Goal: Task Accomplishment & Management: Use online tool/utility

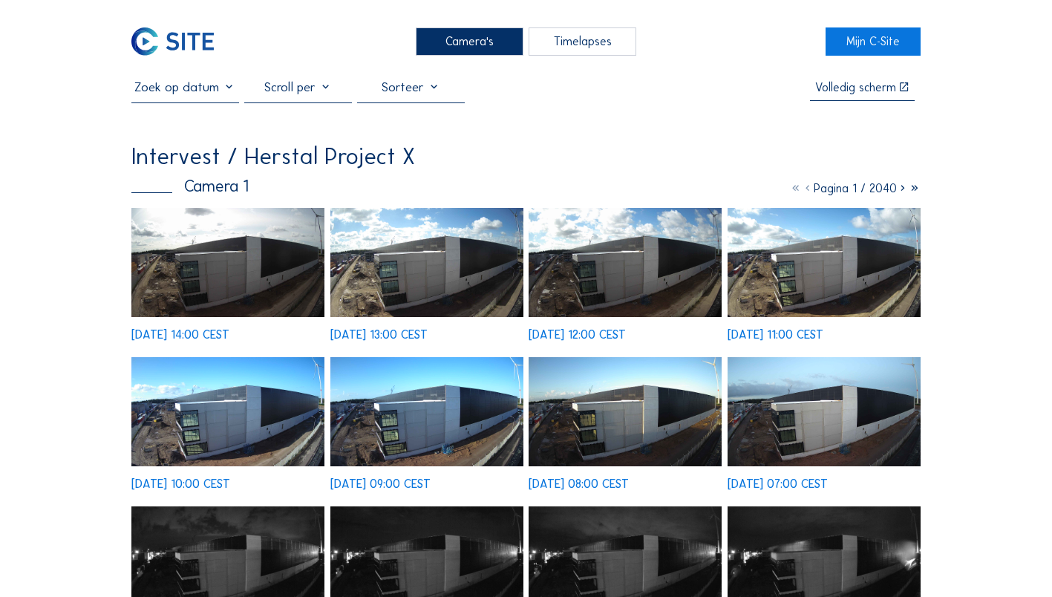
click at [209, 118] on img at bounding box center [426, 262] width 193 height 109
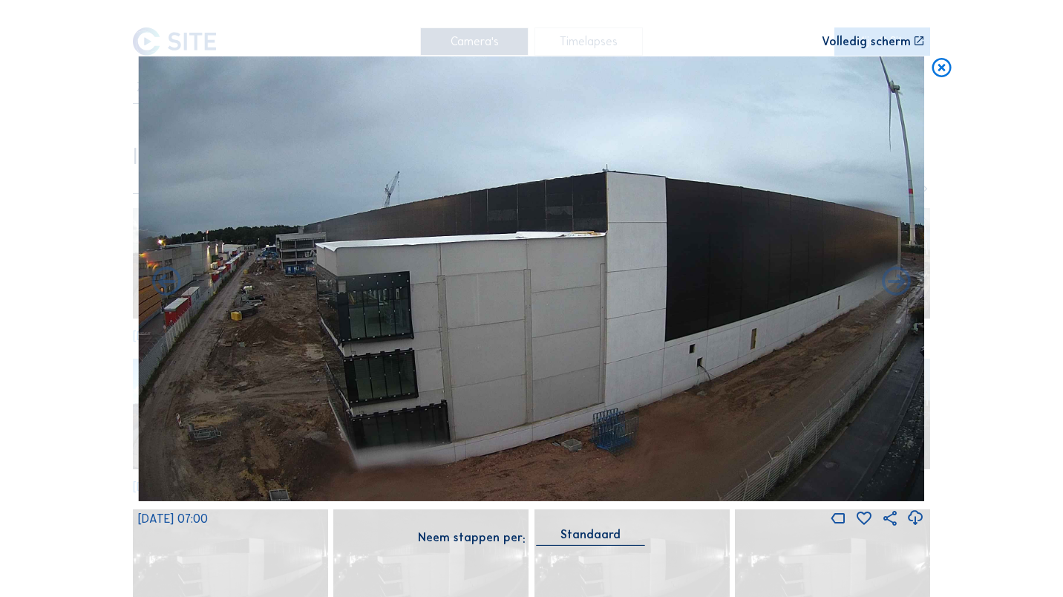
click at [209, 74] on icon at bounding box center [941, 68] width 23 height 24
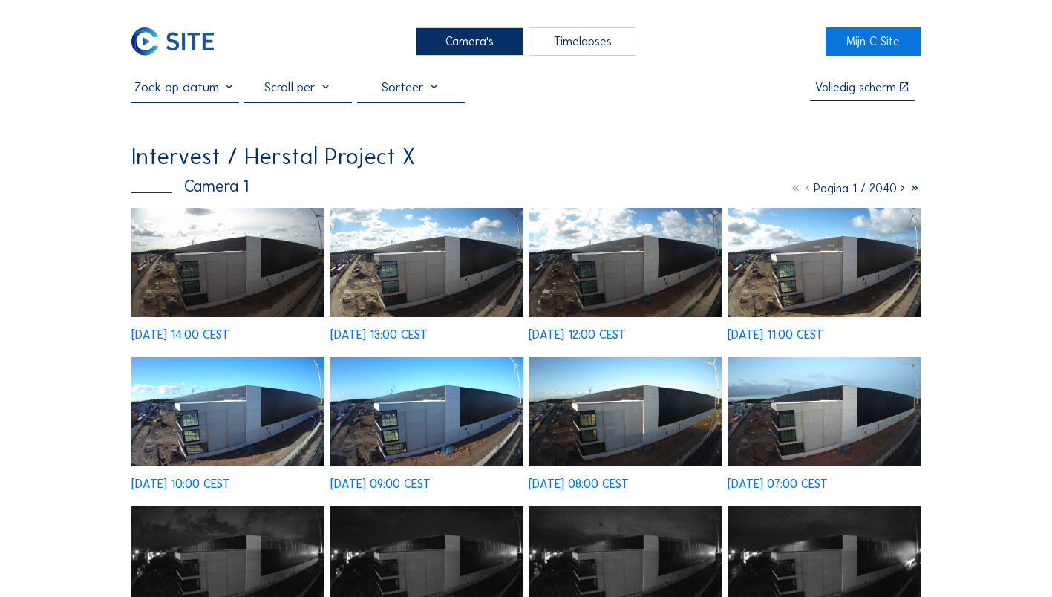
click at [209, 34] on div "Camera's" at bounding box center [470, 40] width 108 height 27
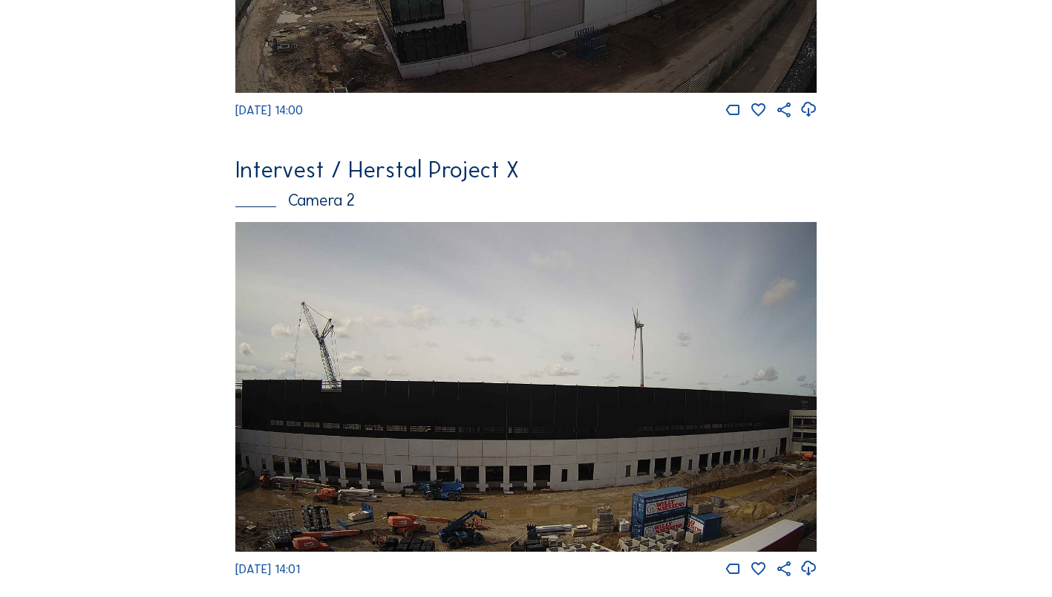
scroll to position [446, 0]
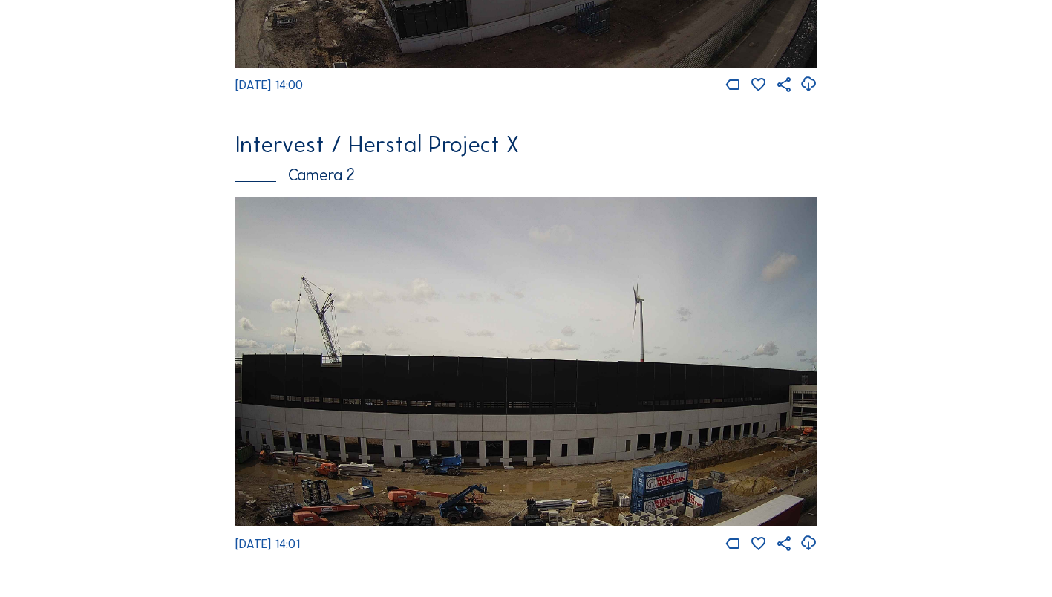
click at [209, 118] on img at bounding box center [526, 361] width 582 height 329
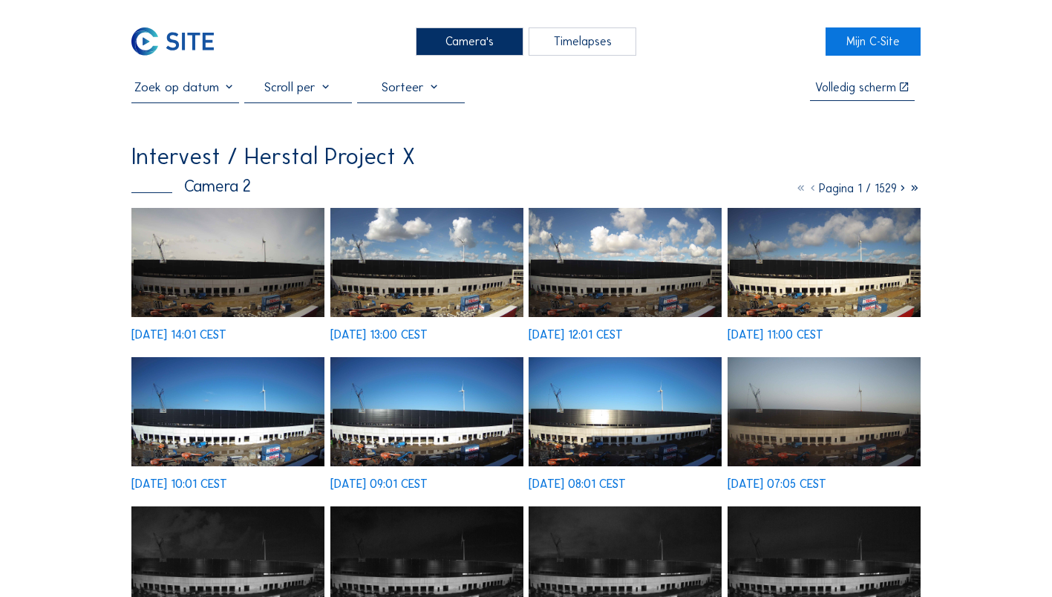
click at [209, 118] on img at bounding box center [824, 262] width 193 height 109
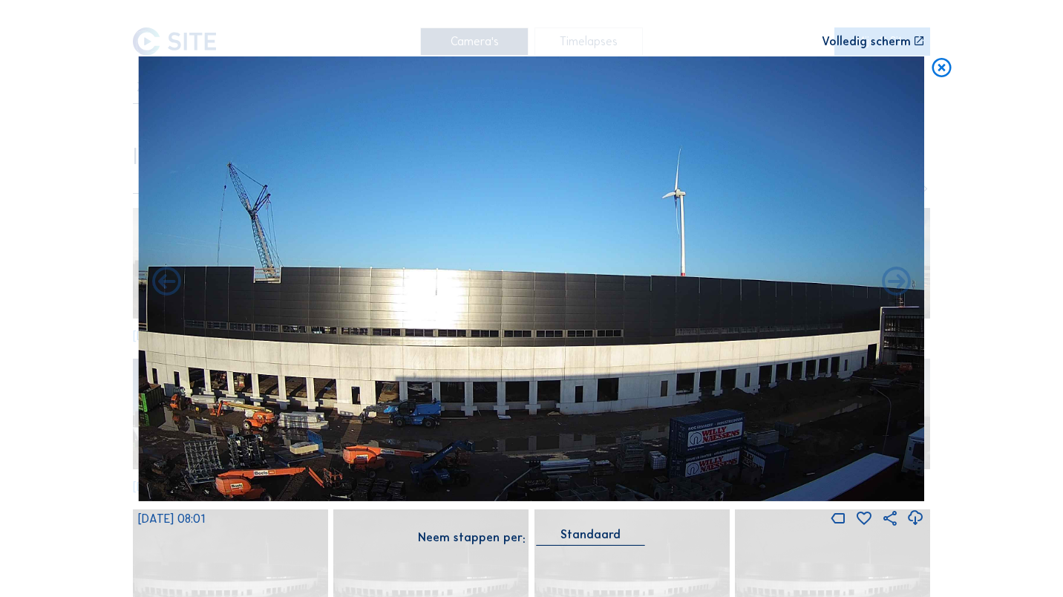
click at [209, 66] on icon at bounding box center [941, 68] width 23 height 24
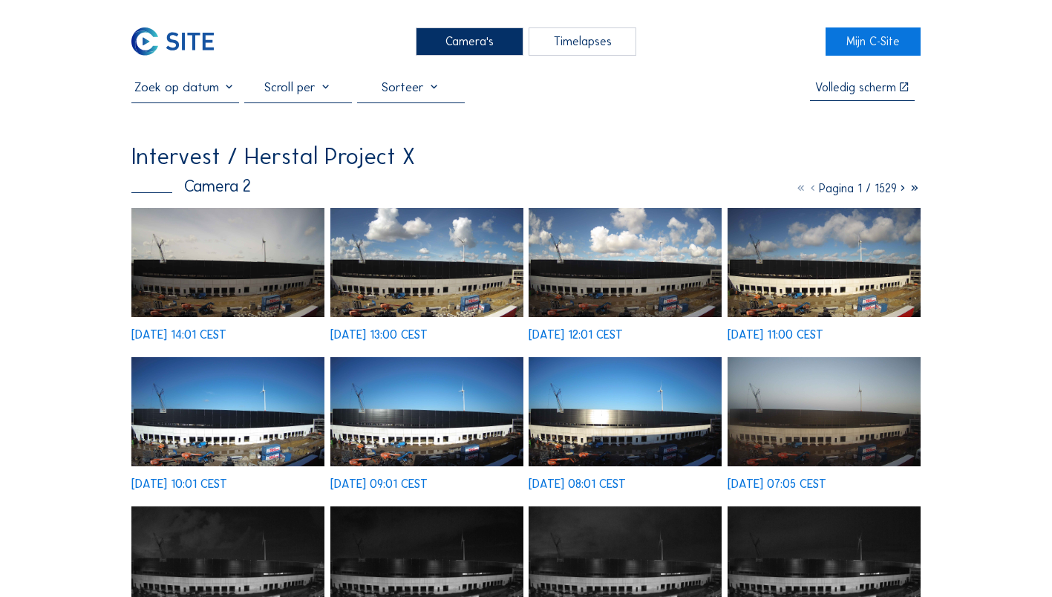
click at [209, 41] on div "Timelapses" at bounding box center [583, 40] width 108 height 27
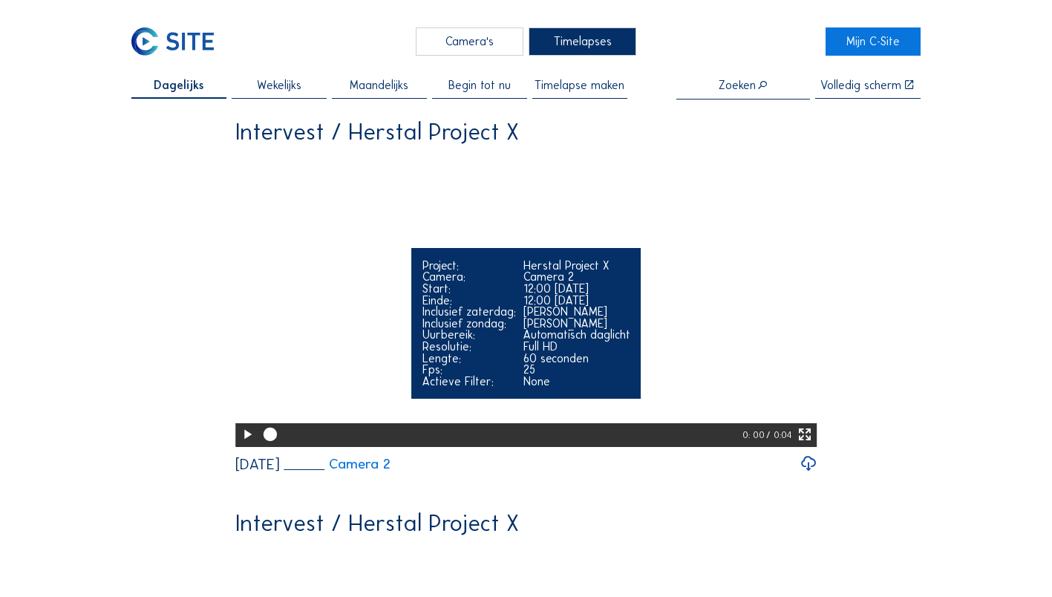
click at [209, 118] on icon at bounding box center [247, 435] width 16 height 20
click at [209, 118] on icon at bounding box center [805, 435] width 16 height 20
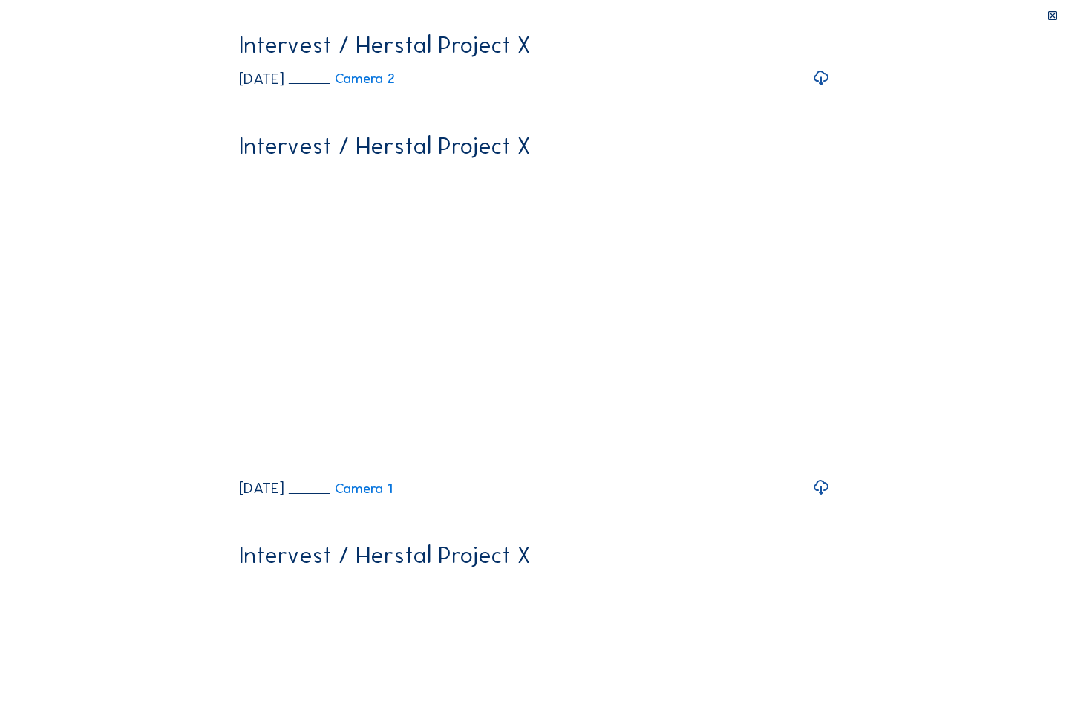
drag, startPoint x: 980, startPoint y: 701, endPoint x: 882, endPoint y: 698, distance: 98.1
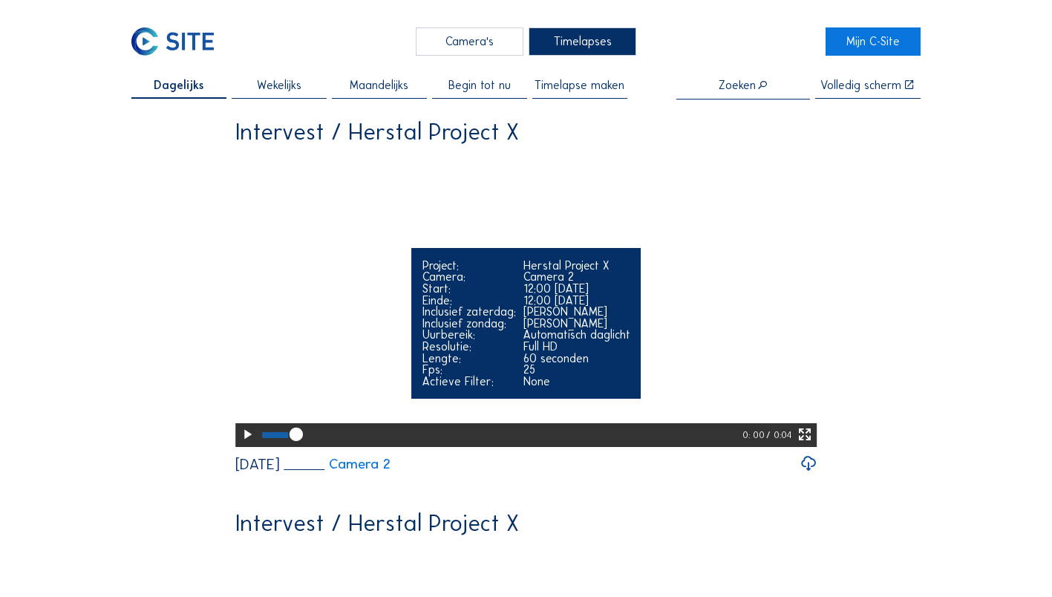
click at [209, 118] on icon at bounding box center [247, 435] width 16 height 20
click at [209, 118] on icon at bounding box center [805, 435] width 16 height 20
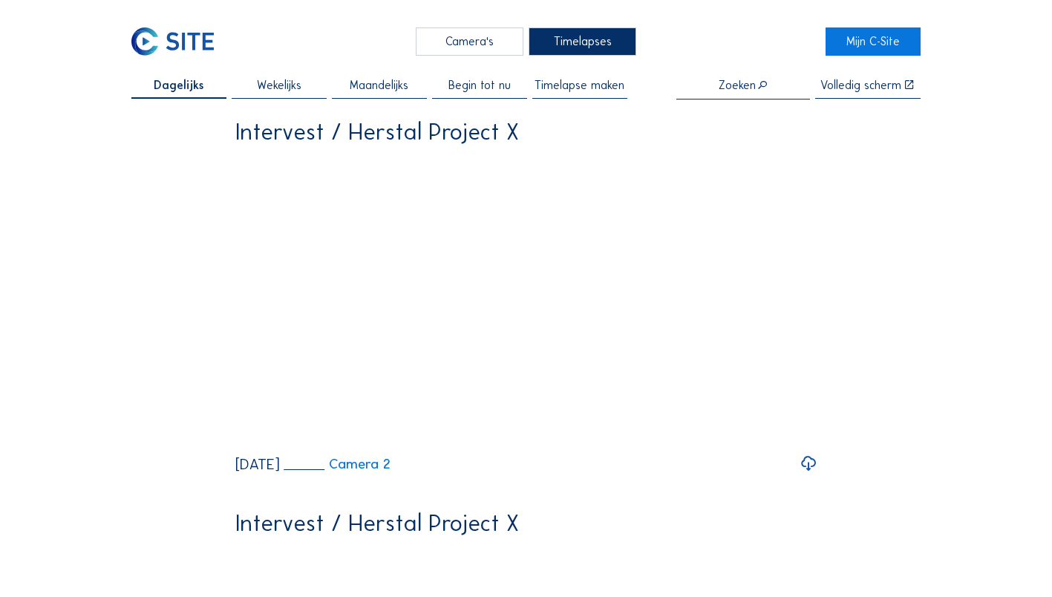
click at [209, 89] on span "Timelapse maken" at bounding box center [580, 85] width 90 height 12
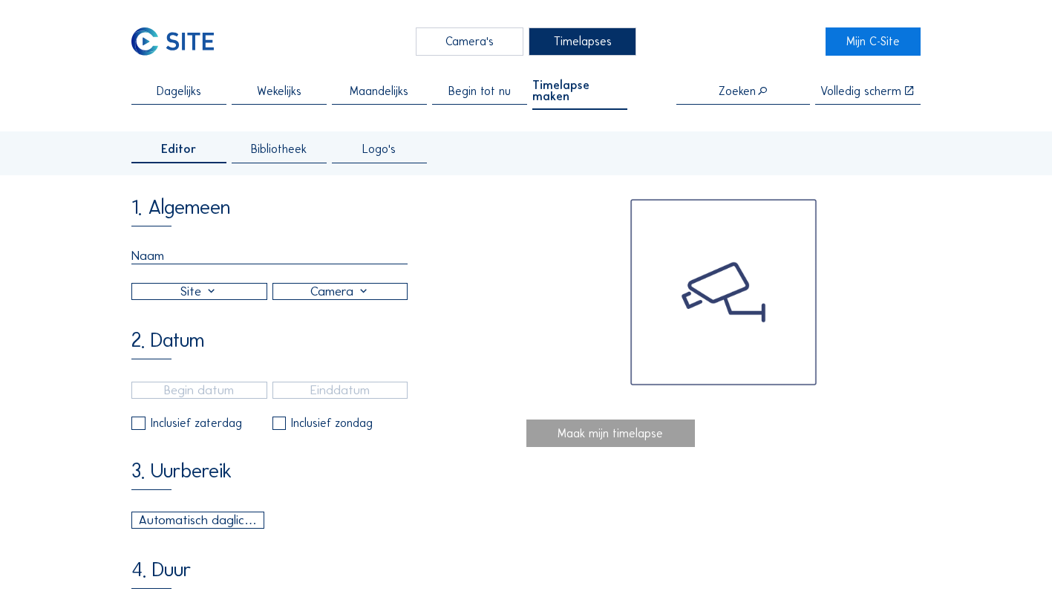
click at [194, 118] on input "text" at bounding box center [269, 256] width 276 height 16
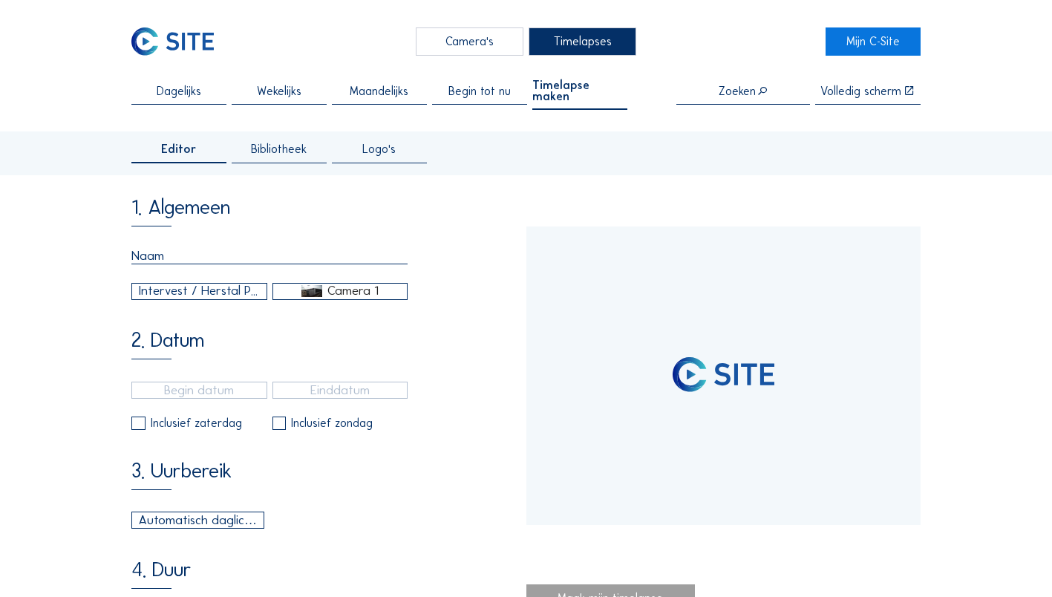
type input "[DATE] 12:00"
type input "[DATE] 14:00"
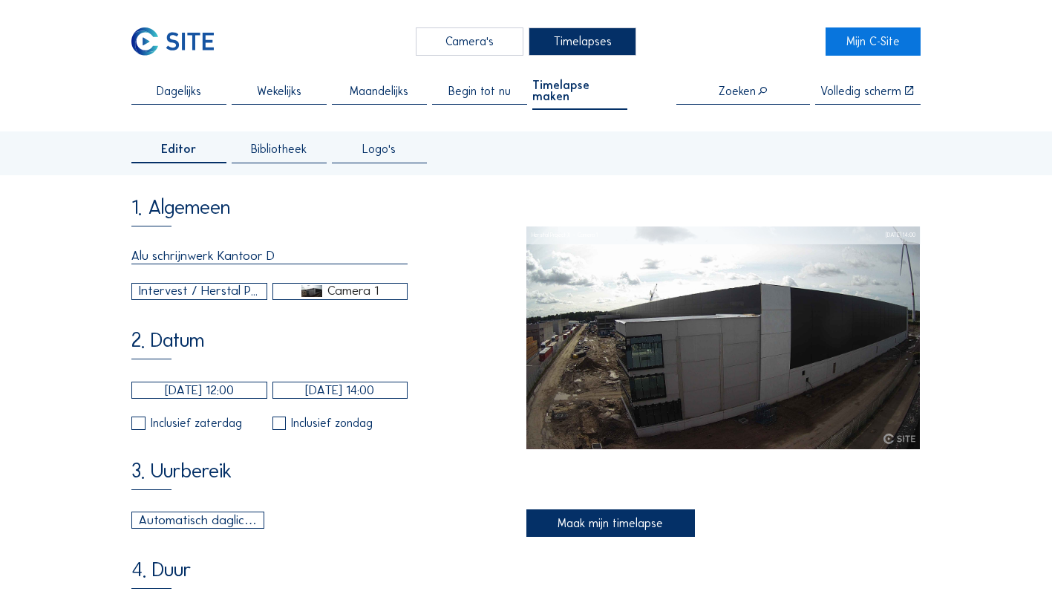
drag, startPoint x: 224, startPoint y: 250, endPoint x: 281, endPoint y: 252, distance: 56.5
click at [209, 118] on input "Alu schrijnwerk Kantoor D" at bounding box center [269, 256] width 276 height 16
type input "Alu schrijnwerk HalA"
click at [209, 118] on div "Camera 1" at bounding box center [352, 290] width 51 height 13
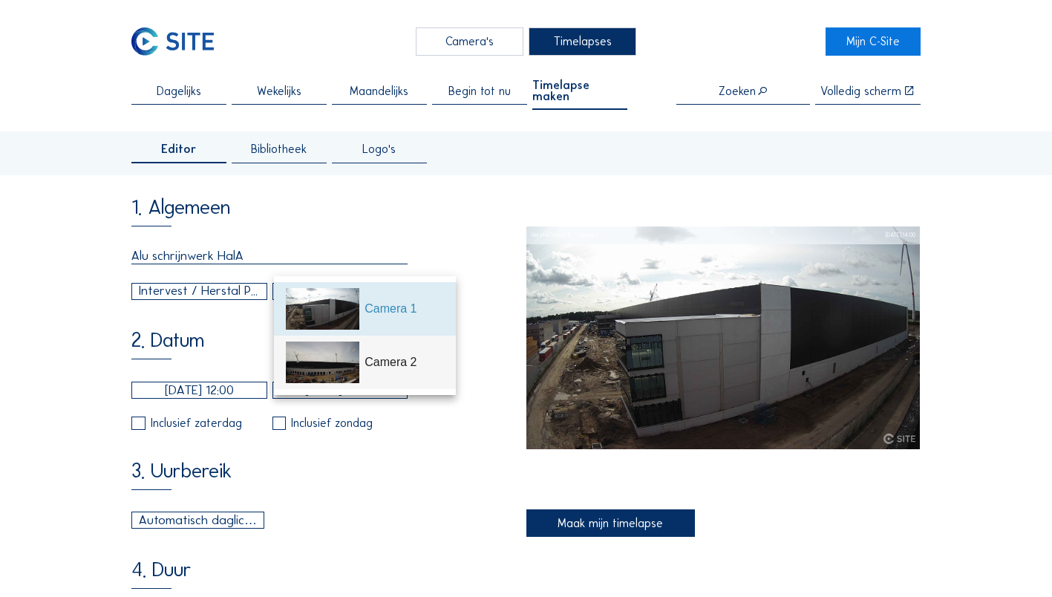
click at [209, 118] on img at bounding box center [323, 363] width 74 height 42
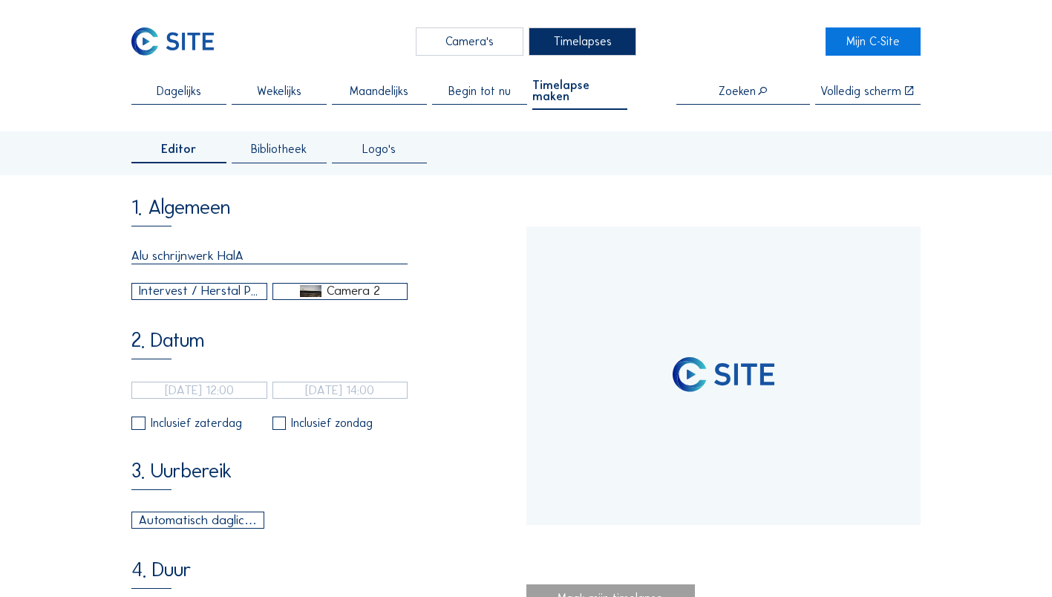
type input "[DATE] 12:26"
type input "[DATE] 14:01"
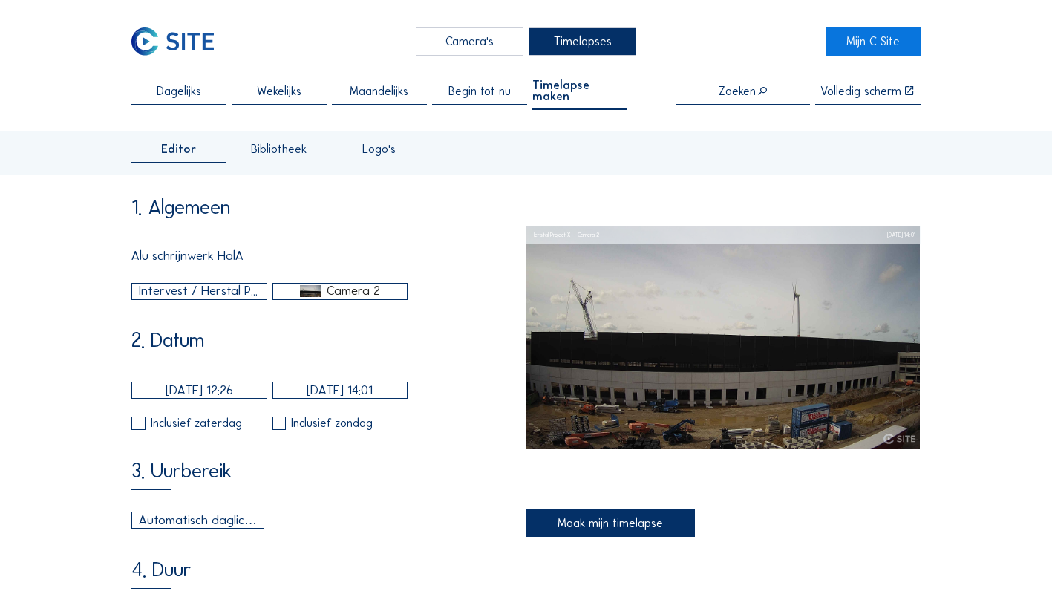
click at [172, 118] on input "[DATE] 12:26" at bounding box center [198, 390] width 135 height 17
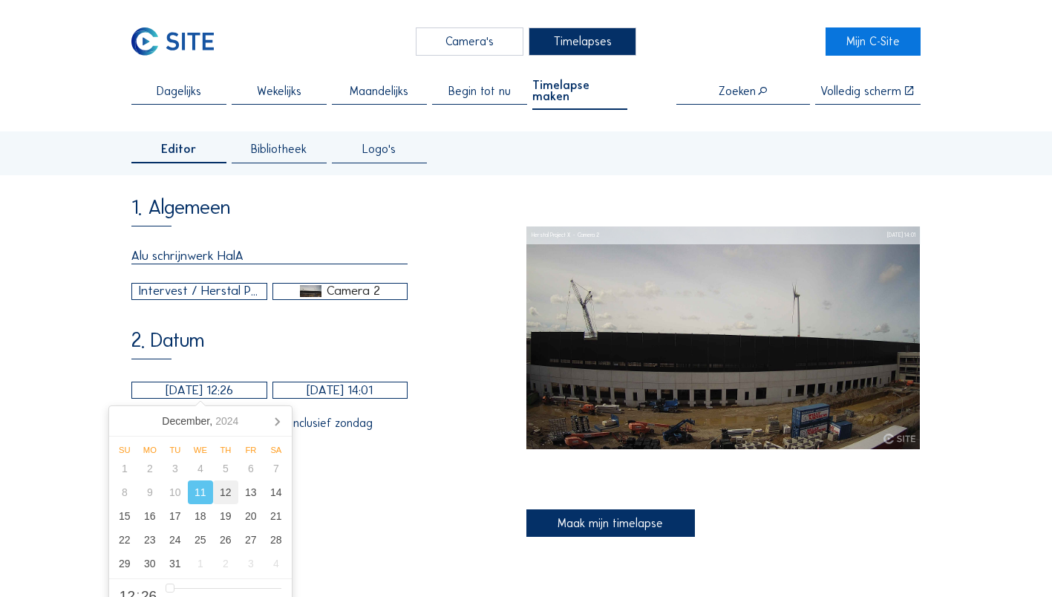
click at [209, 118] on div "12" at bounding box center [225, 492] width 25 height 24
type input "[DATE] 12:26"
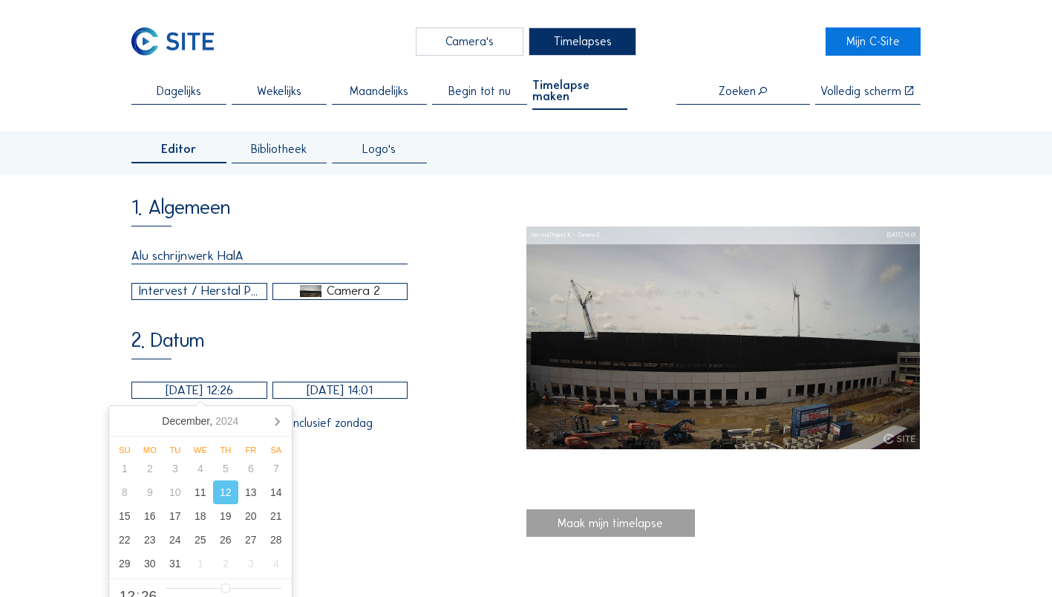
click at [209, 118] on input "[DATE] 14:01" at bounding box center [340, 390] width 135 height 17
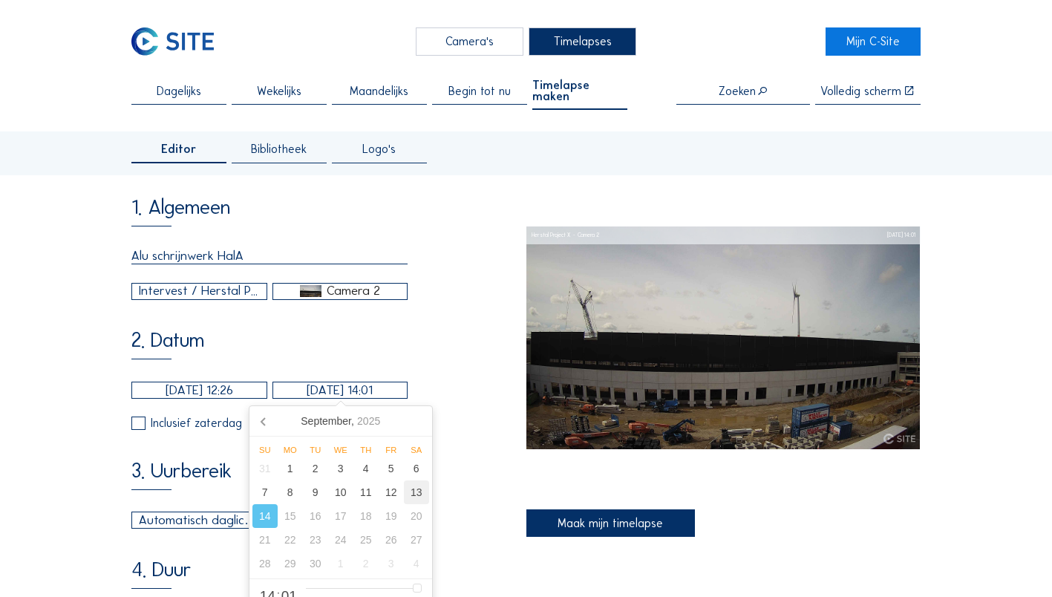
click at [209, 118] on div "13" at bounding box center [416, 492] width 25 height 24
type input "[DATE] 14:01"
click at [209, 118] on div "2. Datum [DATE] 12:26 [DATE] 14:01 Inclusief zaterdag Inclusief zondag" at bounding box center [328, 380] width 394 height 101
click at [192, 118] on div "Inclusief zaterdag" at bounding box center [196, 423] width 91 height 12
click at [140, 118] on input "checkbox" at bounding box center [136, 424] width 10 height 10
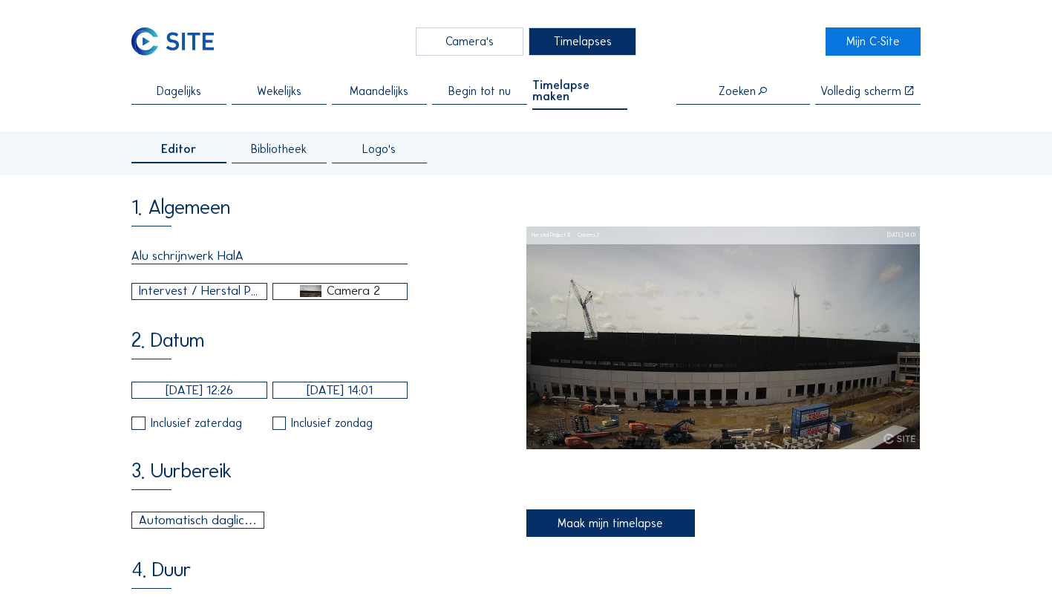
checkbox input "true"
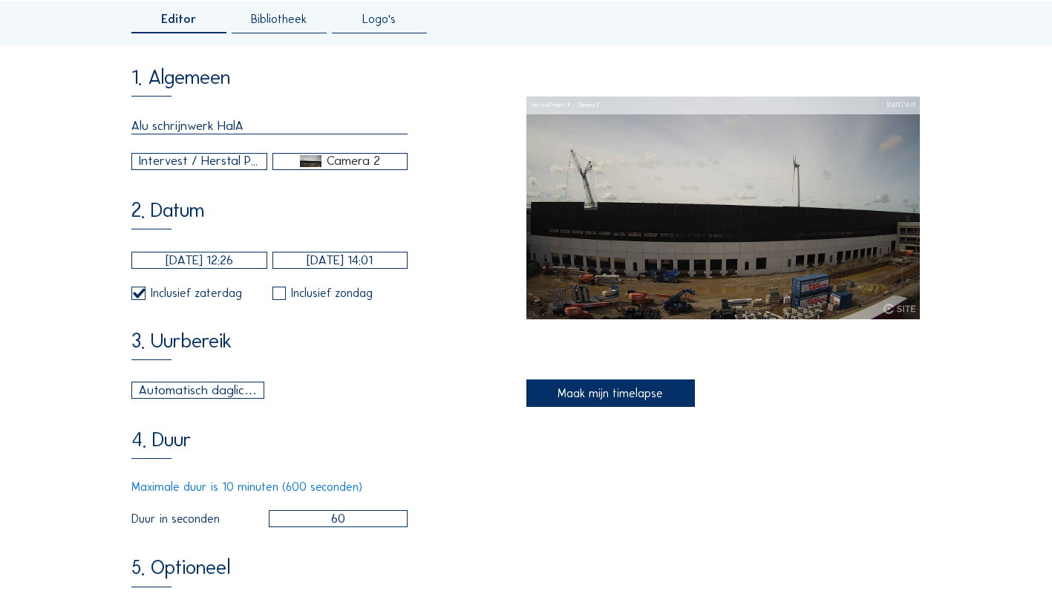
scroll to position [149, 0]
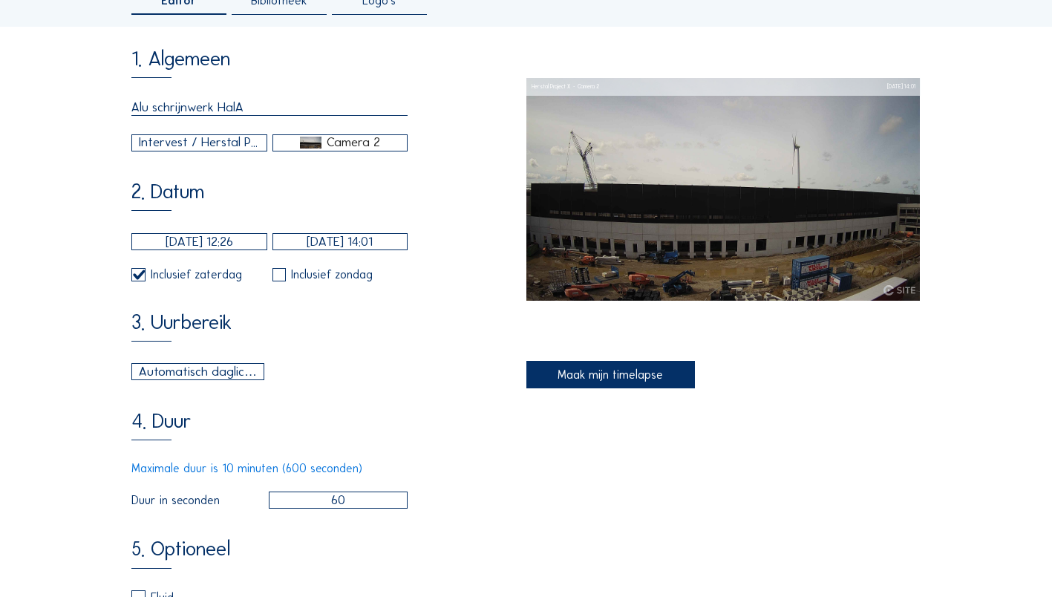
click at [209, 118] on input "[DATE] 12:26" at bounding box center [198, 241] width 135 height 17
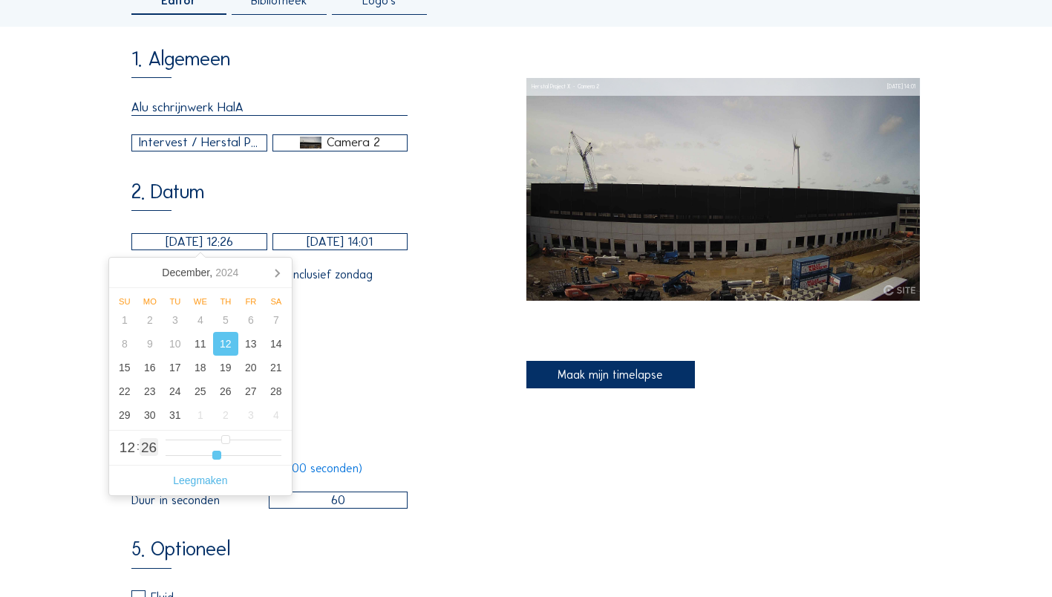
type input "[DATE] 12:28"
type input "28"
type input "[DATE] 12:27"
type input "27"
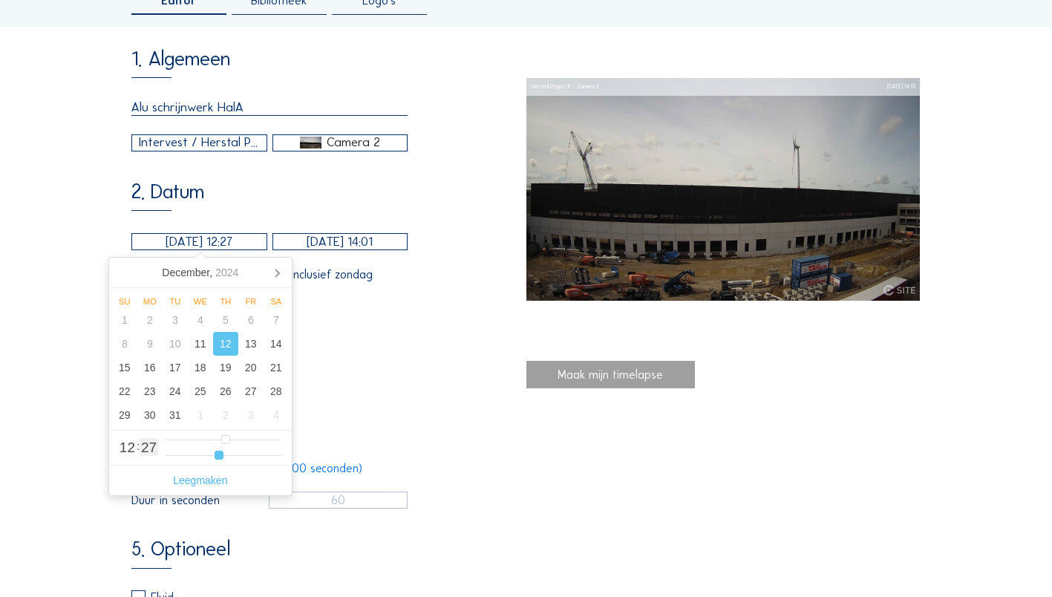
type input "[DATE] 12:26"
type input "26"
type input "[DATE] 12:25"
type input "25"
type input "[DATE] 12:24"
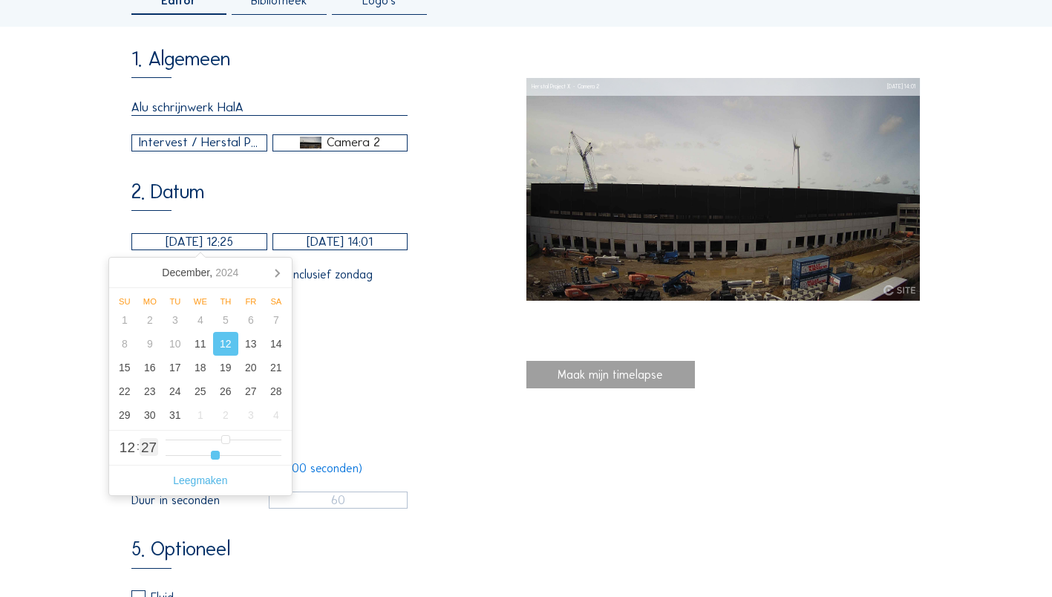
type input "24"
type input "[DATE] 12:23"
type input "23"
type input "[DATE] 12:22"
type input "22"
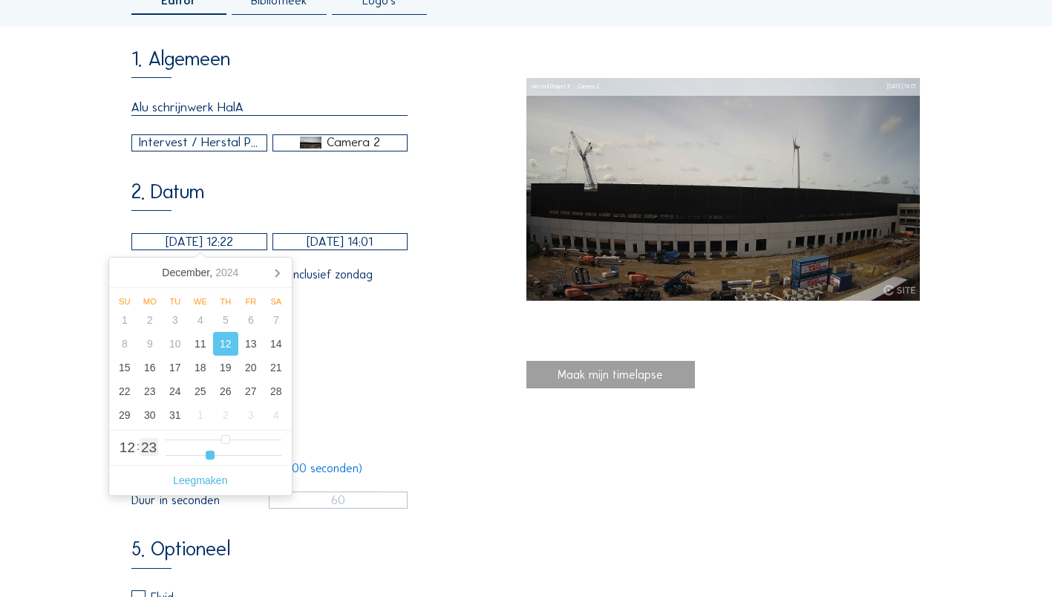
type input "[DATE] 12:21"
drag, startPoint x: 220, startPoint y: 460, endPoint x: 208, endPoint y: 460, distance: 11.9
type input "21"
click at [208, 118] on input "range" at bounding box center [224, 455] width 116 height 13
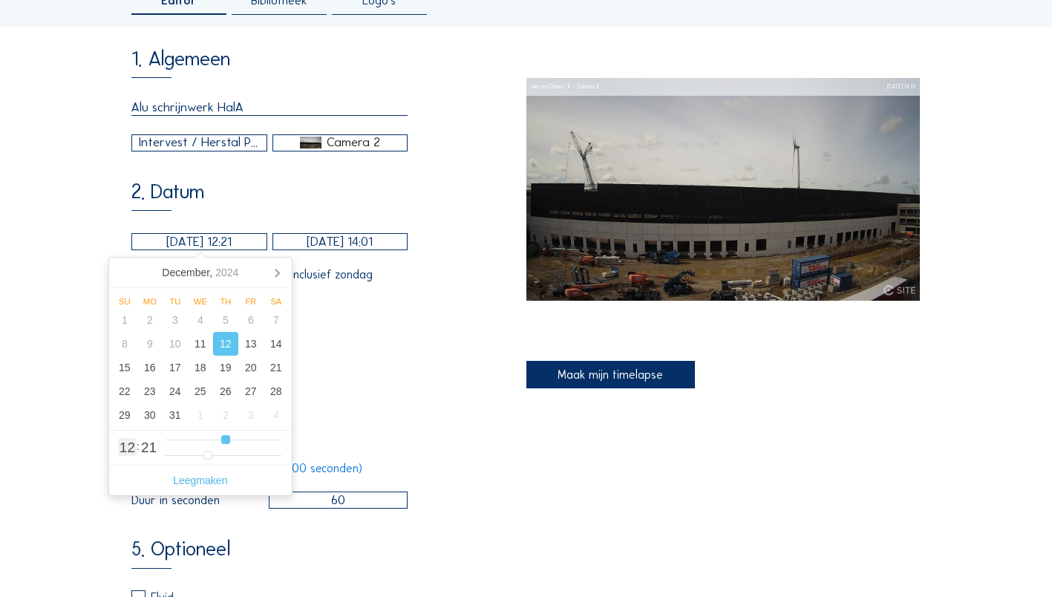
type input "[DATE] 11:21"
type input "11"
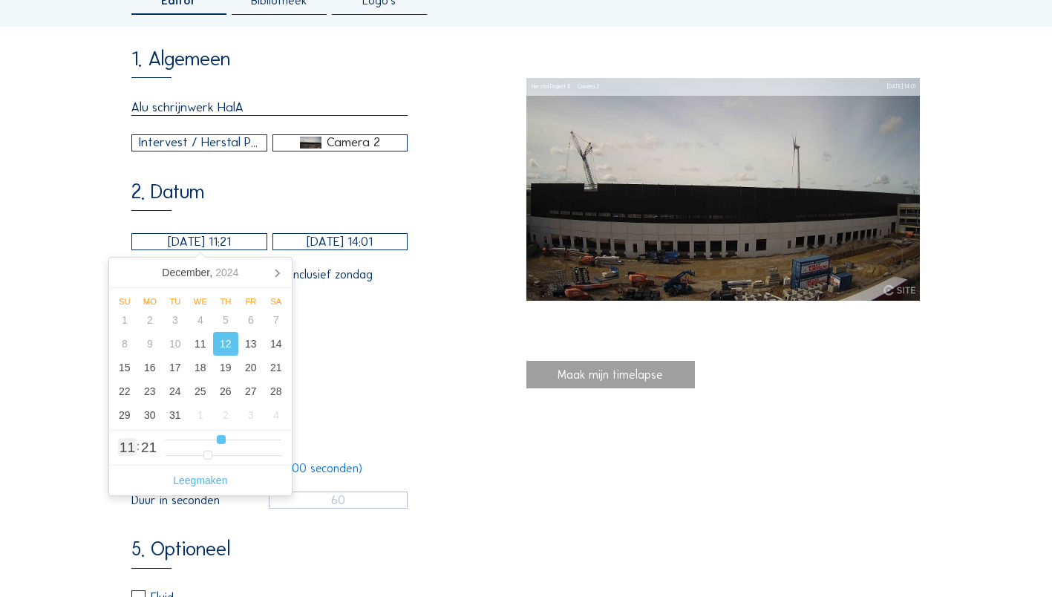
type input "[DATE] 10:21"
type input "10"
type input "[DATE] 09:21"
type input "9"
type input "[DATE] 08:21"
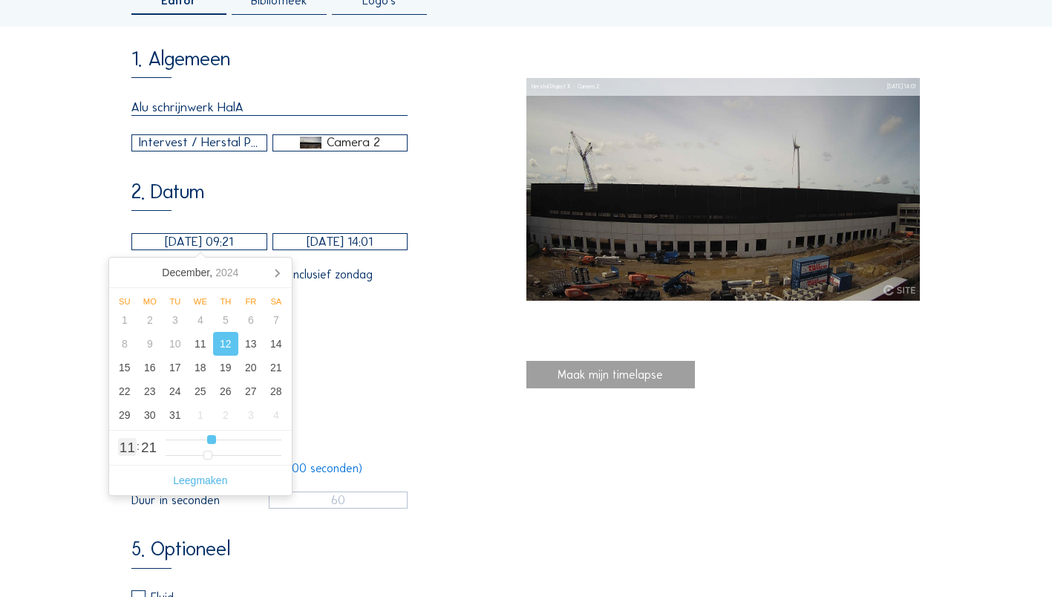
type input "8"
type input "[DATE] 07:21"
type input "7"
type input "[DATE] 06:21"
type input "6"
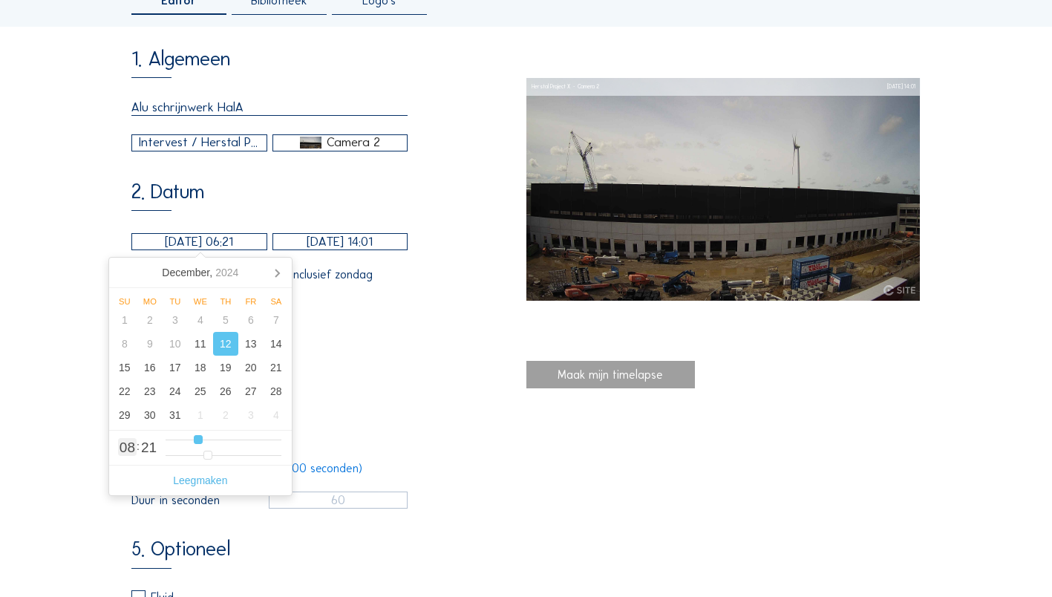
type input "[DATE] 05:21"
type input "5"
type input "[DATE] 06:21"
type input "6"
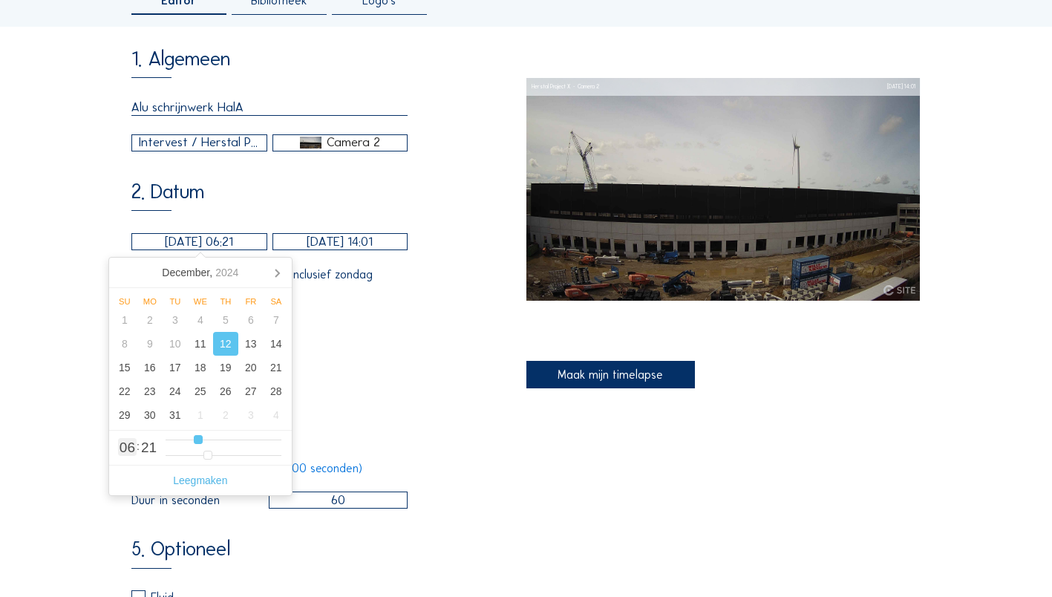
type input "[DATE] 07:21"
type input "7"
type input "[DATE] 06:21"
drag, startPoint x: 225, startPoint y: 440, endPoint x: 197, endPoint y: 442, distance: 28.3
type input "6"
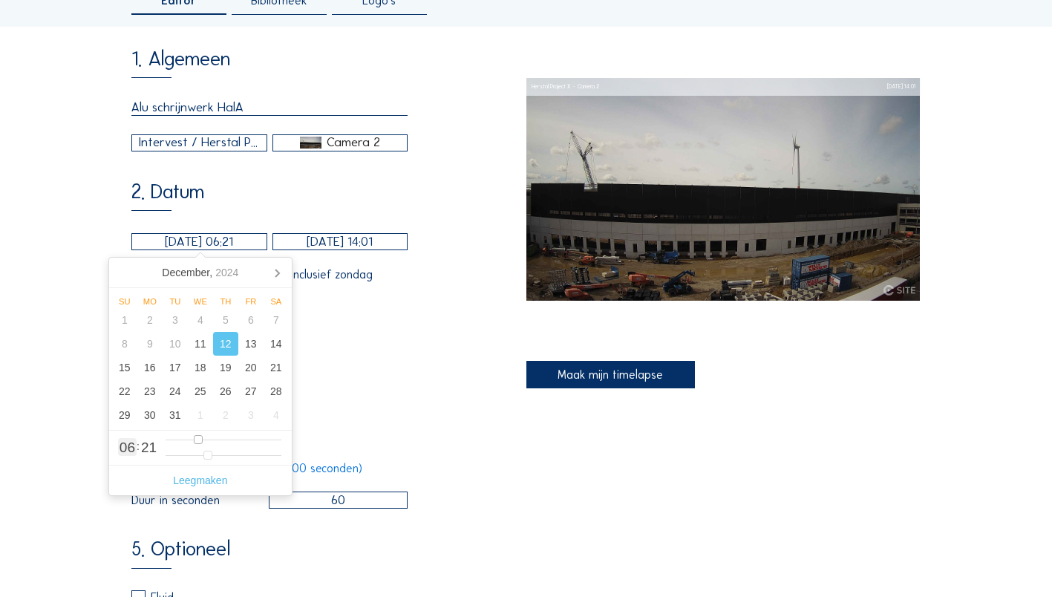
click at [197, 118] on input "range" at bounding box center [224, 440] width 116 height 13
type input "[DATE] 06:19"
type input "19"
type input "[DATE] 06:18"
type input "18"
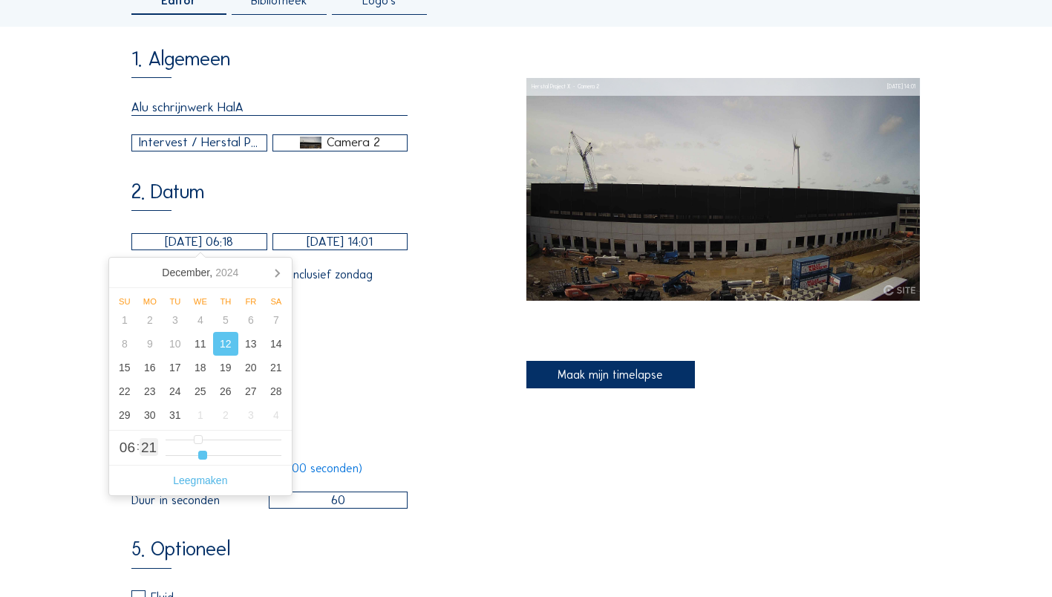
type input "[DATE] 06:17"
type input "17"
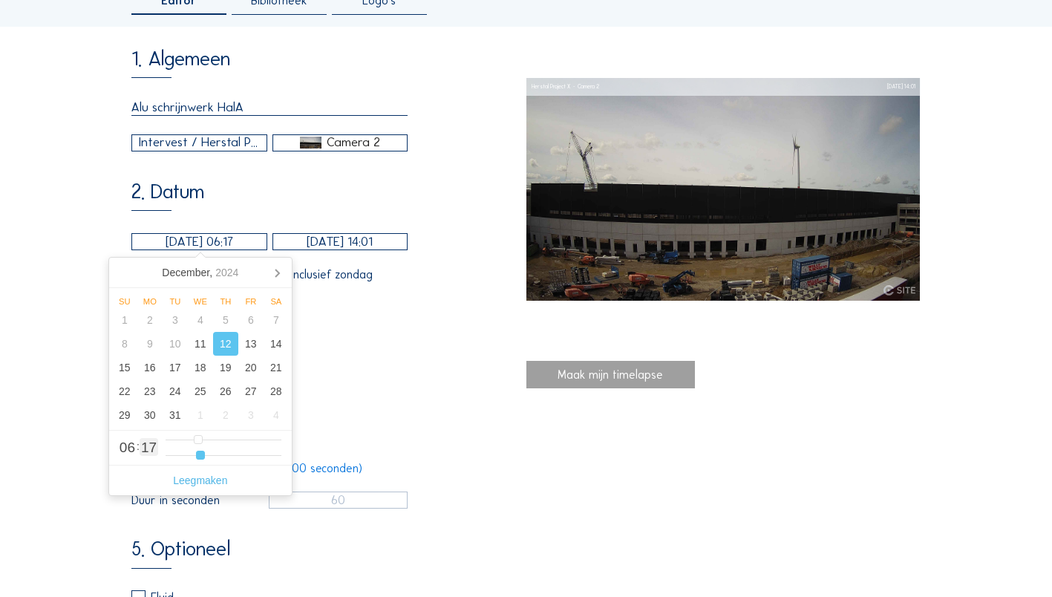
type input "[DATE] 06:16"
type input "16"
type input "[DATE] 06:15"
type input "15"
type input "[DATE] 06:14"
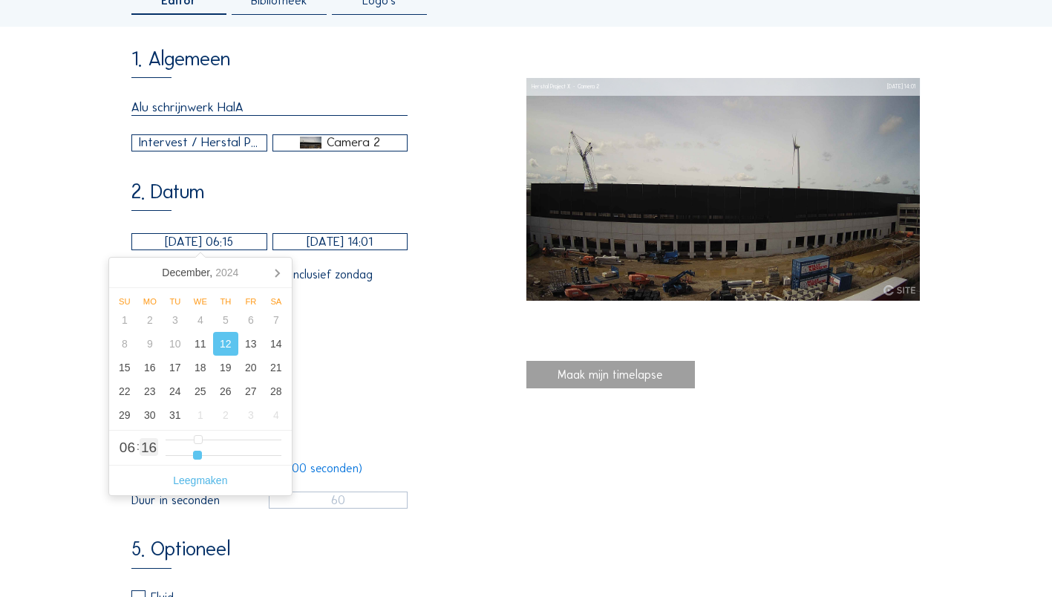
type input "14"
type input "[DATE] 06:13"
type input "13"
type input "[DATE] 06:12"
type input "12"
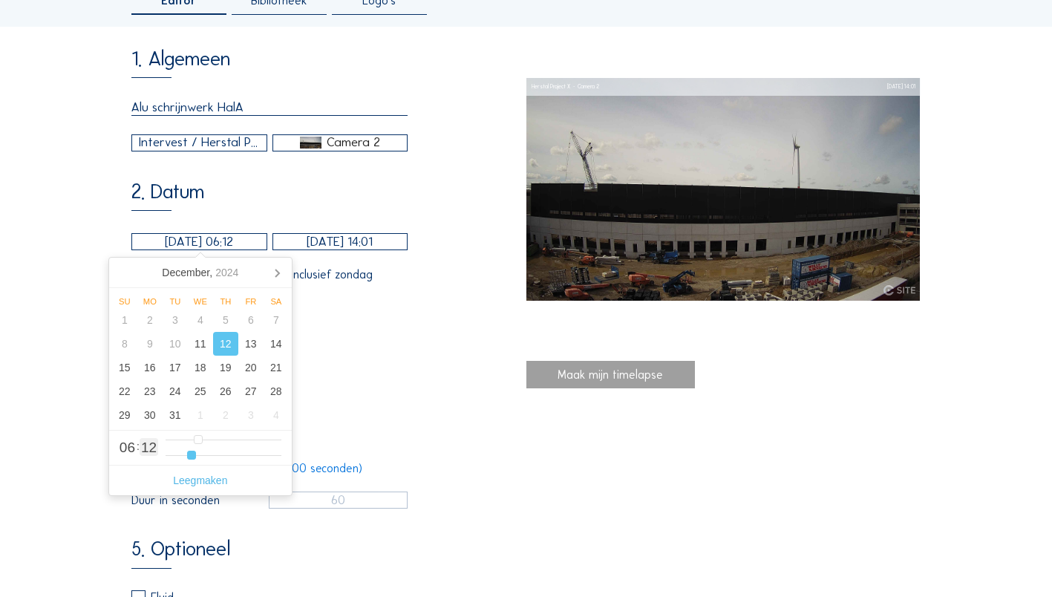
type input "[DATE] 06:11"
type input "11"
type input "[DATE] 06:10"
type input "10"
type input "[DATE] 06:09"
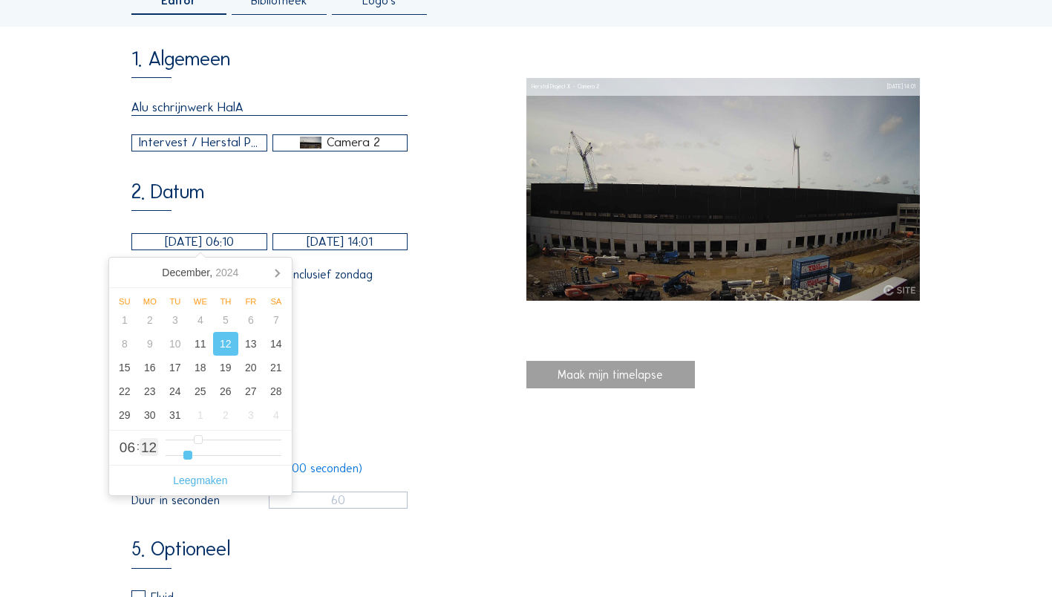
type input "9"
type input "[DATE] 06:08"
type input "8"
type input "[DATE] 06:07"
type input "7"
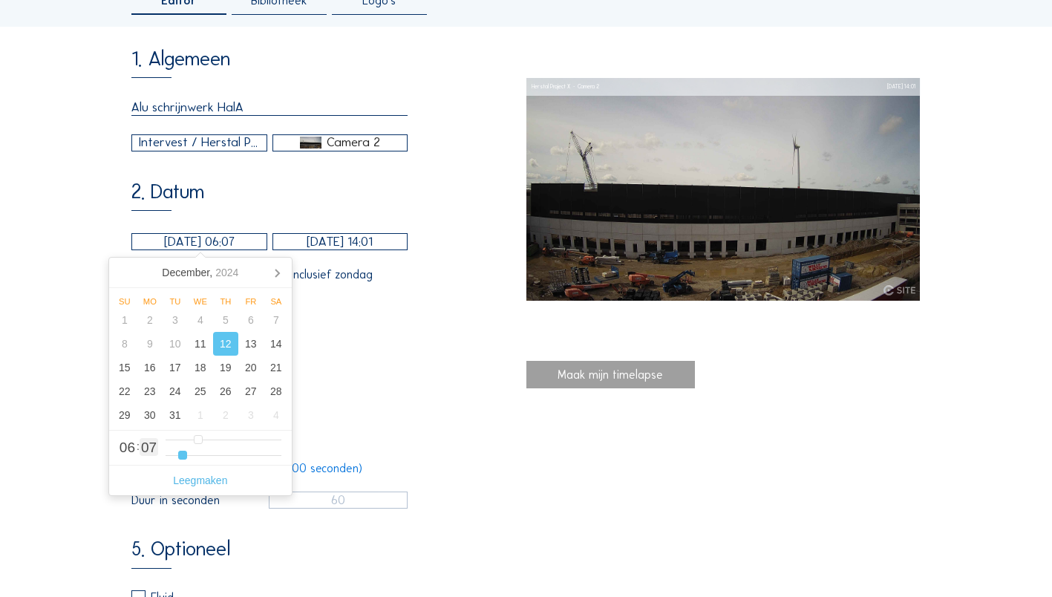
type input "[DATE] 06:06"
type input "6"
type input "[DATE] 06:05"
type input "5"
type input "[DATE] 06:04"
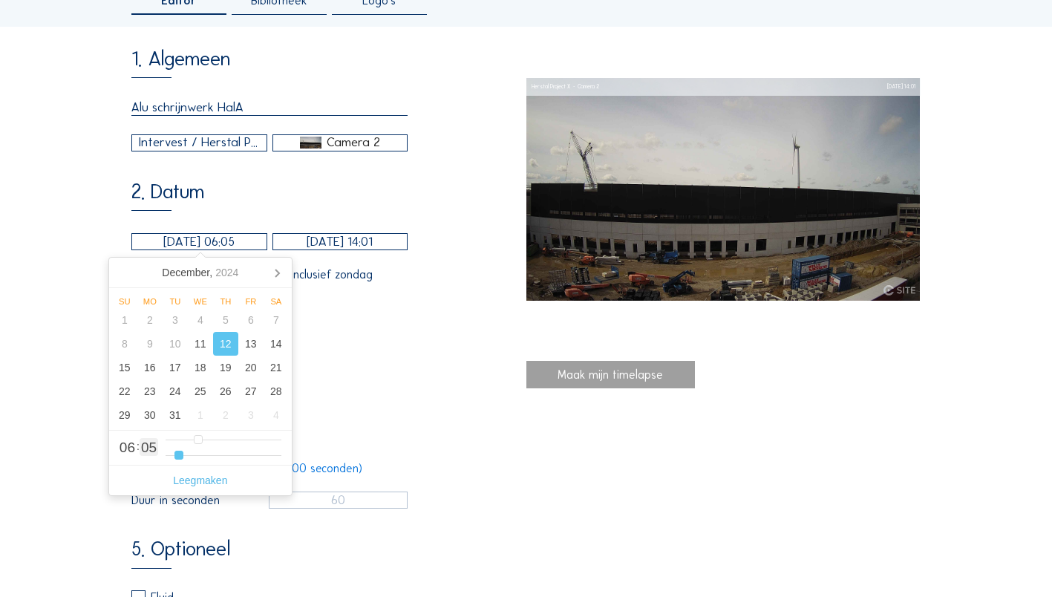
type input "4"
type input "[DATE] 06:03"
type input "3"
type input "[DATE] 06:02"
type input "2"
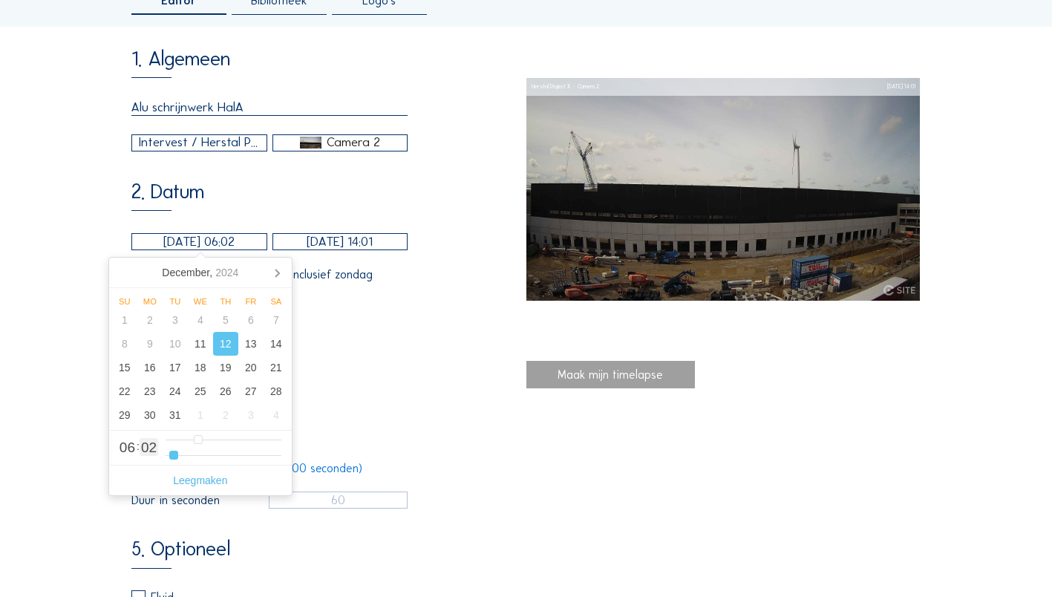
type input "[DATE] 06:01"
type input "1"
type input "[DATE] 06:00"
drag, startPoint x: 205, startPoint y: 457, endPoint x: 169, endPoint y: 454, distance: 35.8
type input "0"
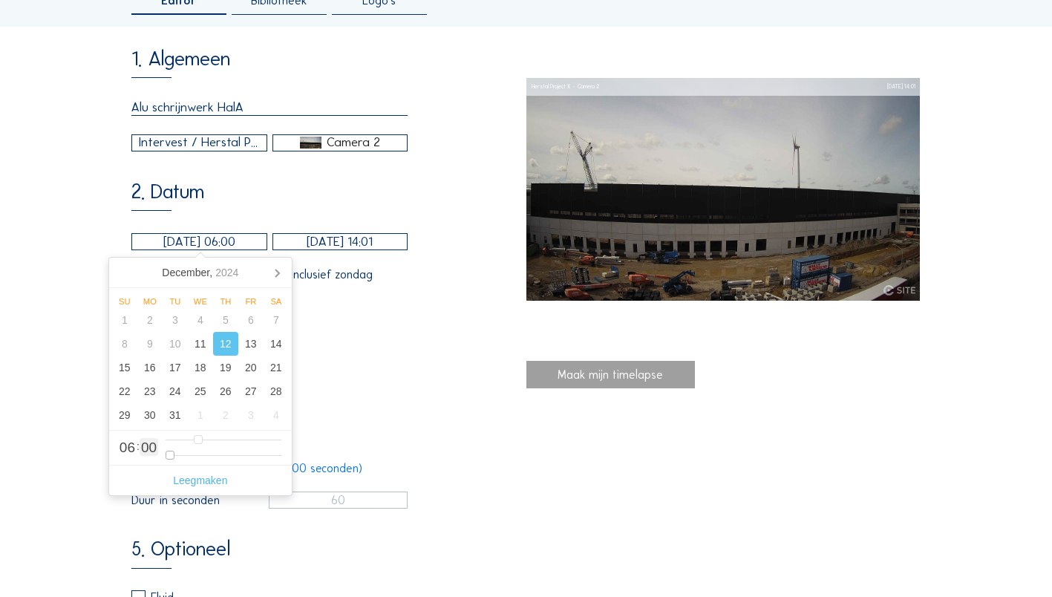
click at [169, 118] on input "range" at bounding box center [224, 455] width 116 height 13
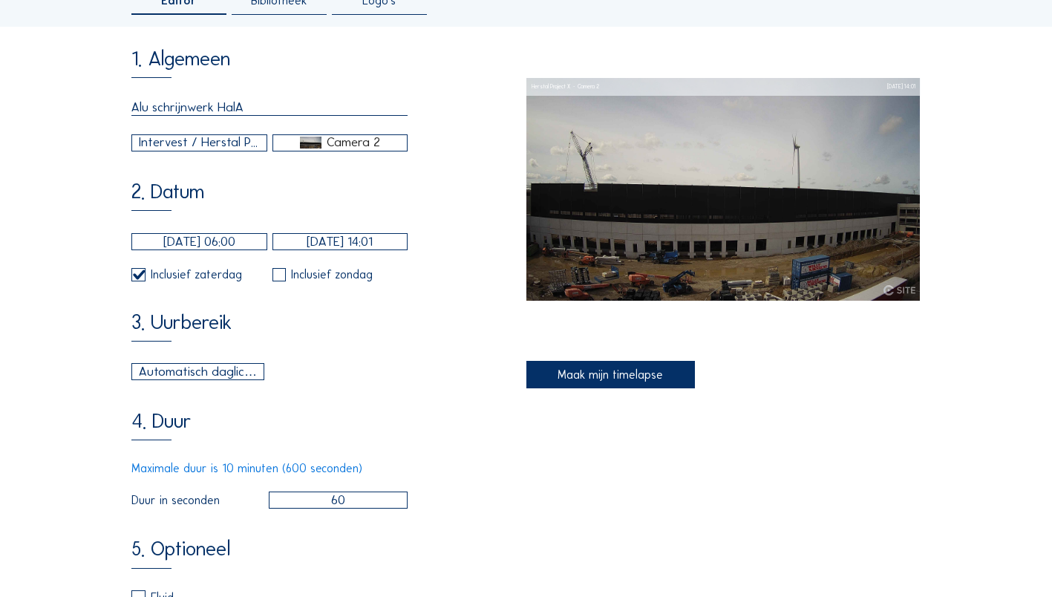
click at [209, 118] on div "3. Uurbereik Automatisch daglicht 06:00 Van 18:00 Tot" at bounding box center [328, 346] width 394 height 69
click at [209, 118] on input "[DATE] 14:01" at bounding box center [340, 241] width 135 height 17
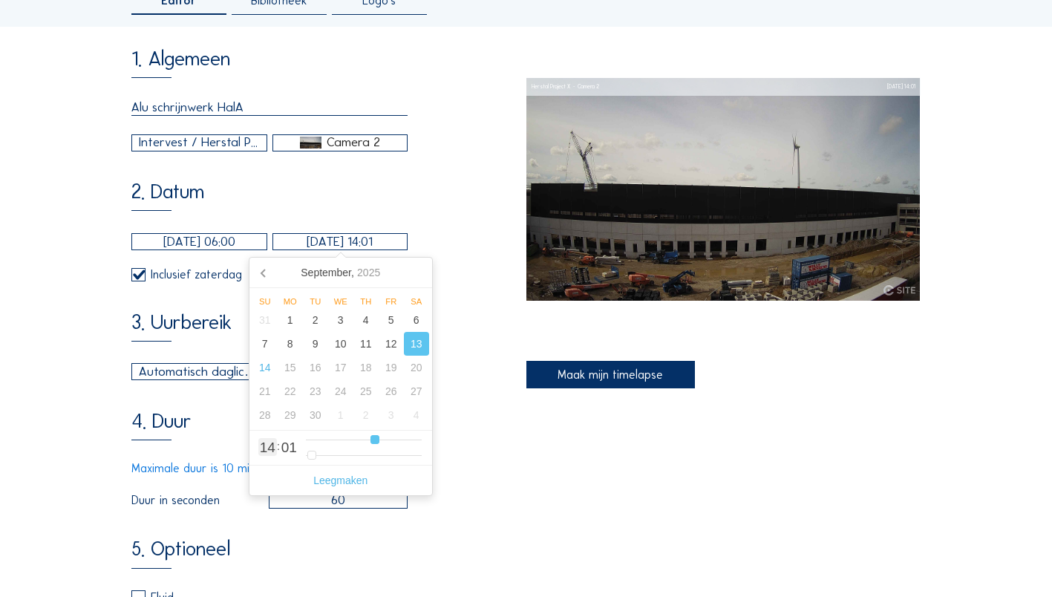
type input "[DATE] 15:01"
type input "15"
type input "[DATE] 16:01"
type input "16"
type input "[DATE] 17:01"
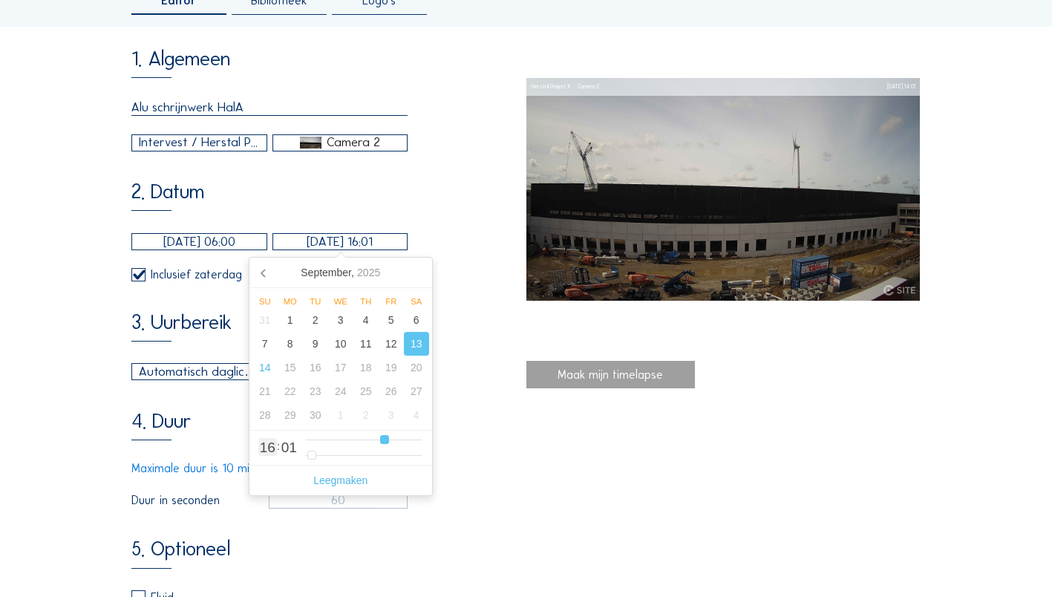
type input "17"
type input "[DATE] 18:01"
drag, startPoint x: 378, startPoint y: 442, endPoint x: 392, endPoint y: 442, distance: 14.1
type input "18"
click at [209, 118] on input "range" at bounding box center [364, 440] width 116 height 13
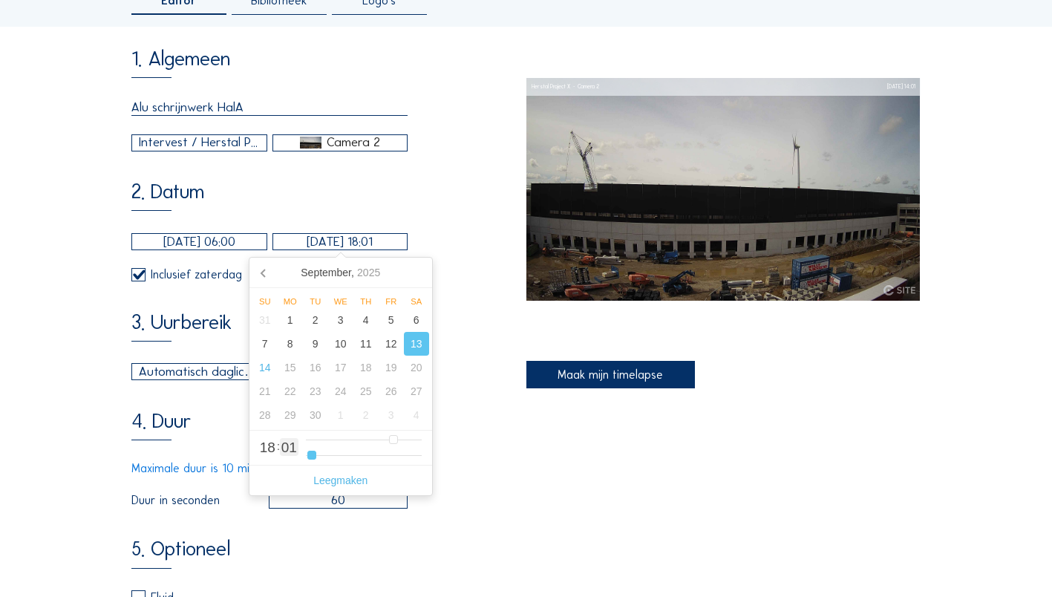
type input "[DATE] 18:02"
type input "2"
type input "[DATE] 18:03"
type input "3"
type input "[DATE] 18:04"
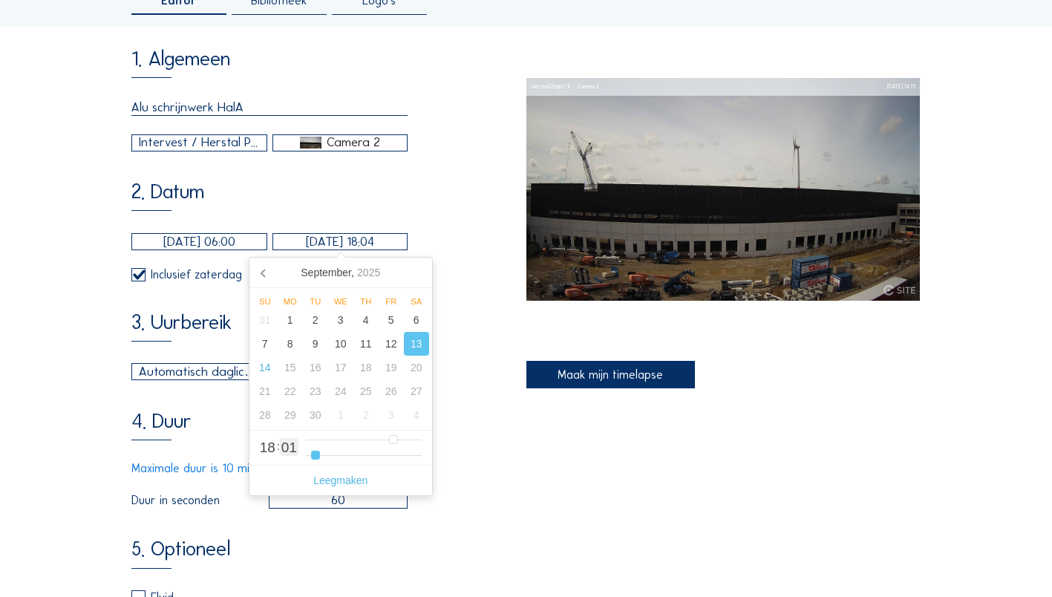
type input "4"
type input "[DATE] 18:05"
type input "5"
type input "[DATE] 18:06"
type input "6"
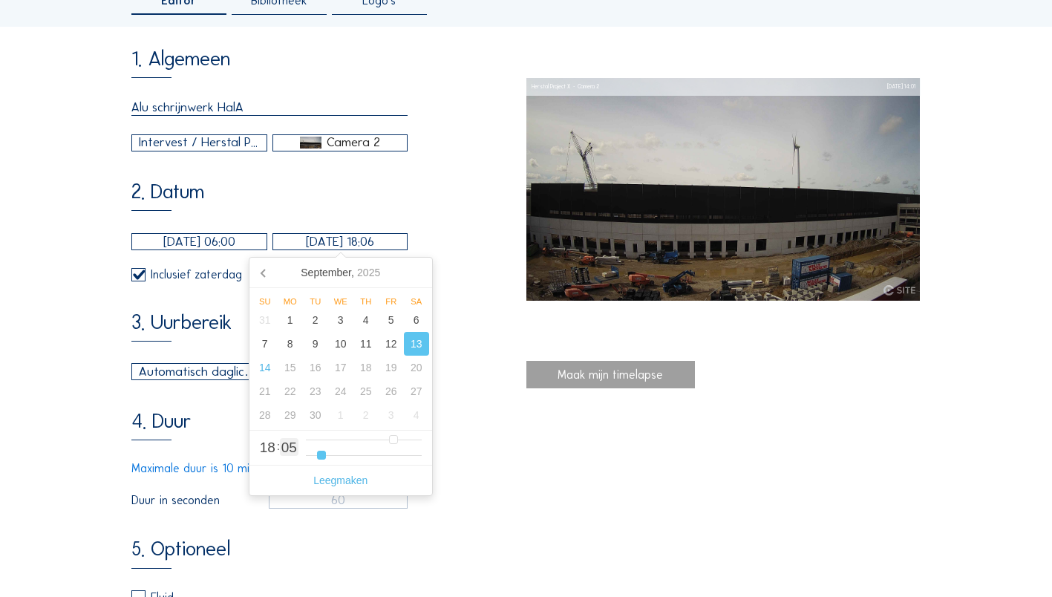
type input "[DATE] 18:07"
type input "7"
type input "[DATE] 18:08"
type input "8"
type input "[DATE] 18:09"
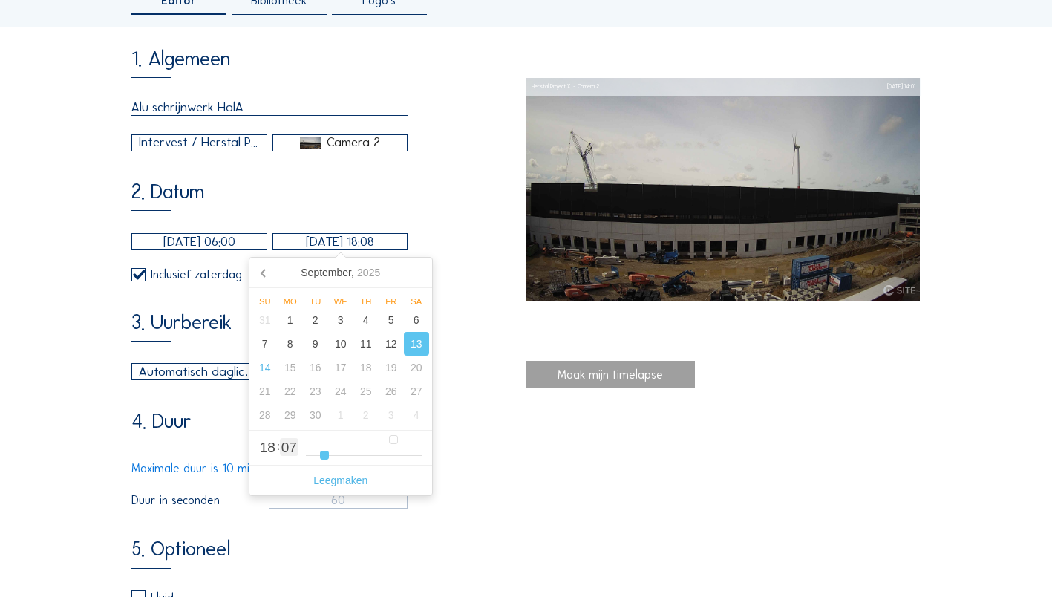
type input "9"
type input "[DATE] 18:10"
type input "10"
type input "[DATE] 18:11"
type input "11"
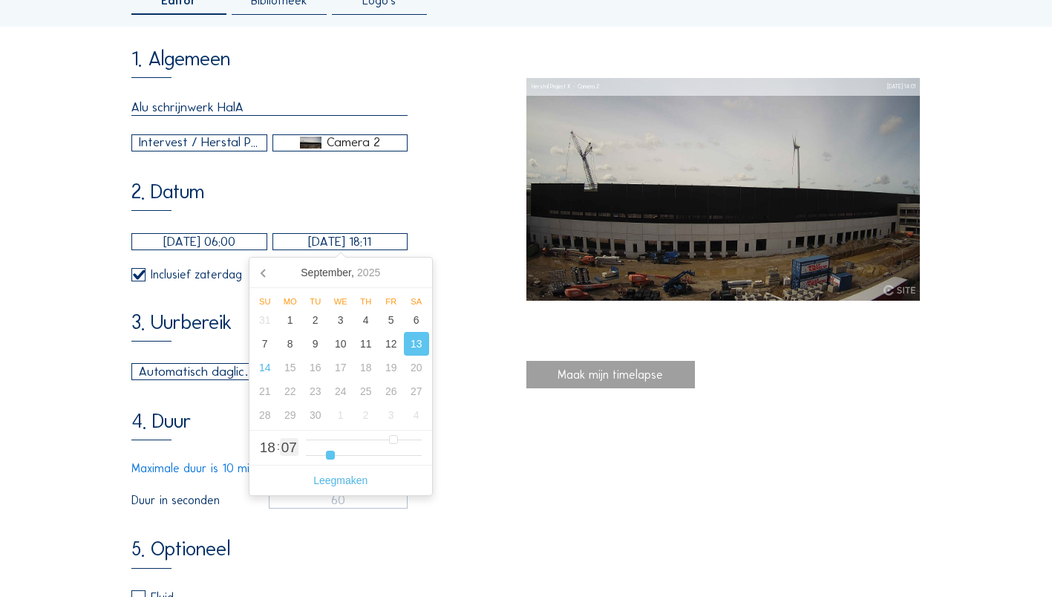
type input "[DATE] 18:12"
type input "12"
type input "[DATE] 18:13"
type input "13"
type input "[DATE] 18:14"
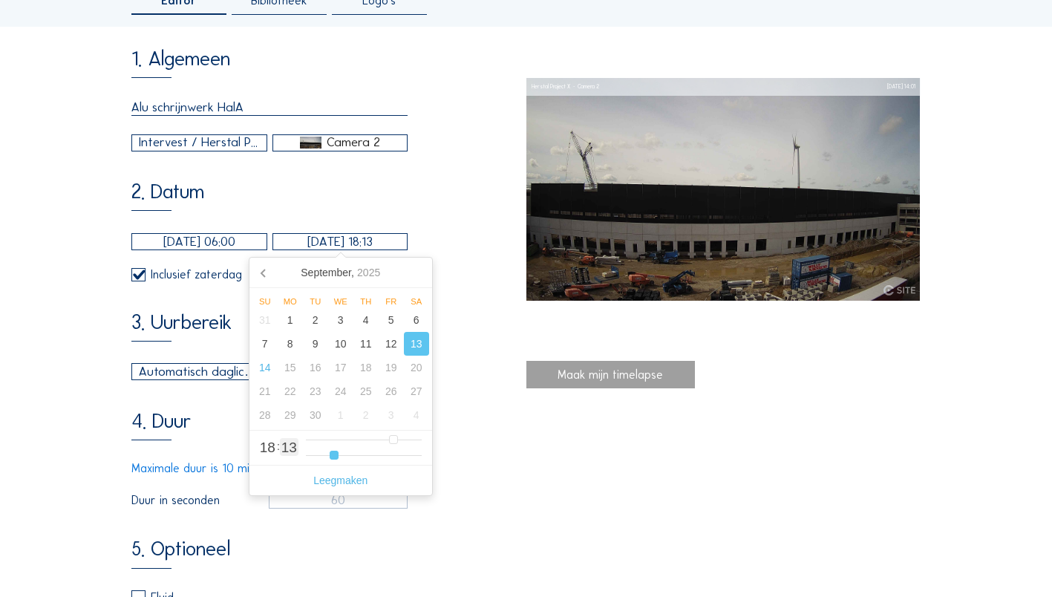
type input "14"
type input "[DATE] 18:15"
type input "15"
type input "[DATE] 18:16"
type input "16"
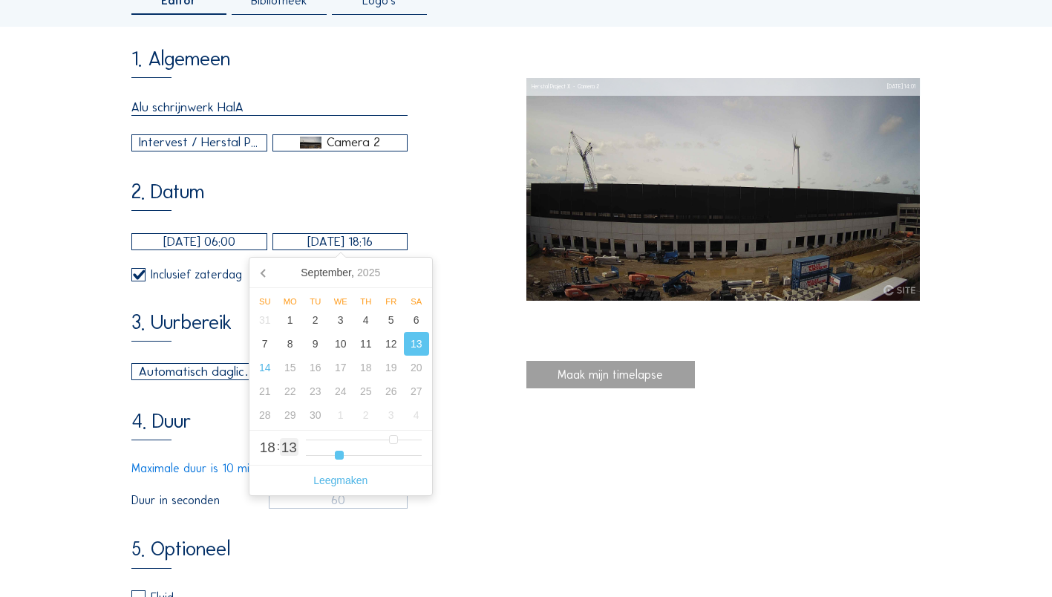
type input "[DATE] 18:17"
type input "17"
type input "[DATE] 18:18"
type input "18"
type input "[DATE] 18:19"
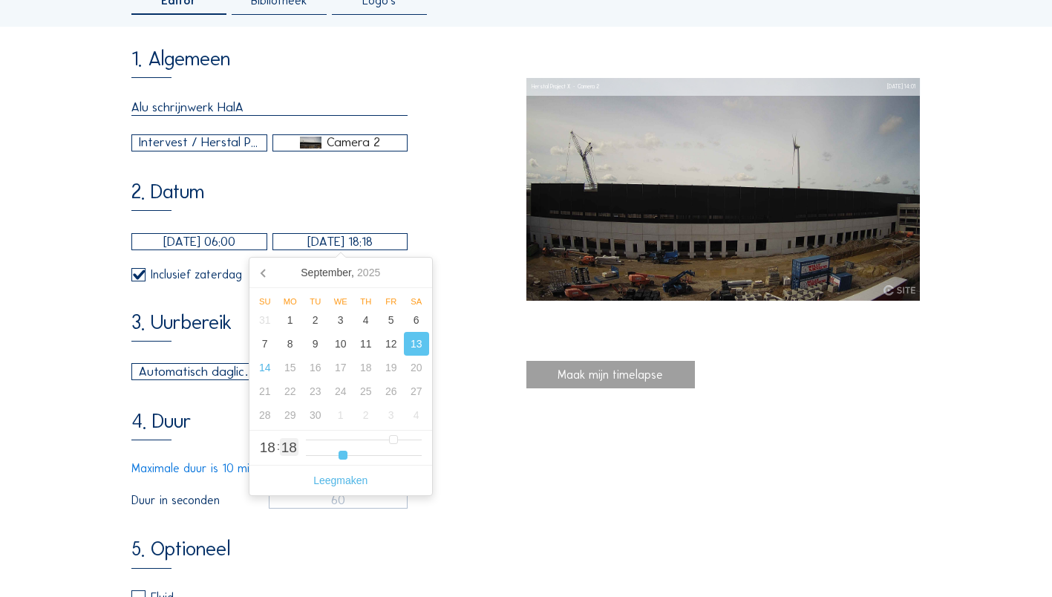
type input "19"
type input "[DATE] 18:20"
type input "20"
type input "[DATE] 18:21"
type input "21"
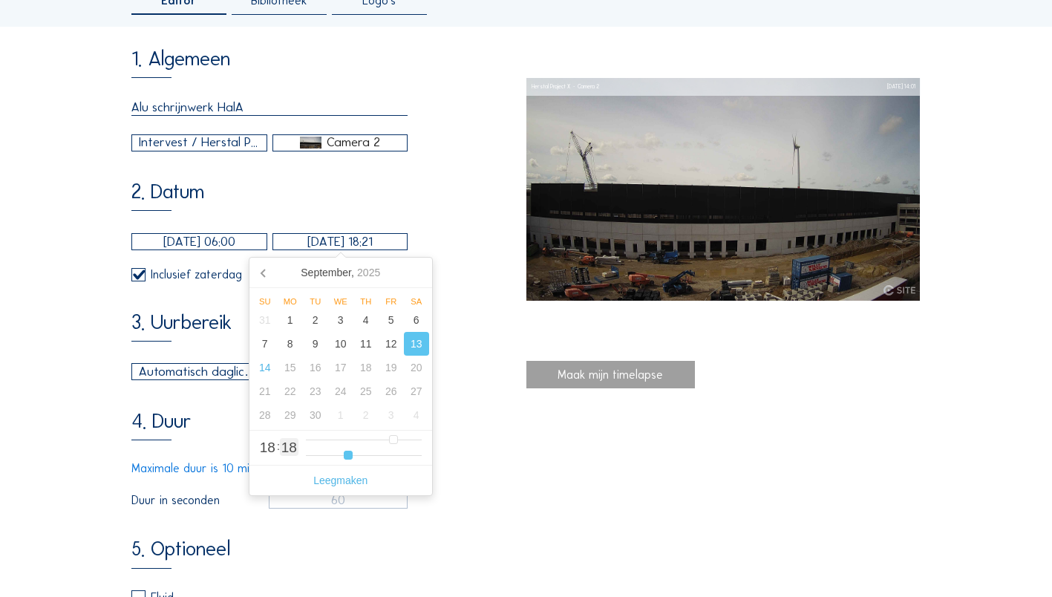
type input "[DATE] 18:22"
type input "22"
type input "[DATE] 18:23"
type input "23"
type input "[DATE] 18:24"
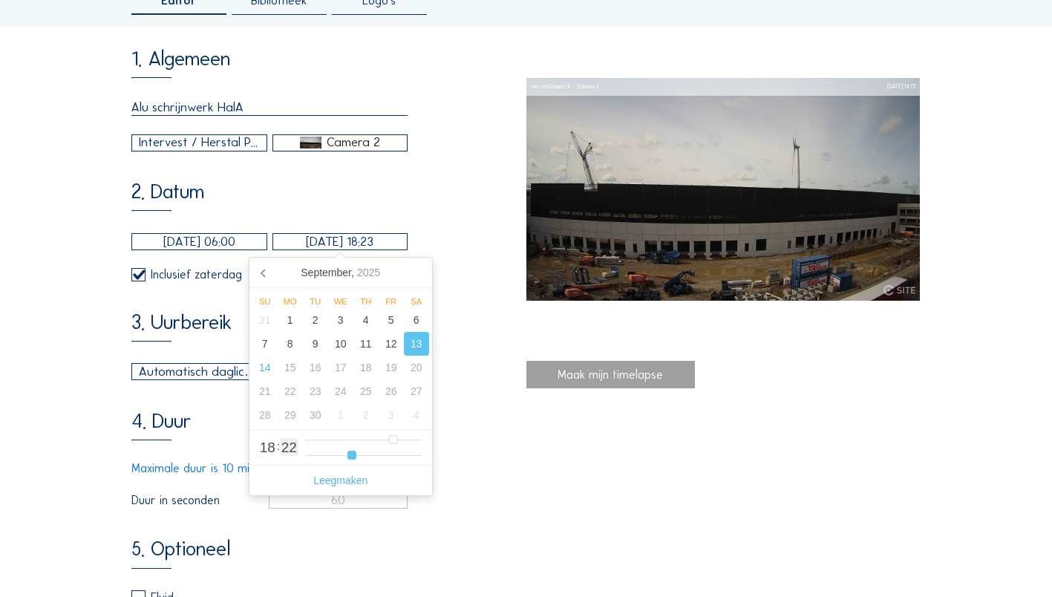
type input "24"
type input "[DATE] 18:25"
type input "25"
type input "[DATE] 18:27"
type input "27"
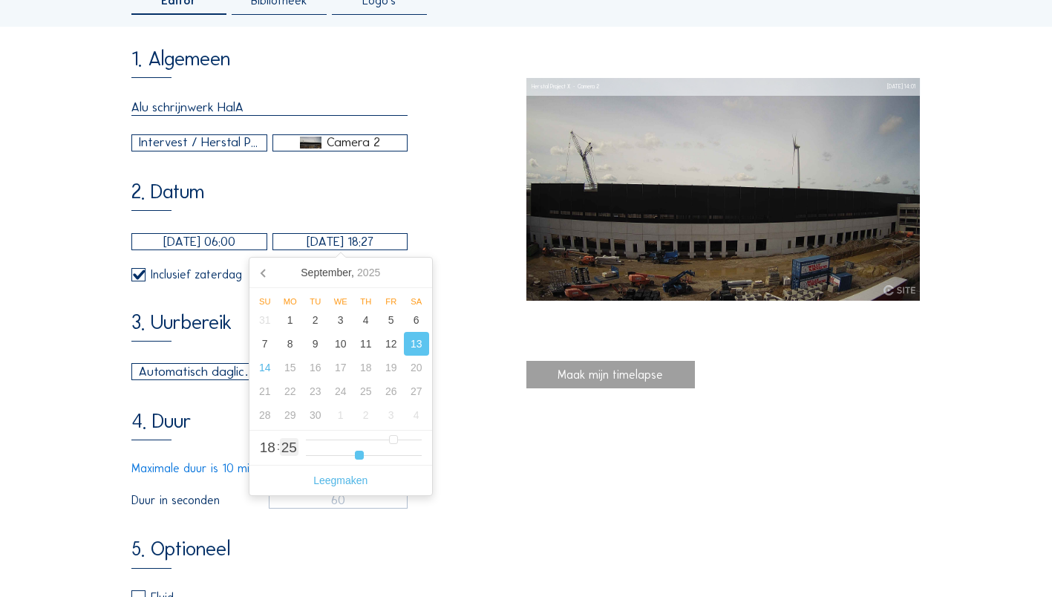
type input "[DATE] 18:28"
type input "28"
type input "[DATE] 18:29"
type input "29"
type input "[DATE] 18:30"
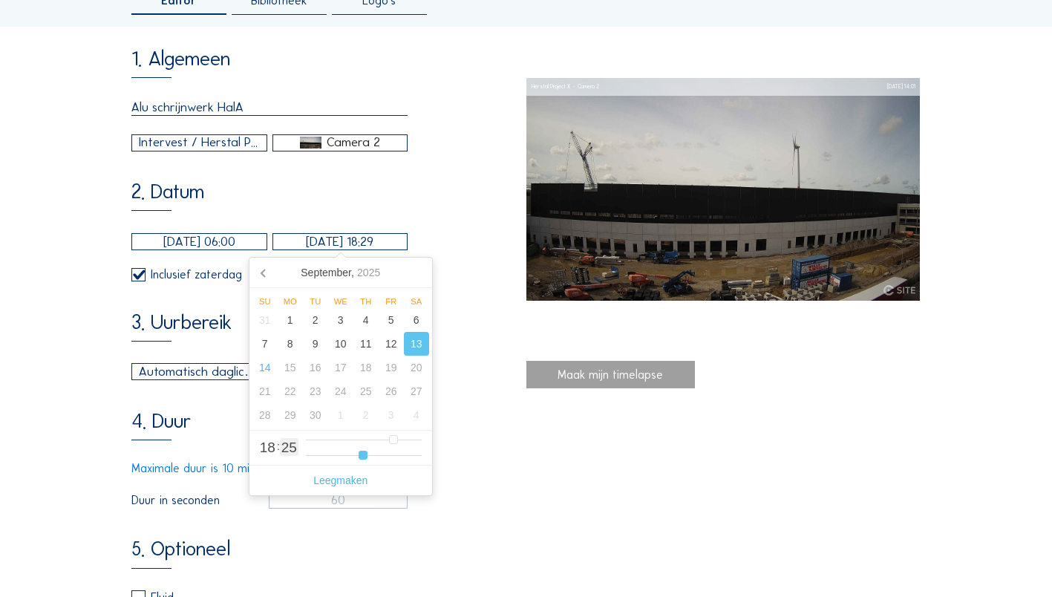
type input "30"
type input "[DATE] 18:31"
type input "31"
type input "[DATE] 18:30"
type input "30"
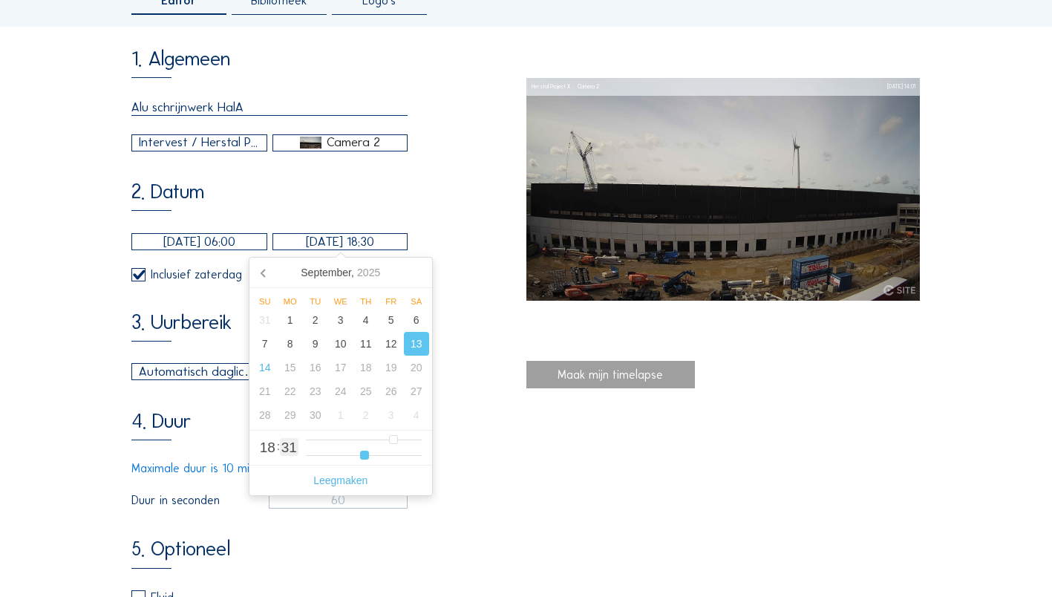
type input "[DATE] 18:29"
type input "29"
type input "[DATE] 18:30"
drag, startPoint x: 310, startPoint y: 460, endPoint x: 365, endPoint y: 456, distance: 54.3
type input "30"
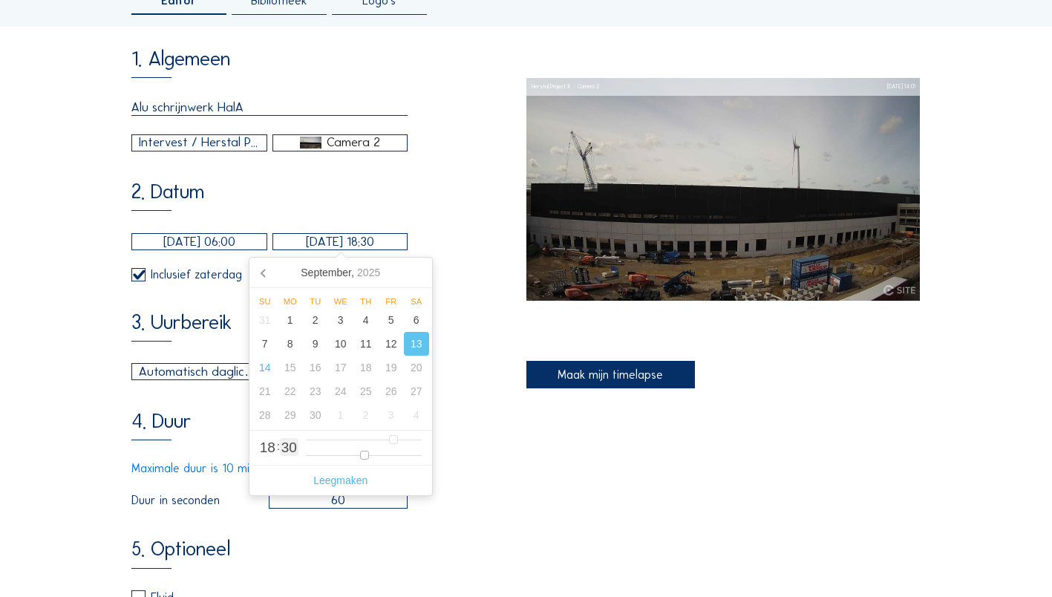
click at [209, 118] on input "range" at bounding box center [364, 455] width 116 height 13
click at [209, 118] on div "4. Duur Maximale duur is 10 minuten (600 seconden) Duur in seconden 60" at bounding box center [328, 460] width 394 height 99
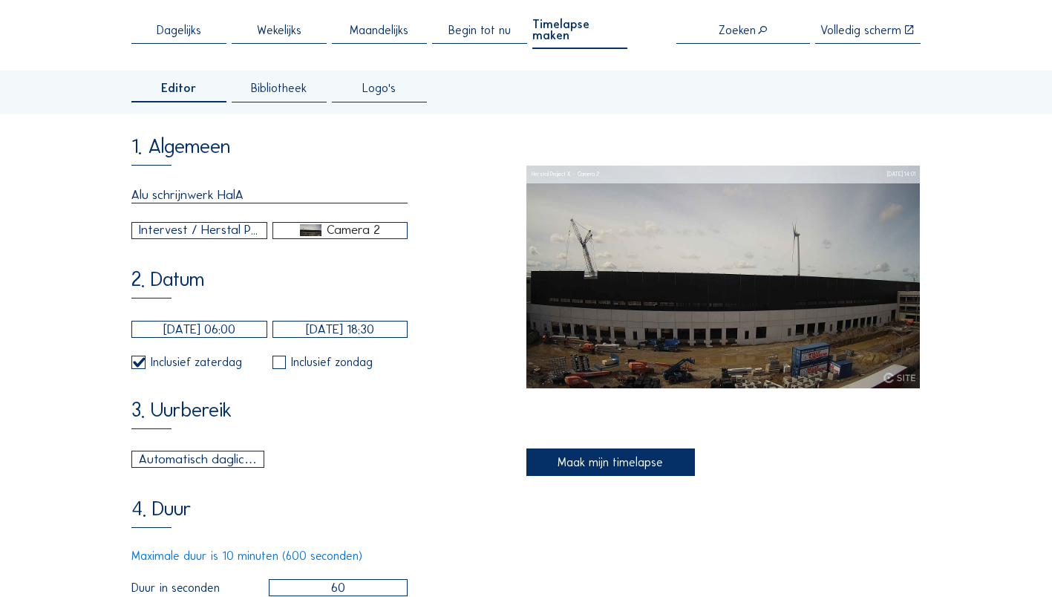
scroll to position [0, 0]
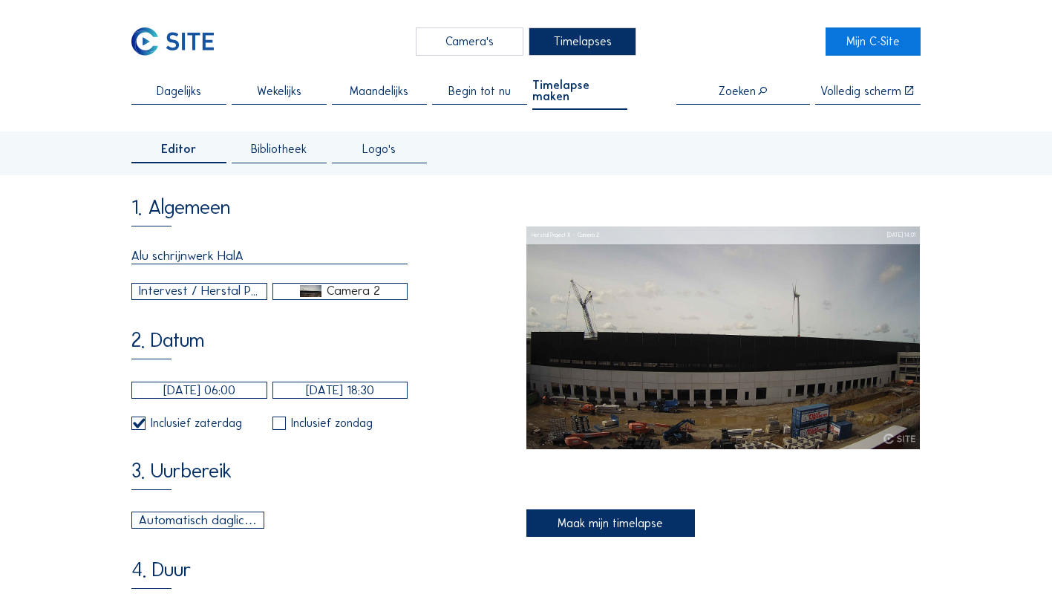
click at [209, 118] on div "Maak mijn timelapse" at bounding box center [610, 523] width 169 height 28
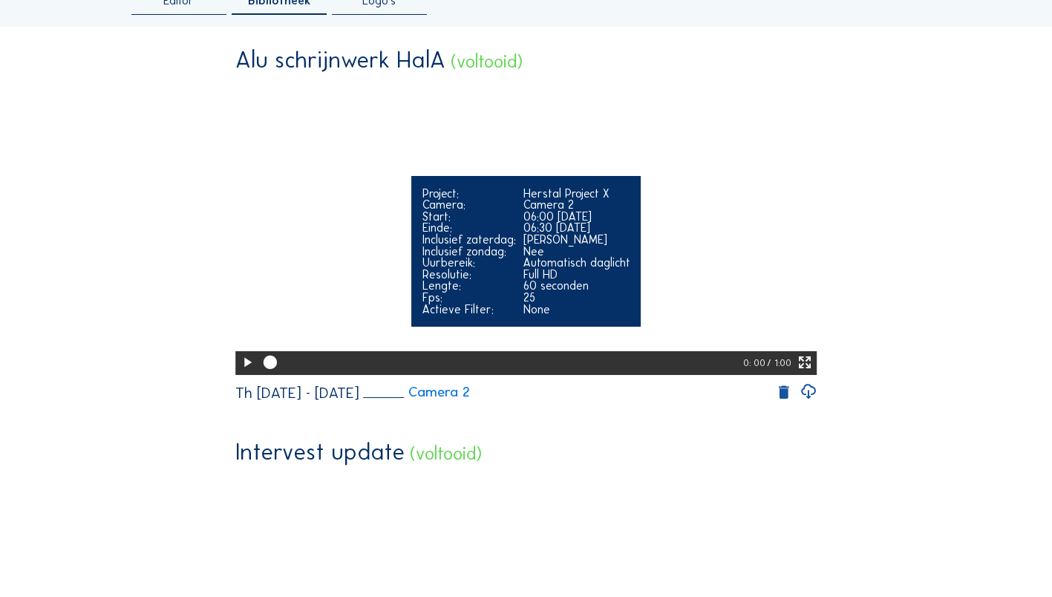
scroll to position [74, 0]
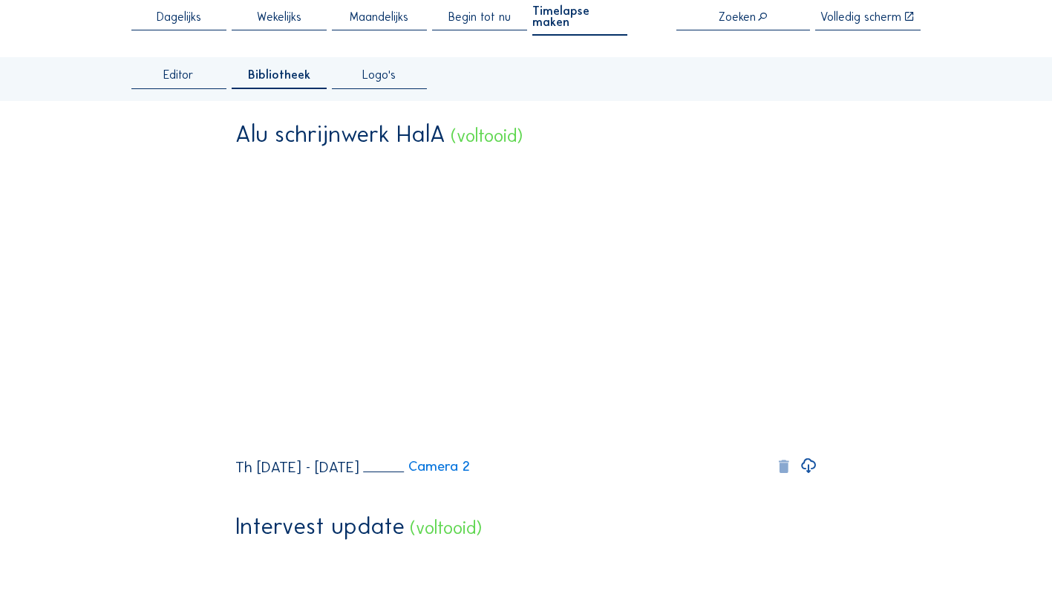
click at [209, 118] on icon at bounding box center [783, 467] width 17 height 18
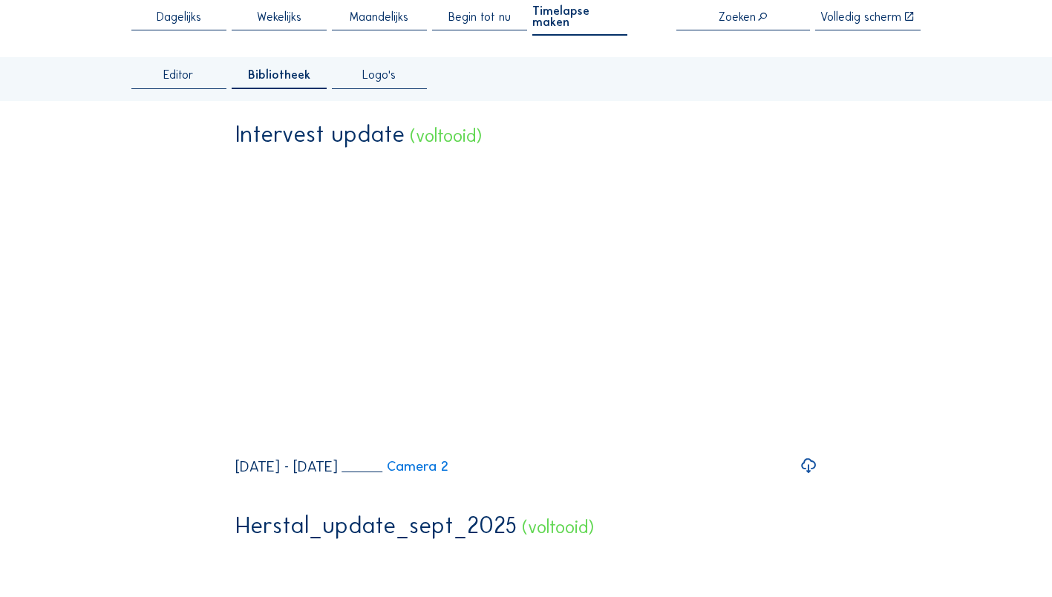
click at [209, 16] on span "Timelapse maken" at bounding box center [579, 16] width 95 height 23
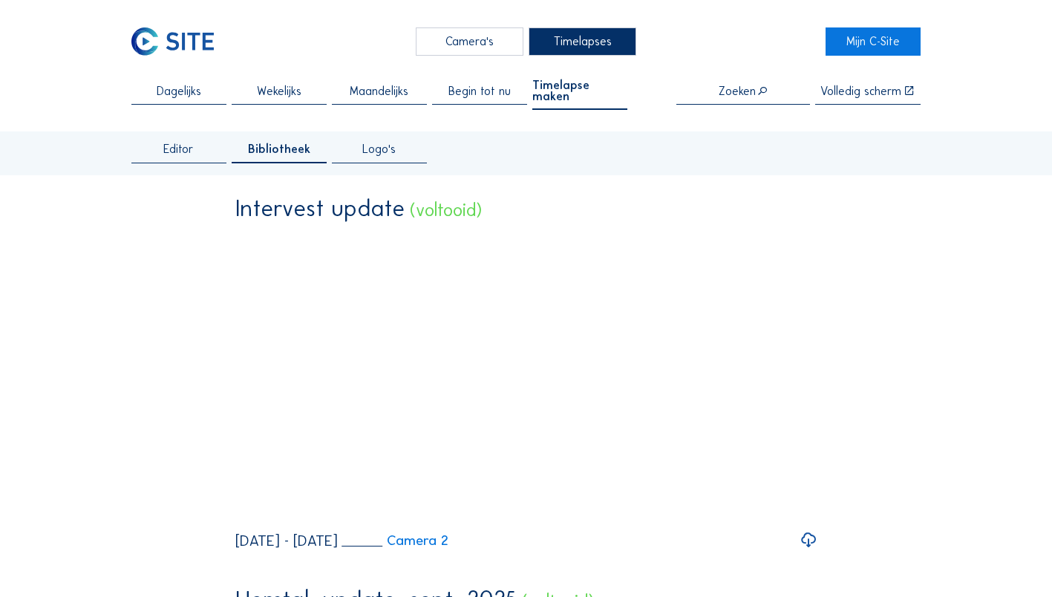
click at [209, 88] on span "Timelapse maken" at bounding box center [579, 90] width 95 height 23
click at [209, 93] on span "Timelapse maken" at bounding box center [579, 90] width 95 height 23
click at [172, 118] on span "Editor" at bounding box center [178, 149] width 30 height 12
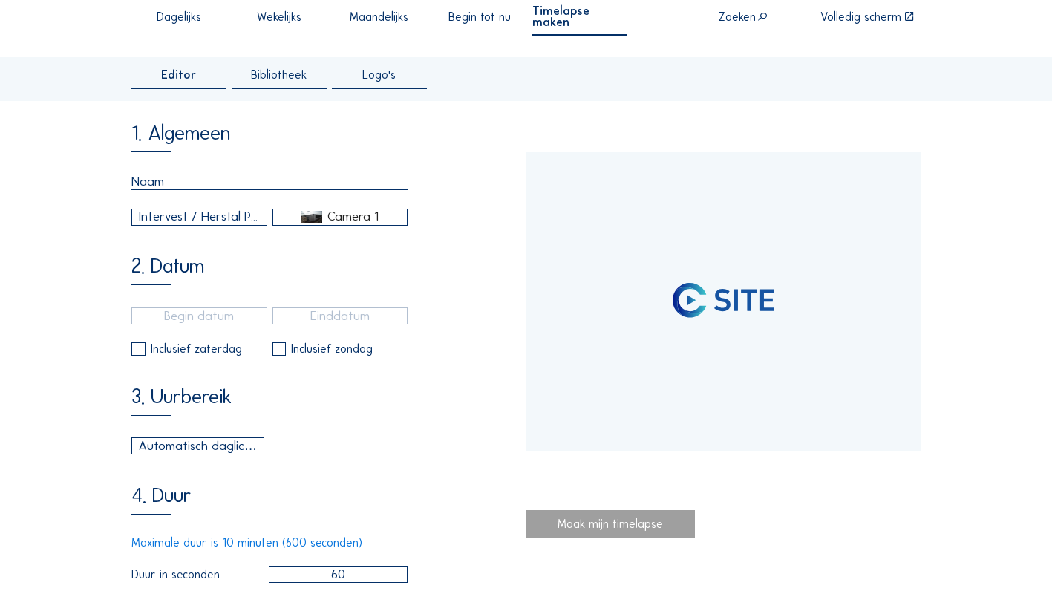
scroll to position [74, 0]
type input "[DATE] 12:00"
type input "[DATE] 14:00"
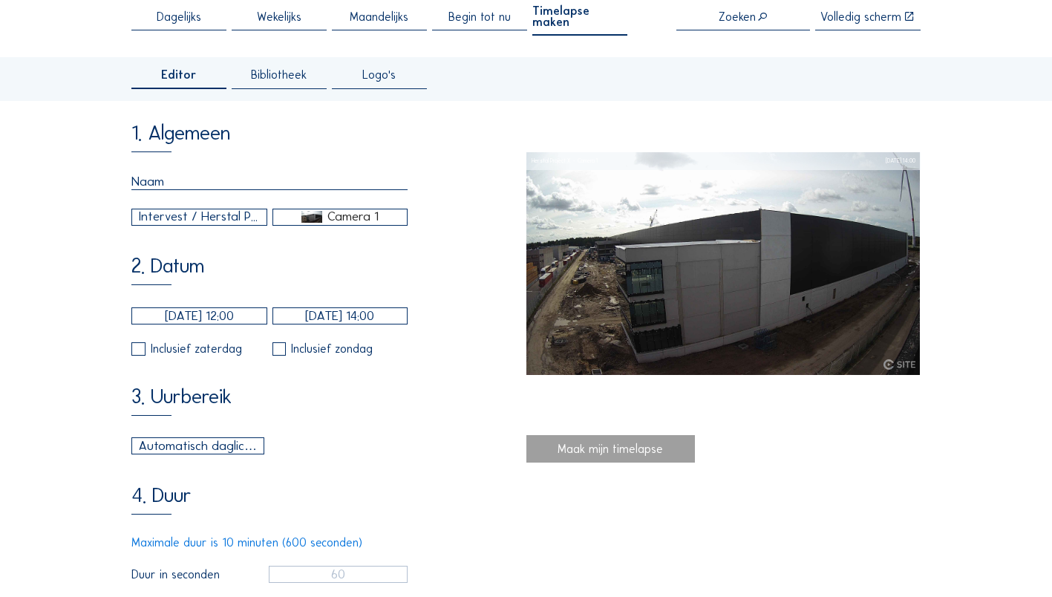
click at [156, 118] on input "text" at bounding box center [269, 182] width 276 height 16
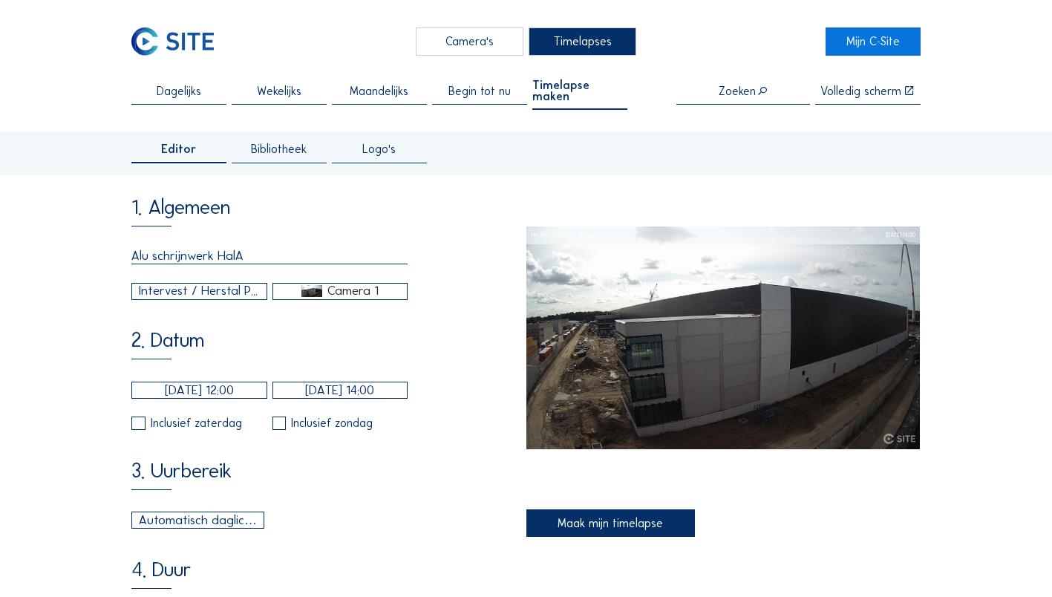
scroll to position [0, 0]
click at [209, 118] on input "Alu schrijnwerk HalA" at bounding box center [269, 256] width 276 height 16
type input "Alu schrijnwerk Hal A"
click at [203, 118] on input "[DATE] 12:00" at bounding box center [198, 390] width 135 height 17
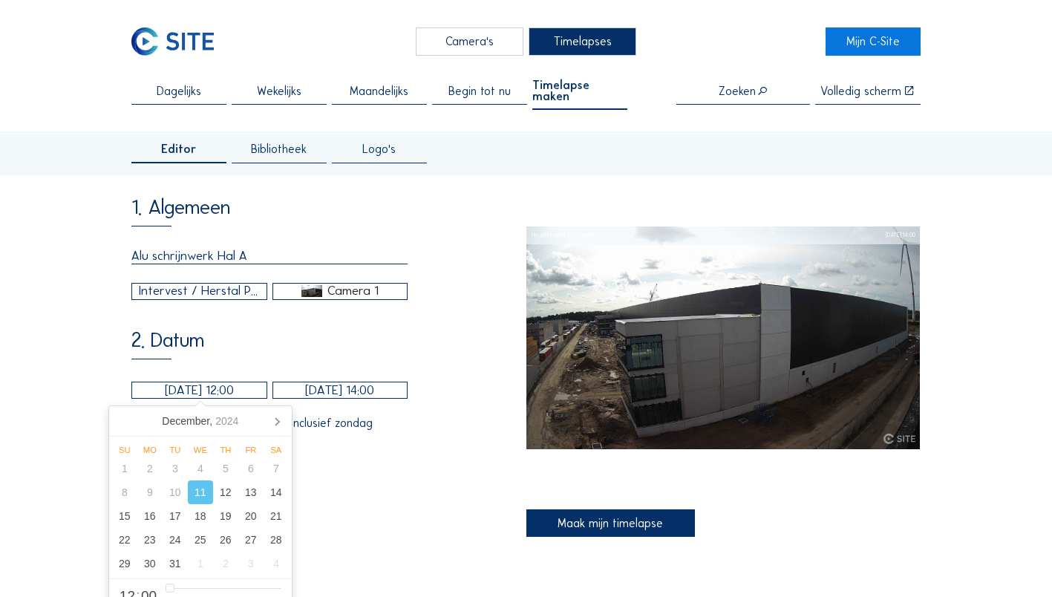
click at [209, 118] on input "[DATE] 12:00" at bounding box center [198, 390] width 135 height 17
click at [209, 118] on icon at bounding box center [277, 421] width 24 height 24
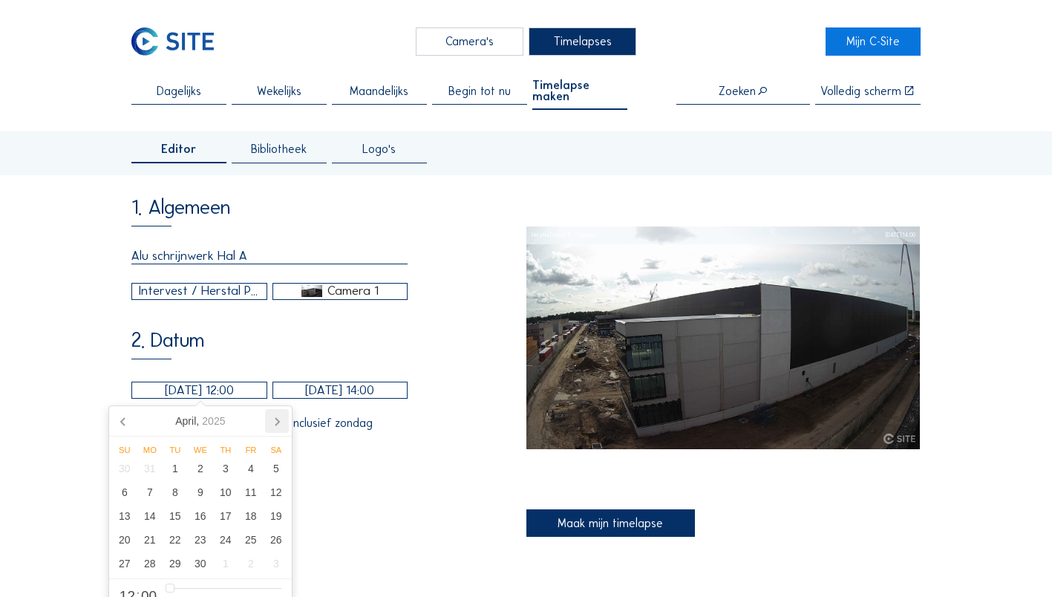
click at [209, 118] on icon at bounding box center [277, 421] width 24 height 24
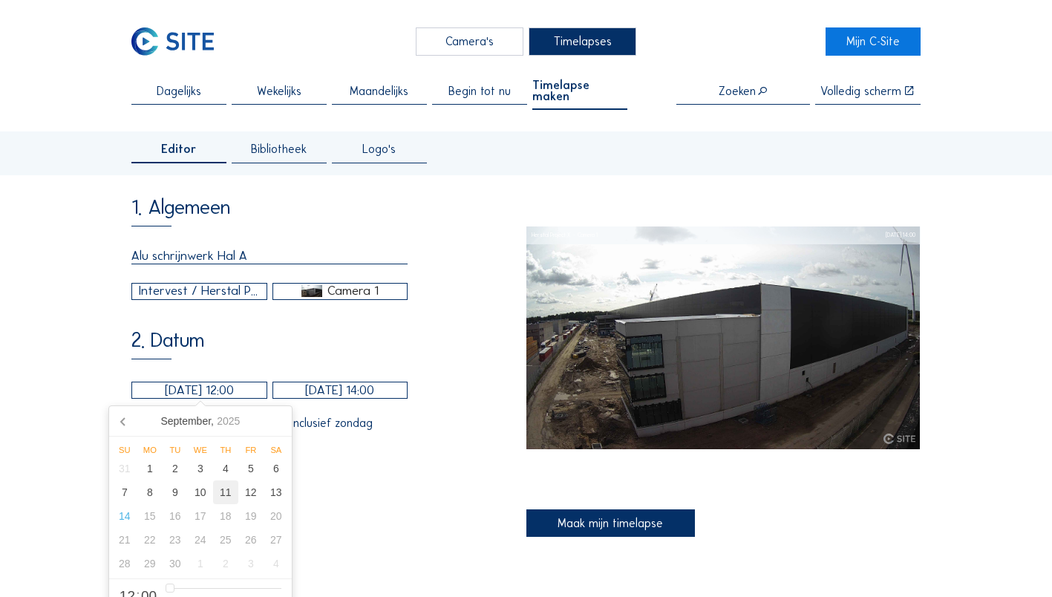
click at [209, 118] on div "11" at bounding box center [225, 492] width 25 height 24
type input "[DATE] 12:00"
type input "7"
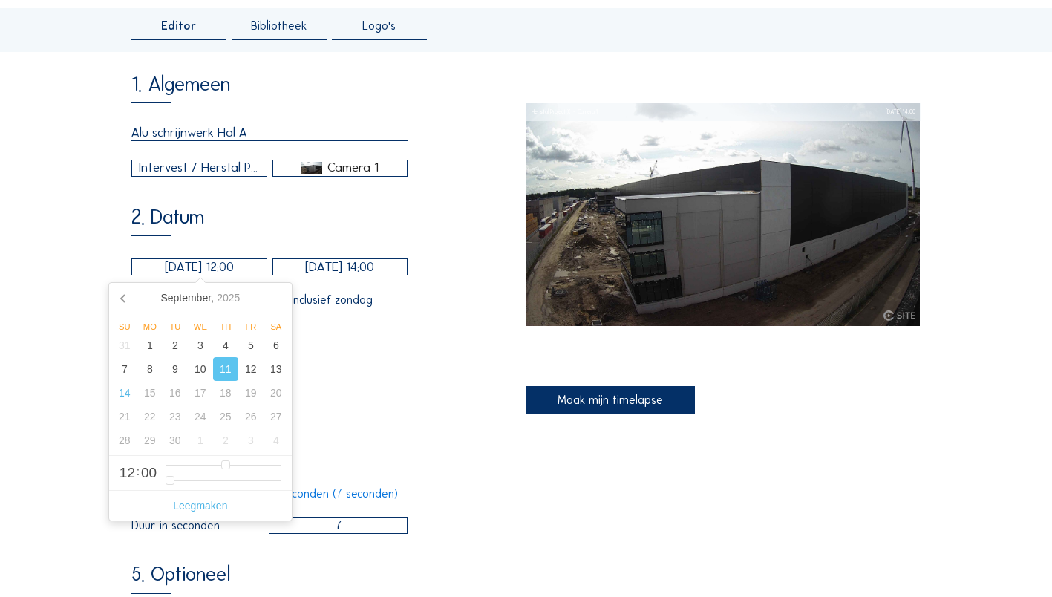
scroll to position [149, 0]
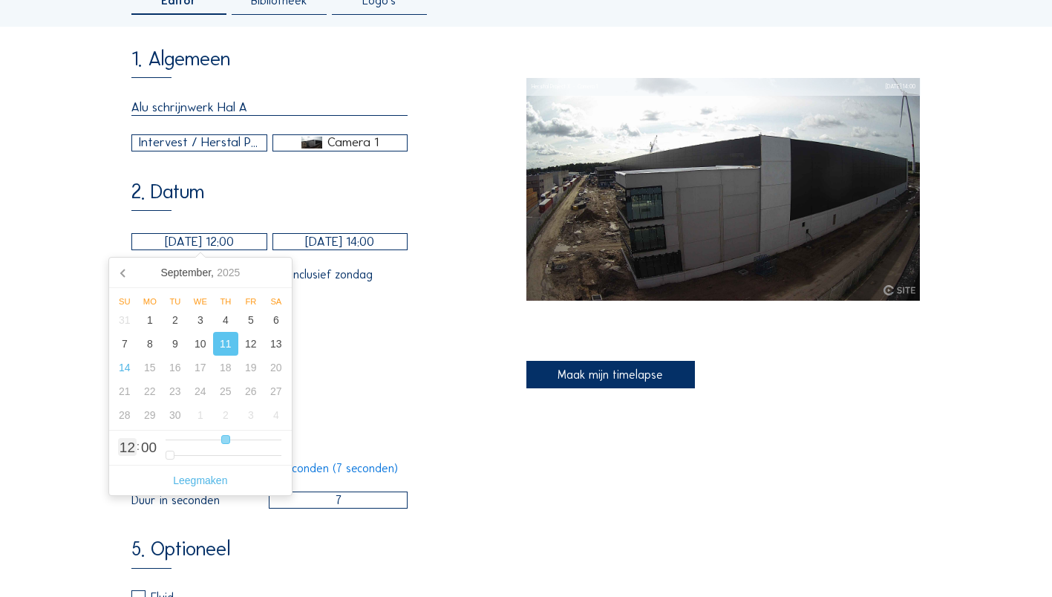
type input "[DATE] 11:00"
type input "11"
type input "[DATE] 10:00"
type input "10"
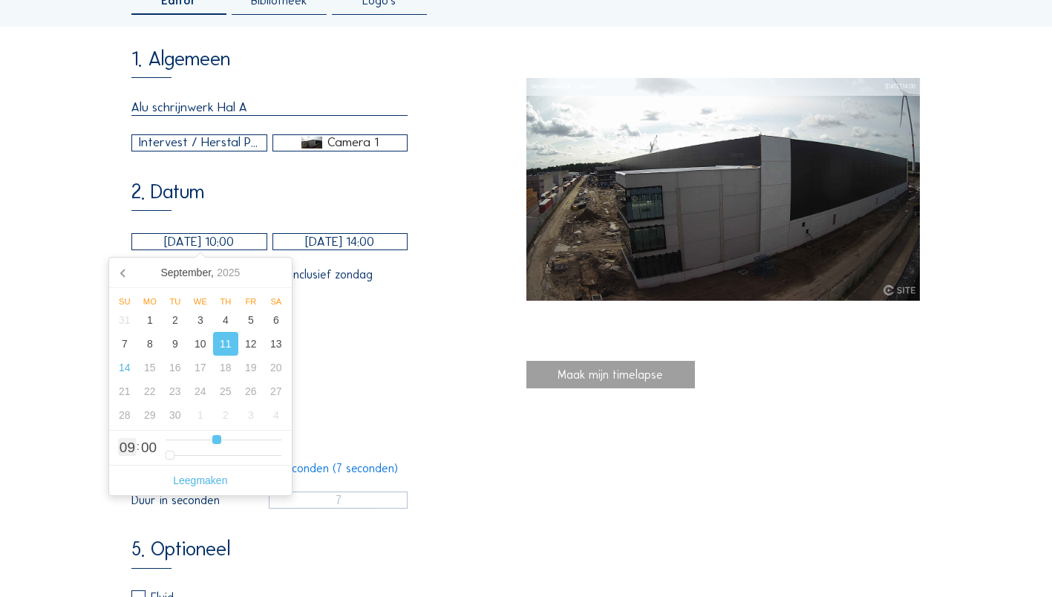
type input "[DATE] 09:00"
type input "9"
type input "[DATE] 08:00"
type input "8"
type input "[DATE] 07:00"
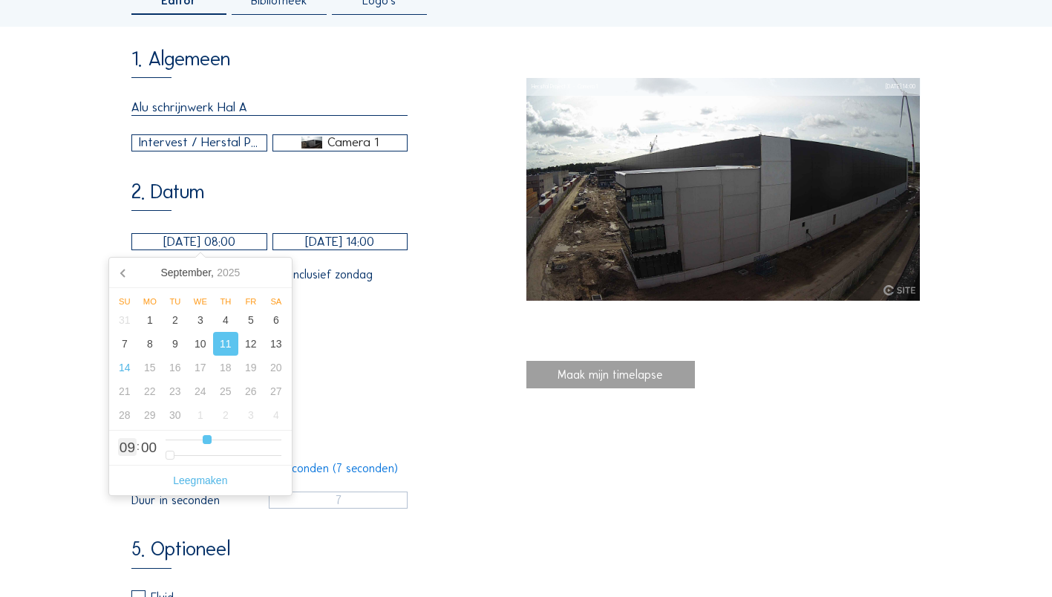
type input "7"
type input "[DATE] 06:00"
type input "6"
type input "[DATE] 05:00"
type input "5"
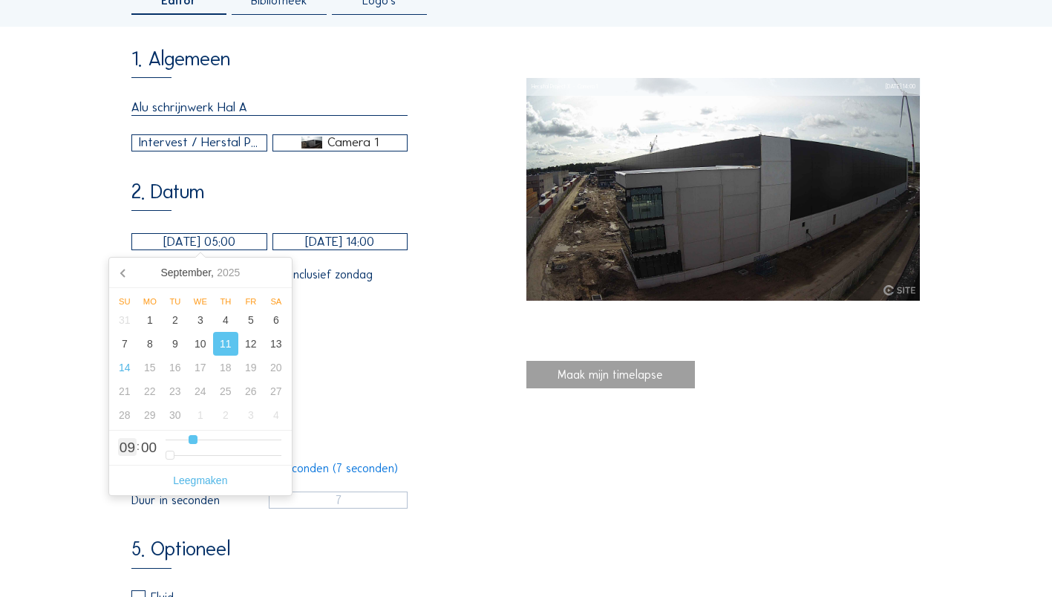
type input "[DATE] 04:00"
type input "4"
type input "[DATE] 03:00"
type input "3"
type input "[DATE] 02:00"
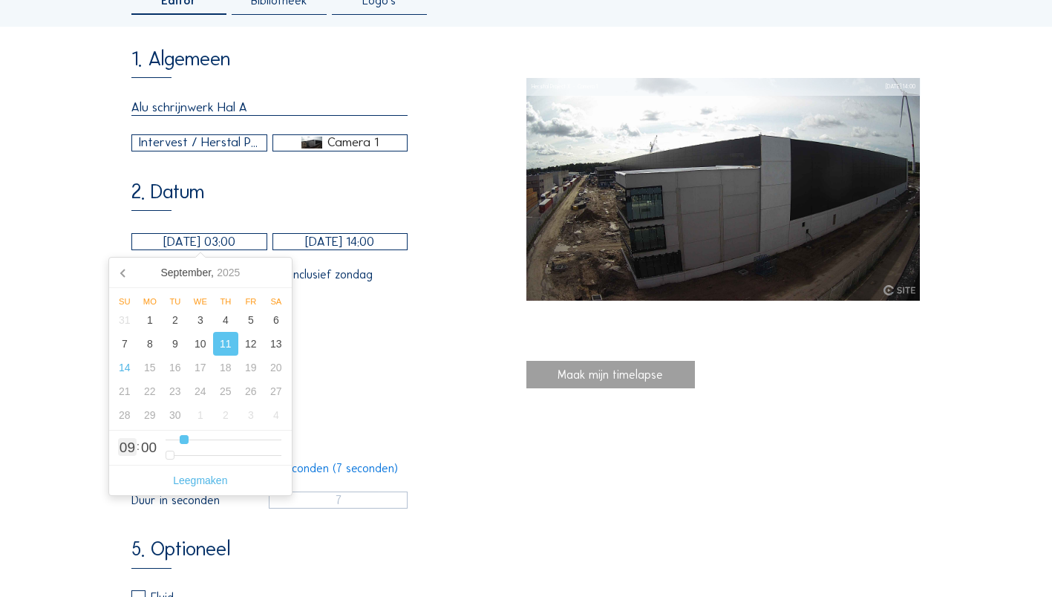
type input "2"
type input "[DATE] 01:00"
type input "1"
type input "[DATE] 02:00"
type input "2"
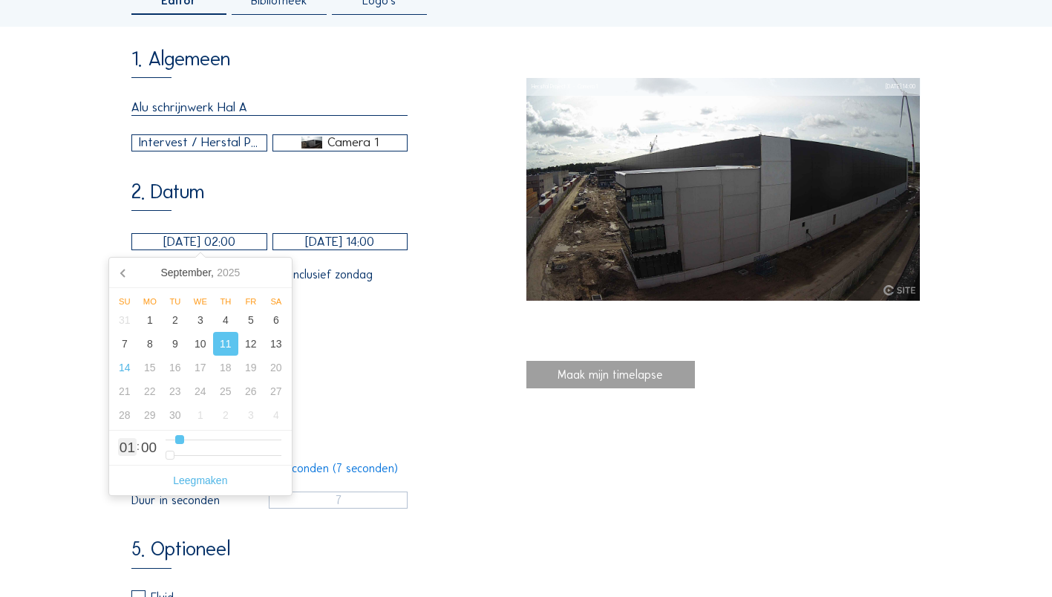
type input "[DATE] 03:00"
type input "3"
type input "[DATE] 04:00"
type input "4"
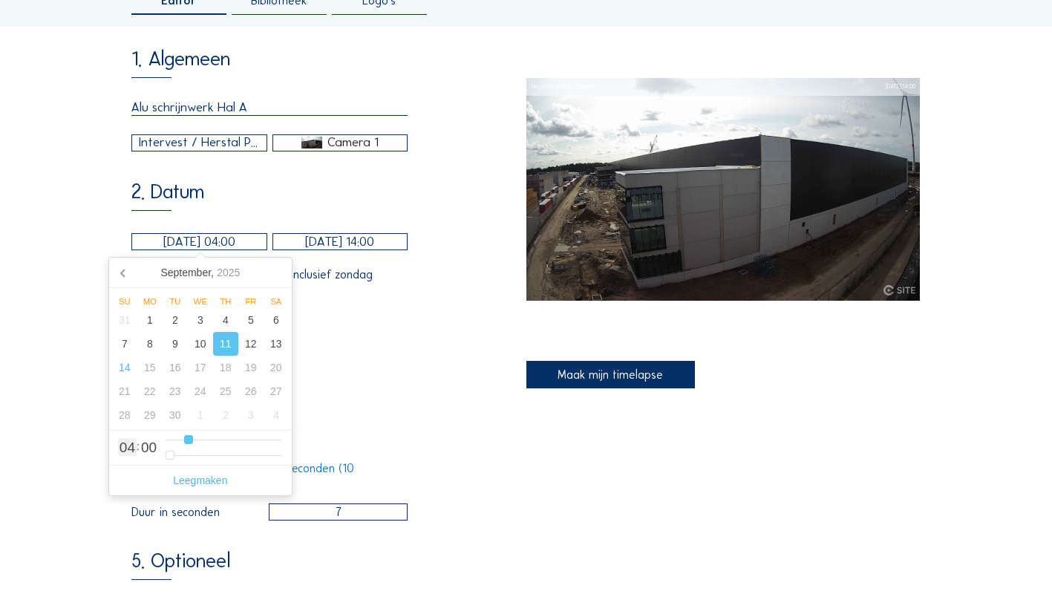
type input "[DATE] 05:00"
type input "5"
type input "[DATE] 06:00"
drag, startPoint x: 227, startPoint y: 440, endPoint x: 198, endPoint y: 440, distance: 29.0
type input "6"
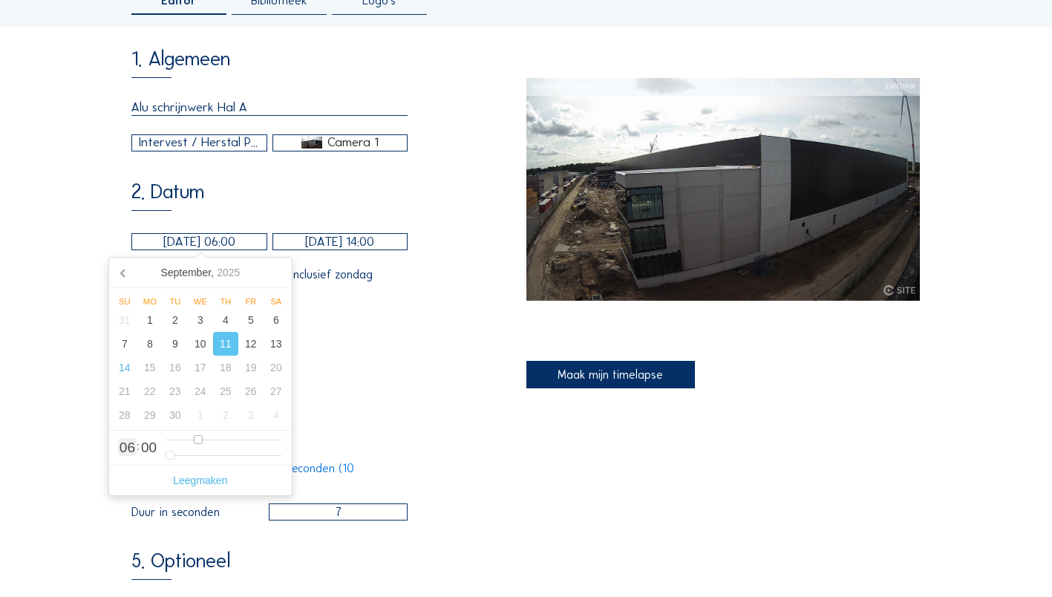
click at [198, 118] on input "range" at bounding box center [224, 440] width 116 height 13
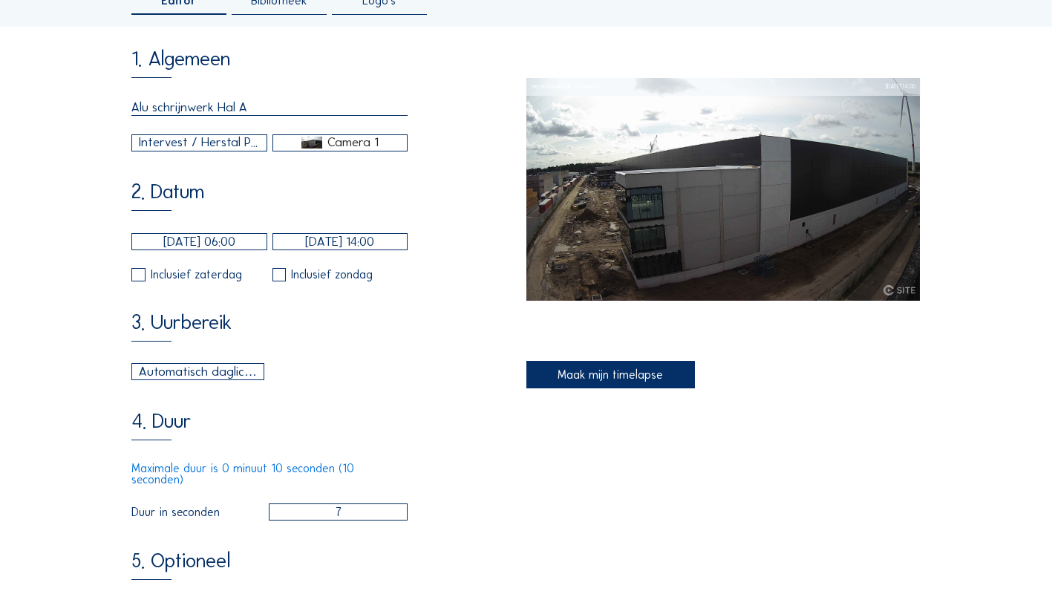
click at [209, 118] on div "1. Algemeen Alu schrijnwerk Hal A Intervest / Herstal Project X Camera 1 2. Dat…" at bounding box center [328, 425] width 394 height 754
click at [172, 118] on div "Inclusief zaterdag" at bounding box center [196, 275] width 91 height 12
click at [145, 118] on label at bounding box center [138, 275] width 14 height 14
click at [141, 118] on input "checkbox" at bounding box center [136, 275] width 10 height 10
checkbox input "true"
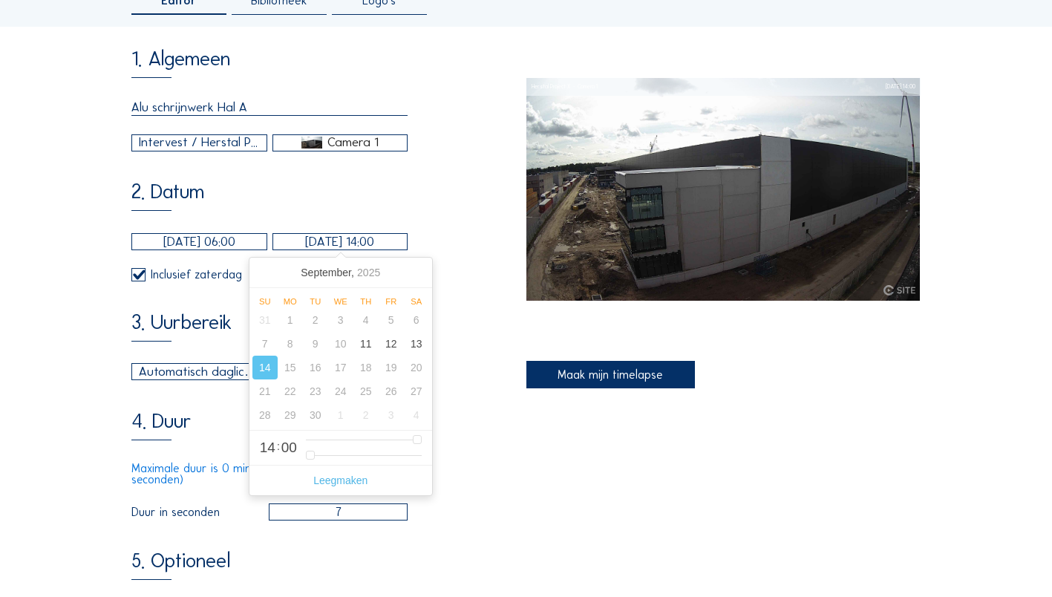
click at [209, 118] on input "[DATE] 14:00" at bounding box center [340, 241] width 135 height 17
click at [209, 118] on div "13" at bounding box center [416, 344] width 25 height 24
type input "[DATE] 14:00"
click at [209, 118] on input "[DATE] 06:00" at bounding box center [198, 241] width 135 height 17
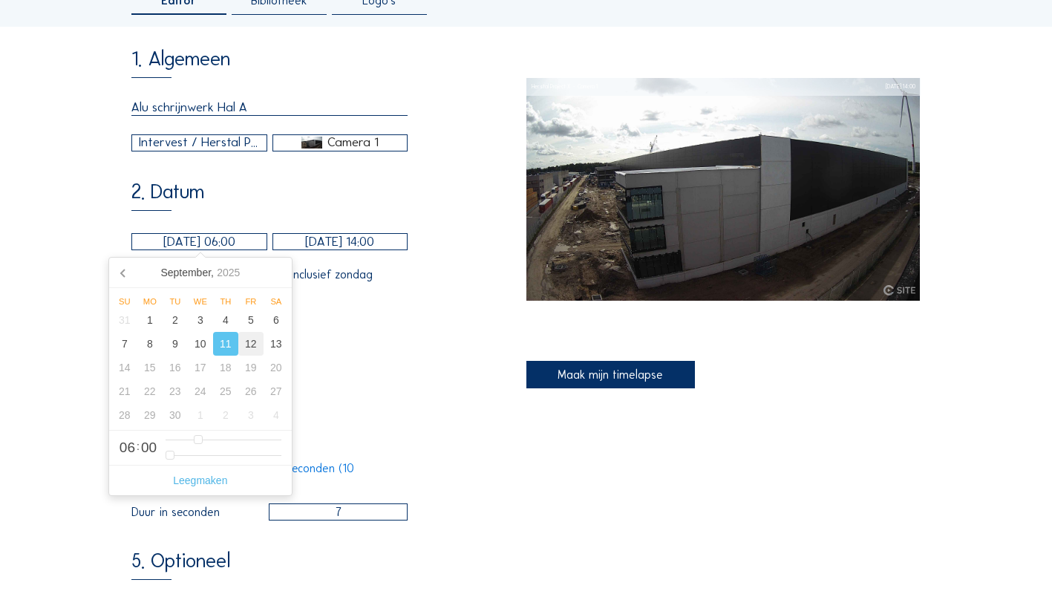
click at [209, 118] on div "12" at bounding box center [250, 344] width 25 height 24
type input "[DATE] 06:00"
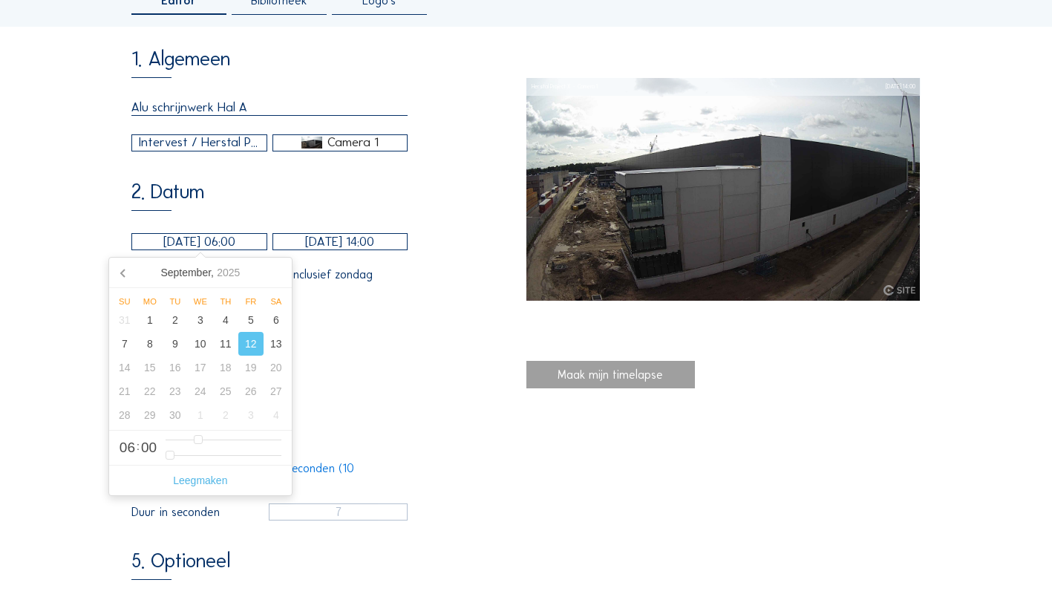
type input "5"
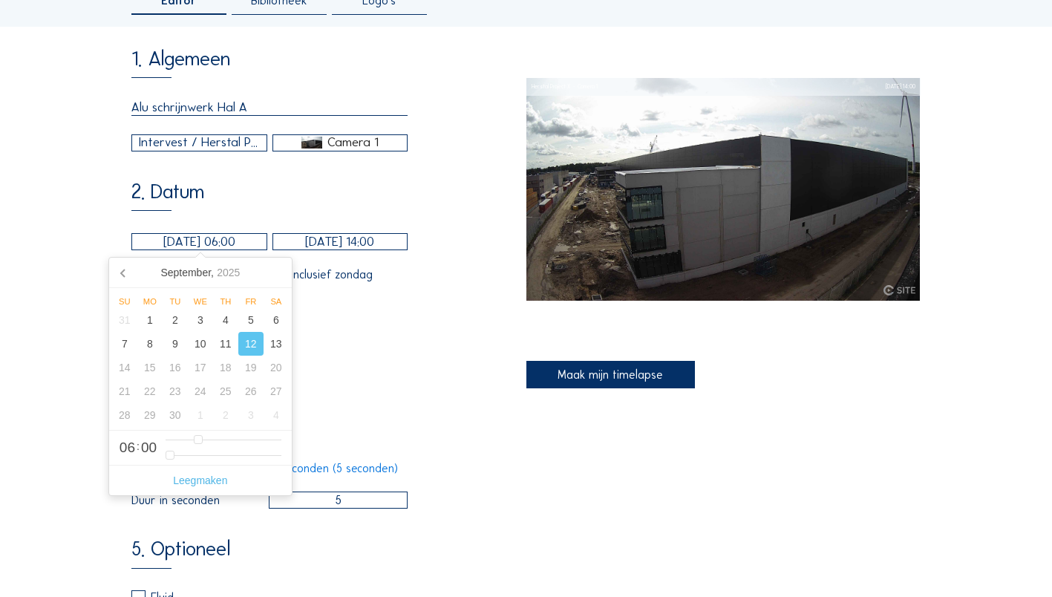
click at [209, 118] on input "[DATE] 14:00" at bounding box center [340, 241] width 135 height 17
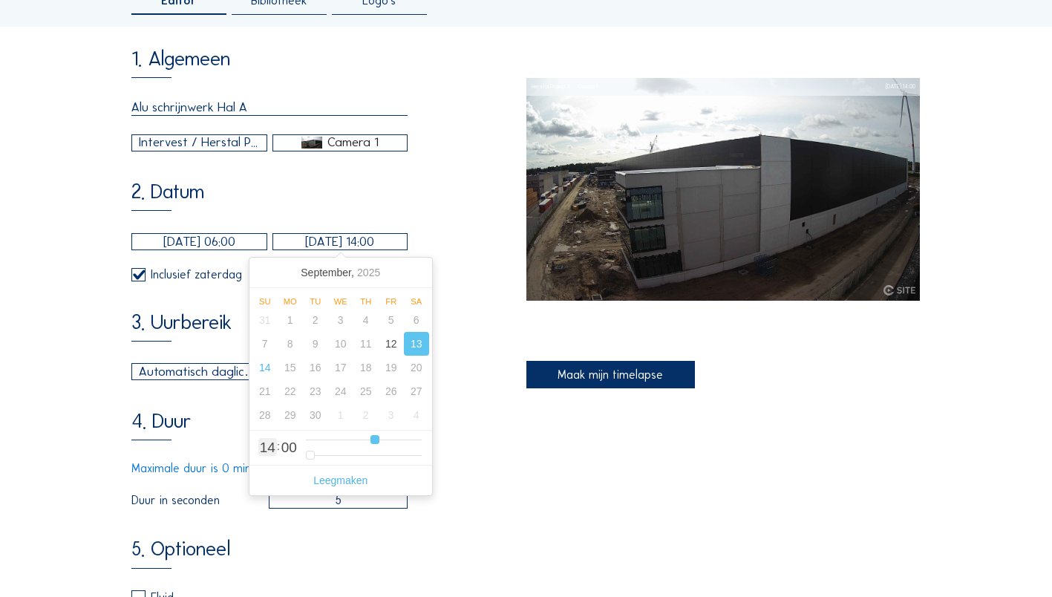
type input "[DATE] 15:00"
type input "15"
type input "[DATE] 16:00"
drag, startPoint x: 375, startPoint y: 445, endPoint x: 394, endPoint y: 445, distance: 18.6
click at [209, 118] on input "range" at bounding box center [364, 440] width 116 height 13
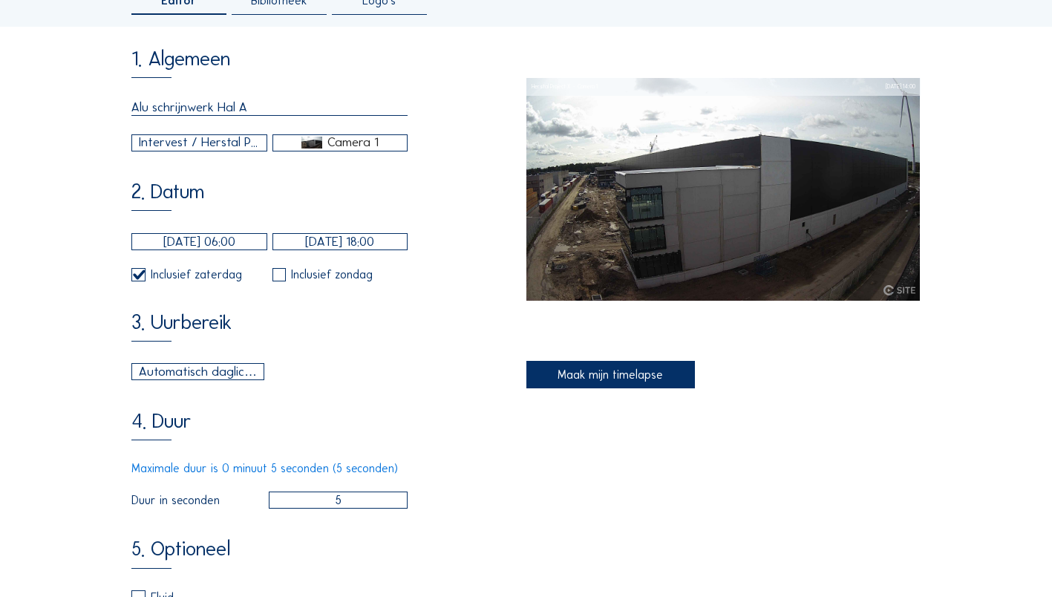
click at [209, 118] on div "4. Duur Maximale duur is 0 minuut 5 seconden (5 seconden) Duur in seconden 5" at bounding box center [328, 460] width 394 height 99
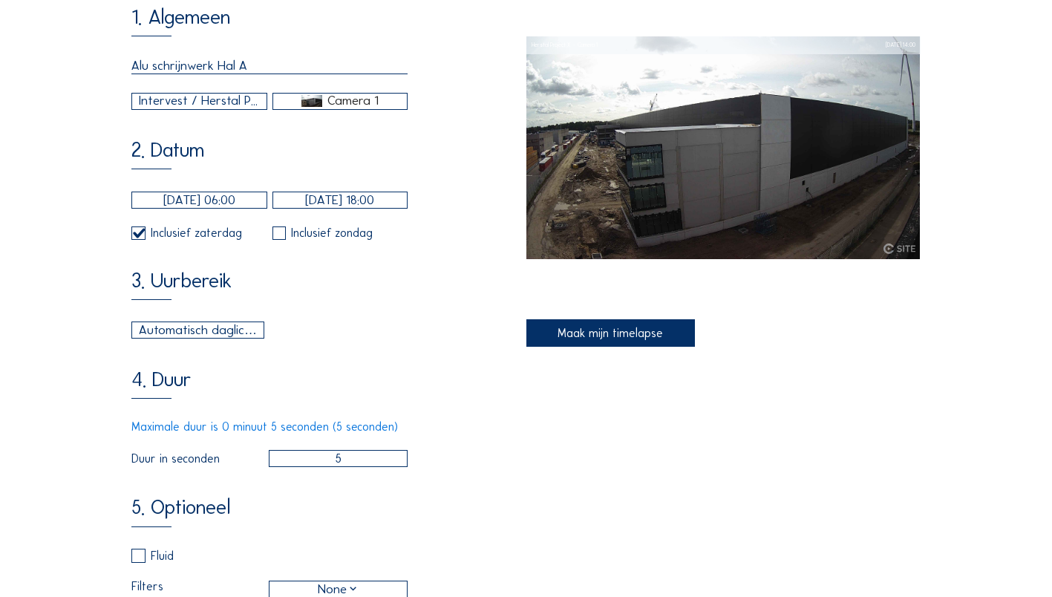
scroll to position [74, 0]
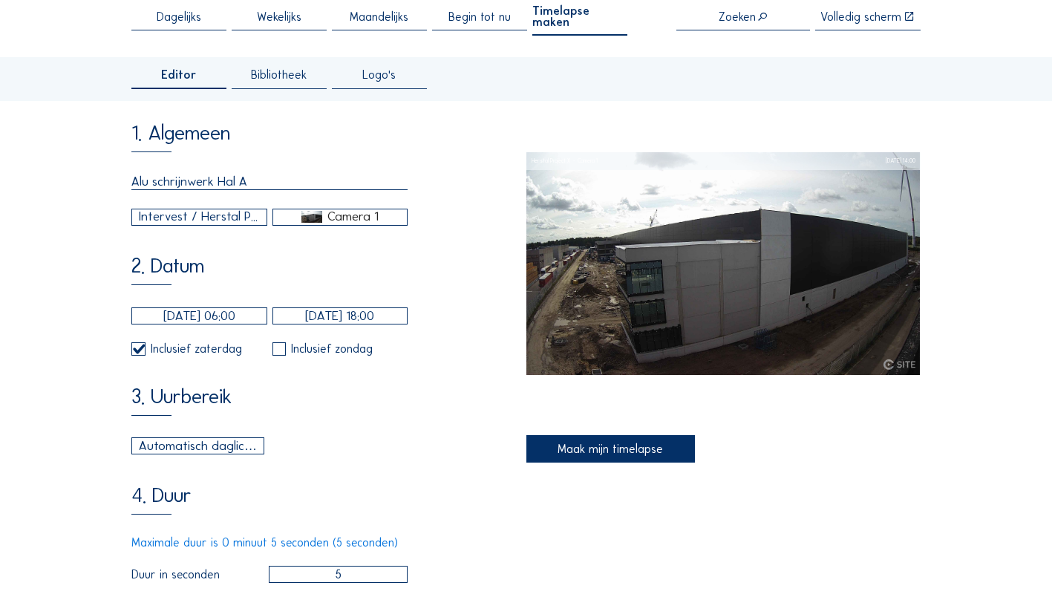
click at [209, 118] on div "1. Algemeen Alu schrijnwerk Hal A Intervest / Herstal Project X Camera 1 2. Dat…" at bounding box center [525, 494] width 789 height 742
click at [209, 118] on div "Camera 1" at bounding box center [352, 216] width 51 height 13
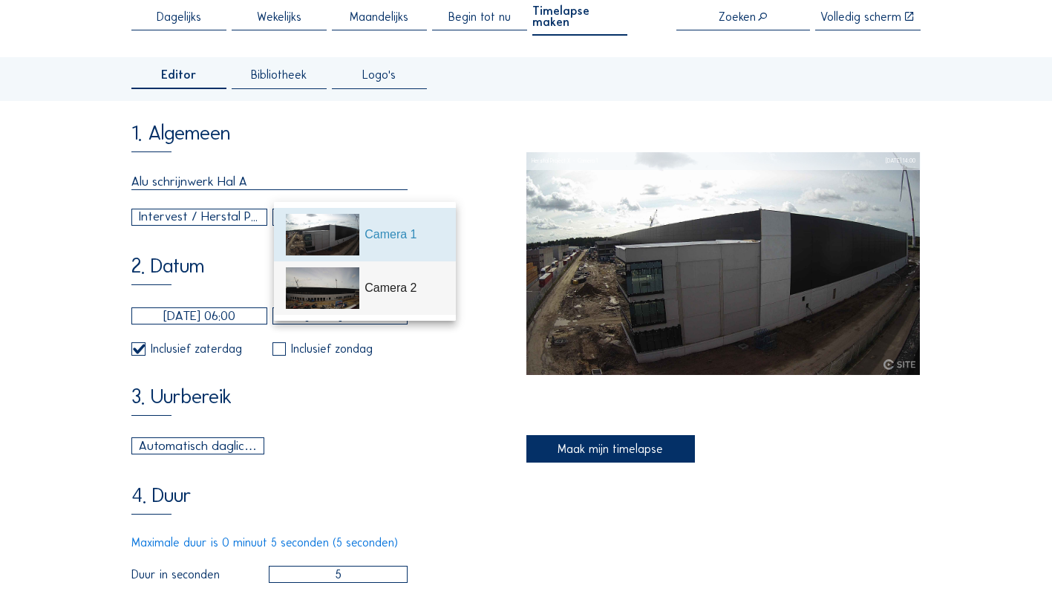
click at [209, 118] on img at bounding box center [323, 288] width 74 height 42
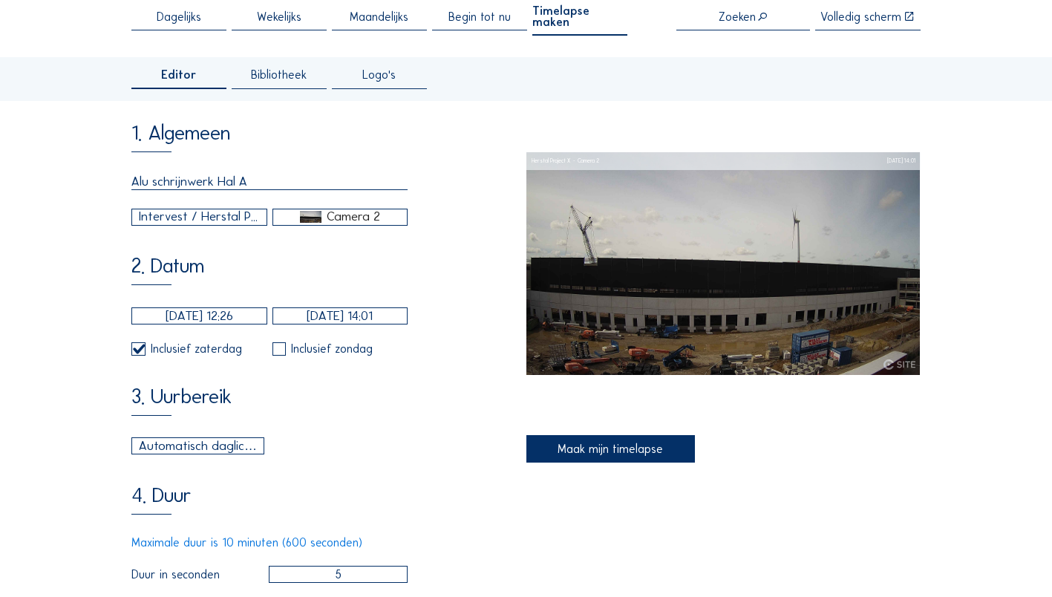
click at [209, 118] on div "Maak mijn timelapse" at bounding box center [610, 449] width 169 height 28
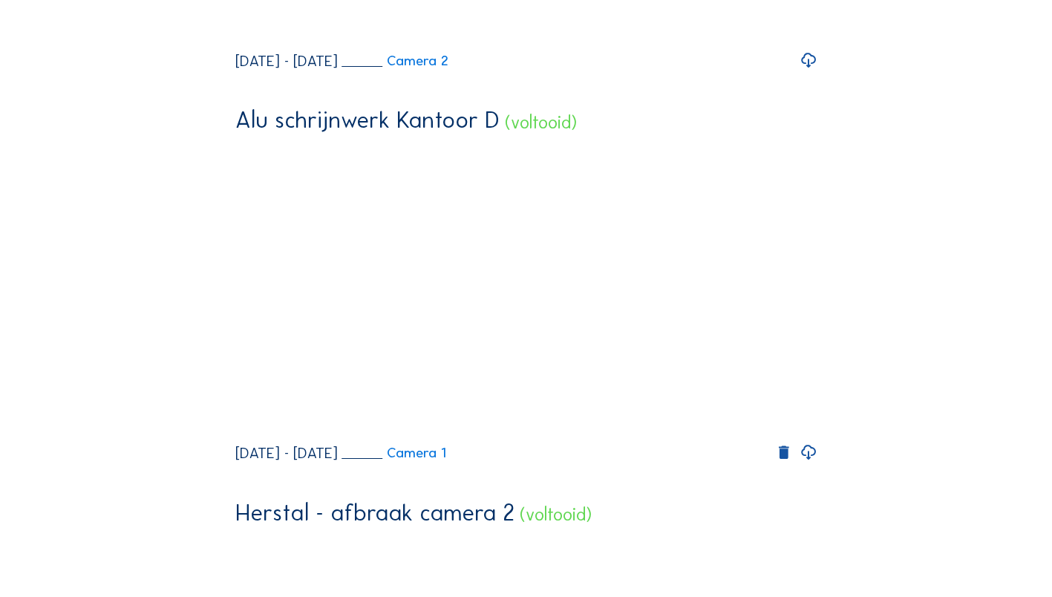
scroll to position [1782, 0]
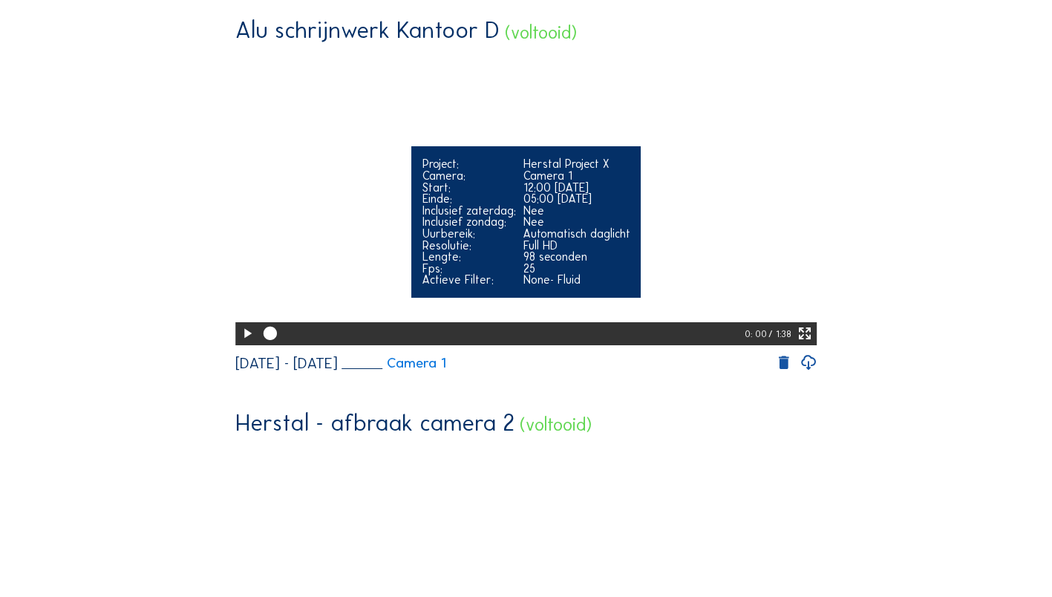
click at [209, 118] on icon at bounding box center [247, 334] width 16 height 20
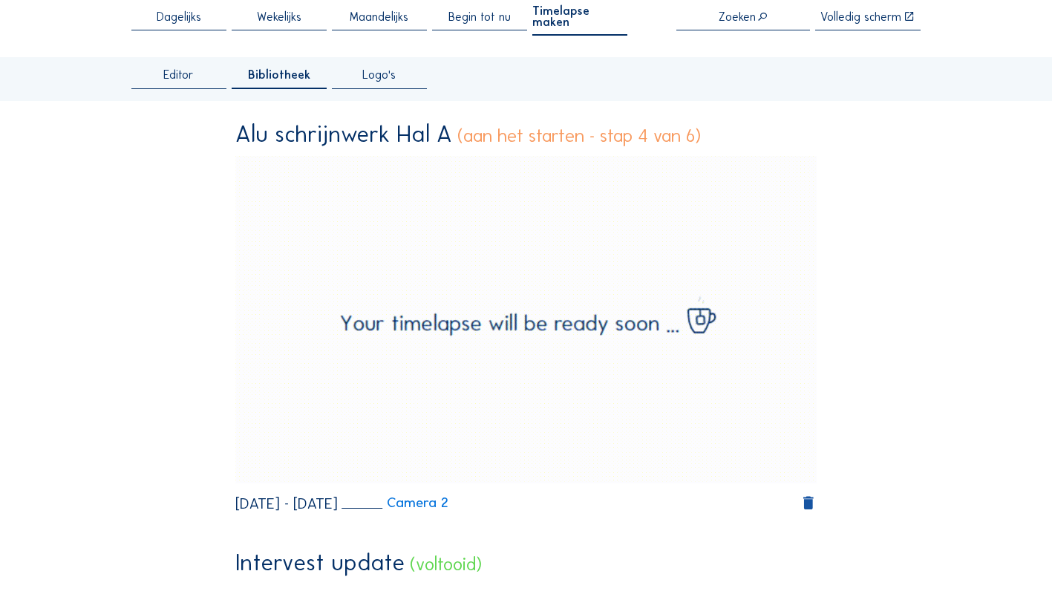
scroll to position [0, 0]
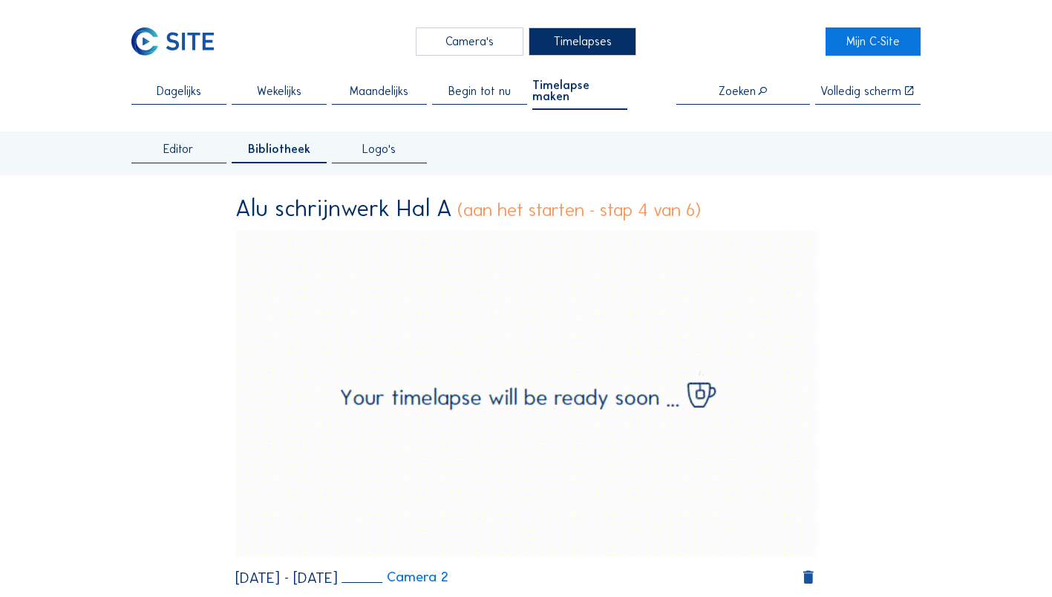
click at [209, 42] on div "Timelapses" at bounding box center [583, 40] width 108 height 27
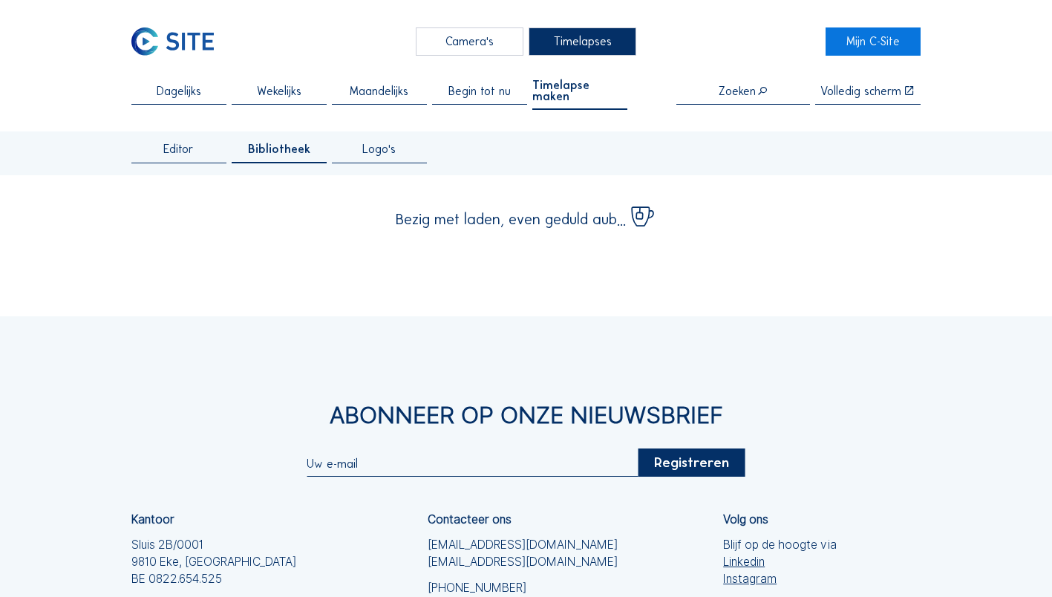
scroll to position [74, 0]
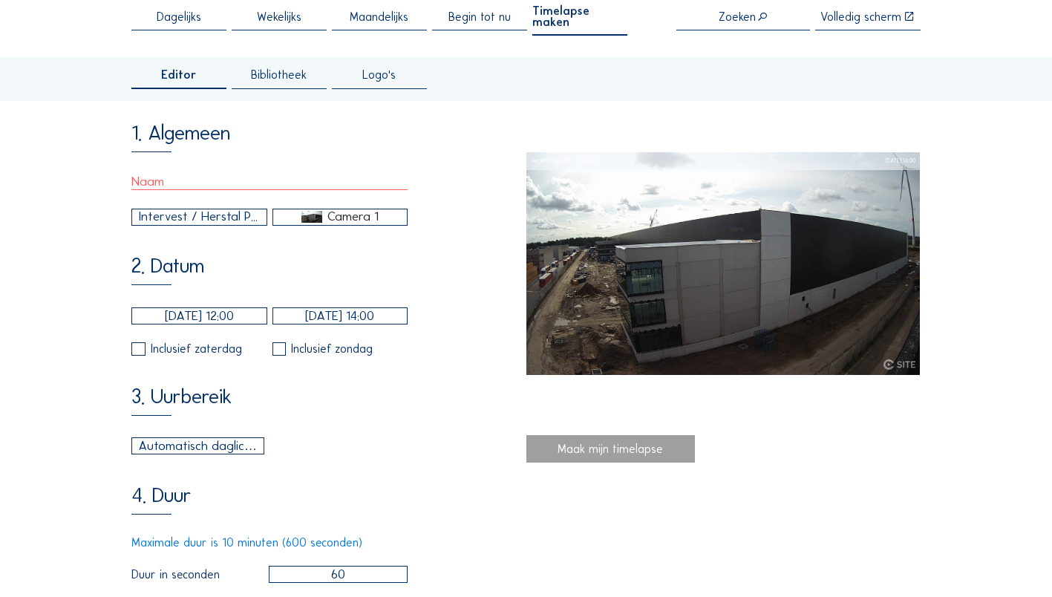
click at [203, 118] on input "[DATE] 12:00" at bounding box center [198, 315] width 135 height 17
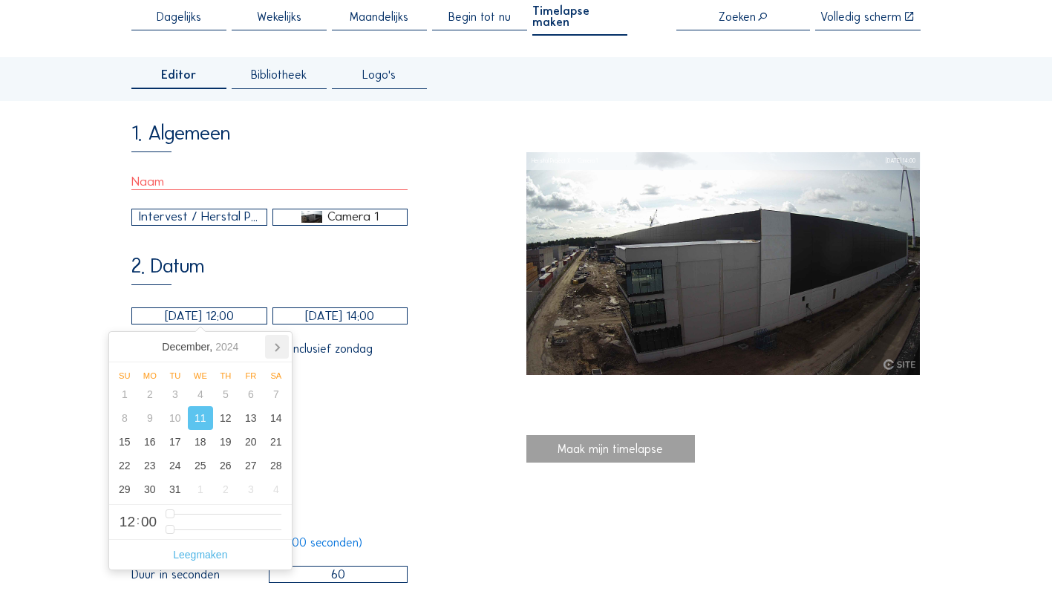
click at [209, 118] on icon at bounding box center [277, 347] width 24 height 24
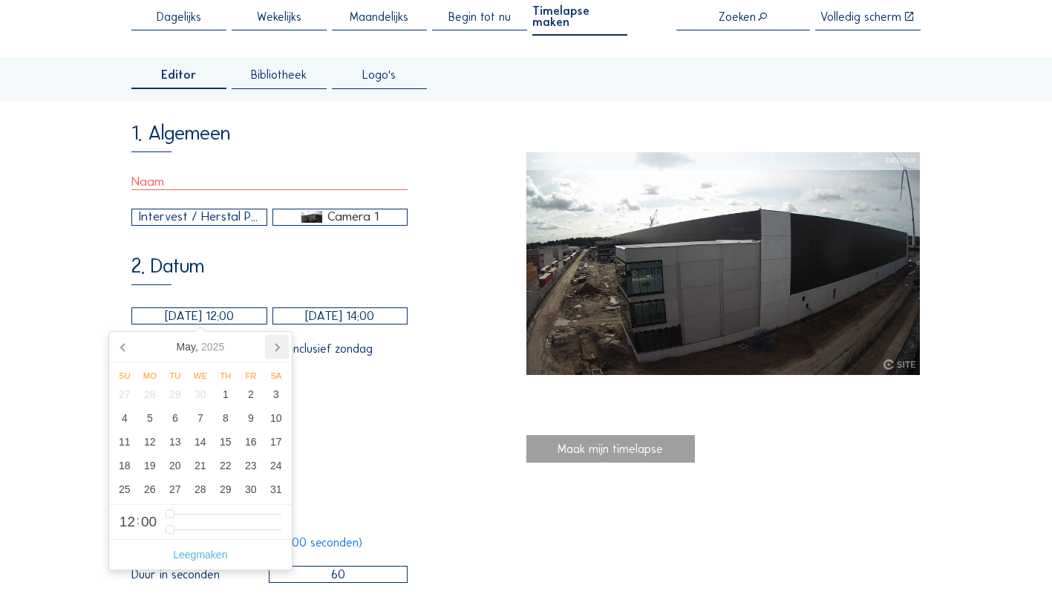
click at [209, 118] on icon at bounding box center [277, 347] width 24 height 24
click at [209, 118] on div "11" at bounding box center [225, 418] width 25 height 24
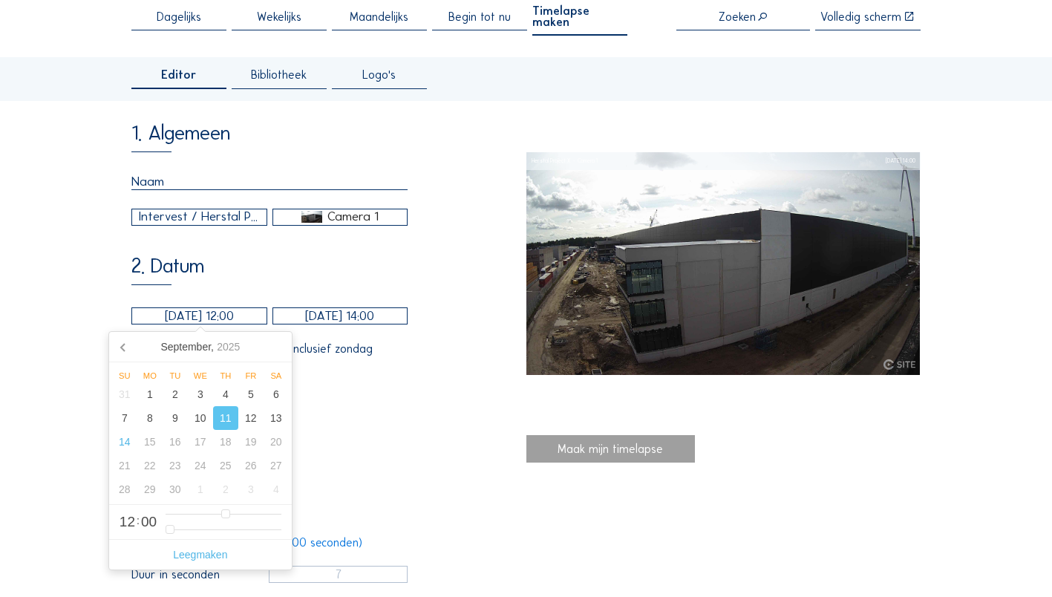
click at [209, 118] on div "3. Uurbereik Automatisch daglicht 06:00 Van 18:00 Tot" at bounding box center [328, 420] width 394 height 69
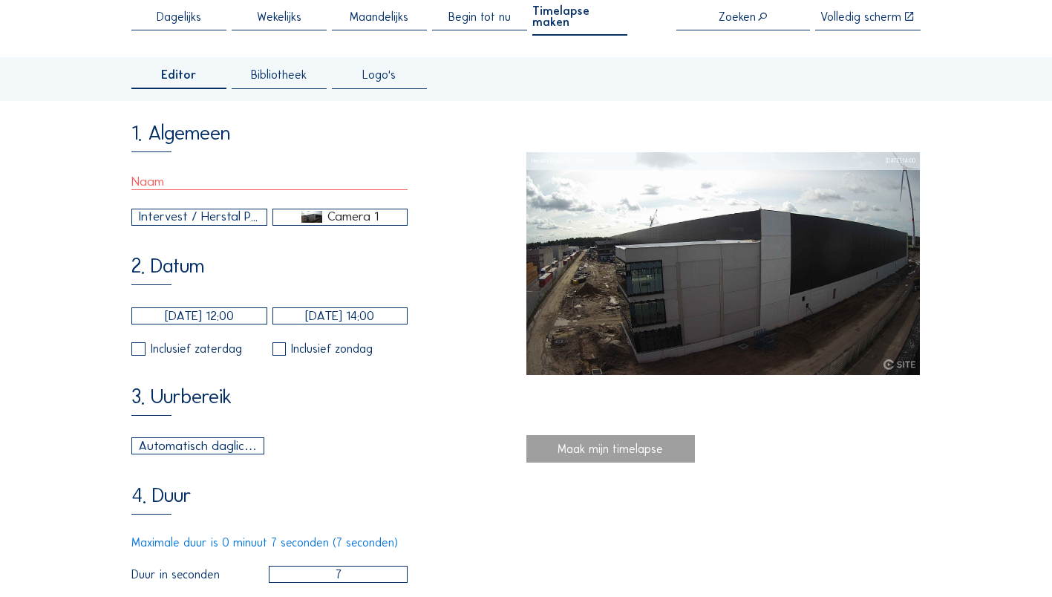
click at [209, 118] on input "text" at bounding box center [269, 182] width 276 height 16
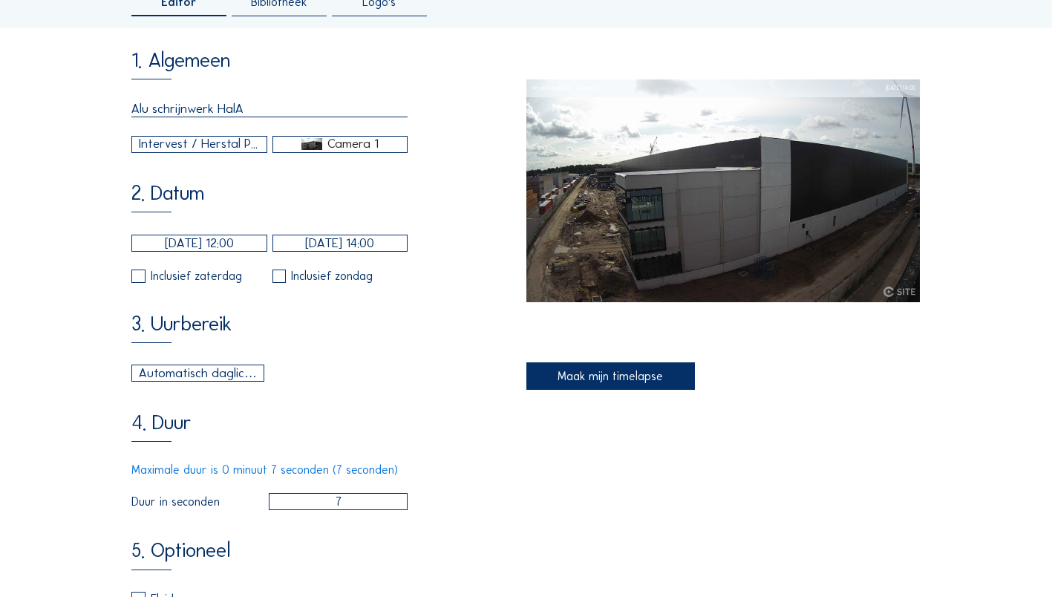
scroll to position [0, 0]
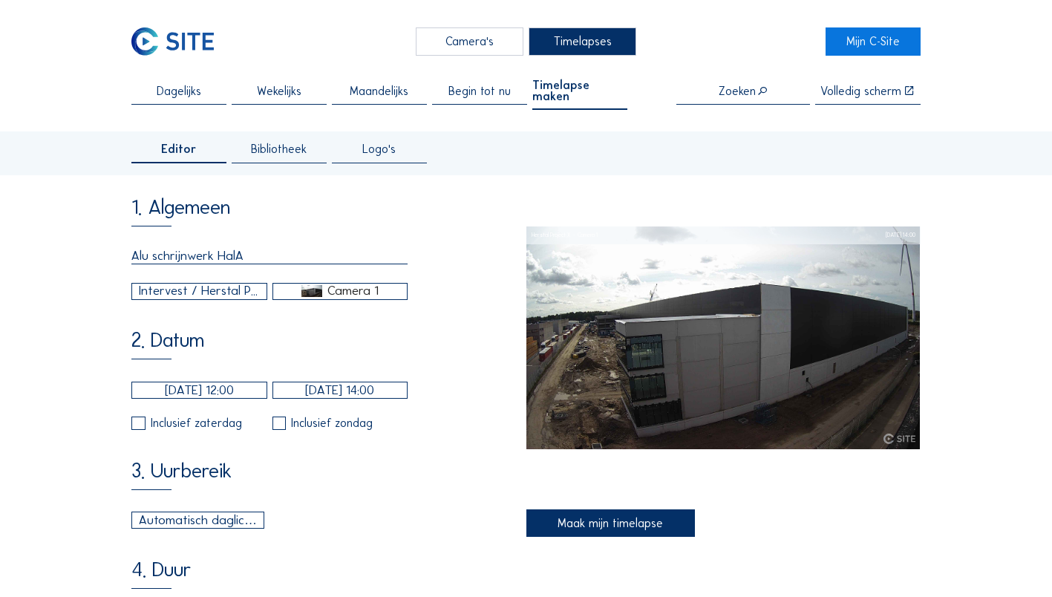
click at [209, 118] on input "Alu schrijnwerk HalA" at bounding box center [269, 256] width 276 height 16
click at [209, 118] on div "Camera 1" at bounding box center [352, 290] width 51 height 13
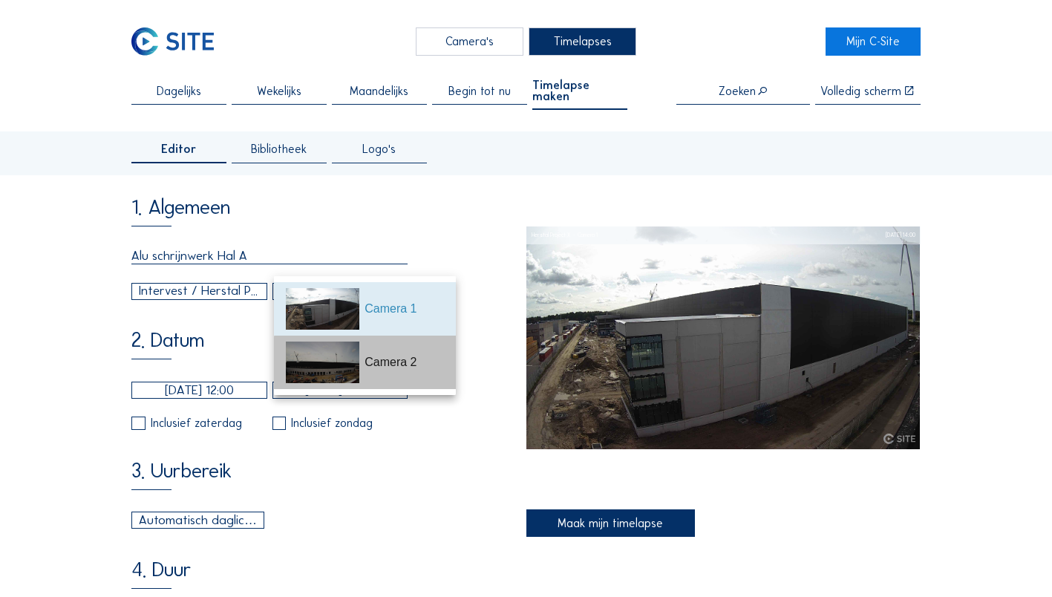
click at [209, 118] on div "Camera 2" at bounding box center [404, 362] width 79 height 18
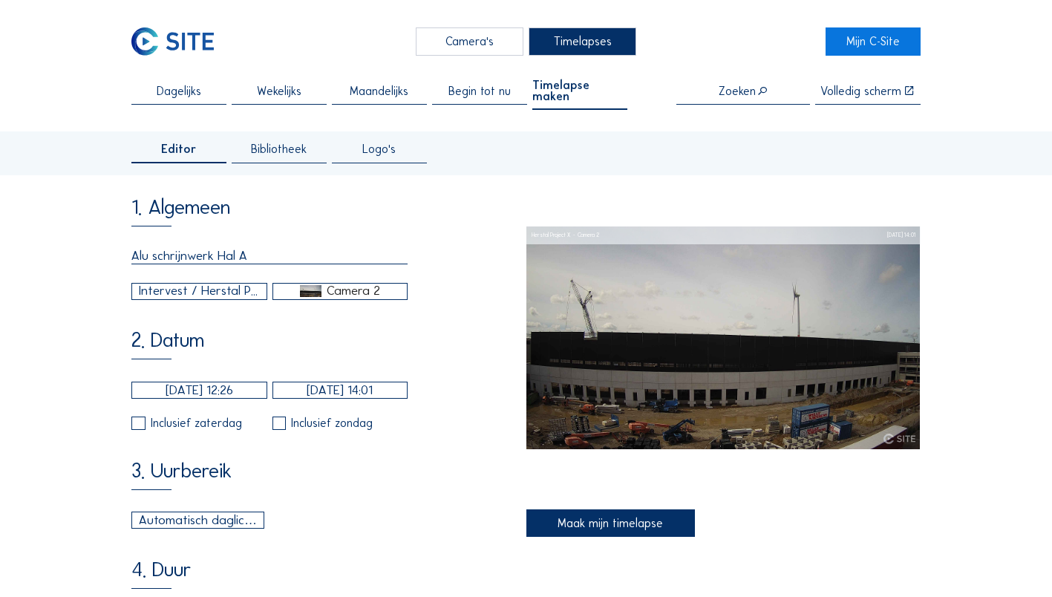
click at [199, 118] on input "[DATE] 12:26" at bounding box center [198, 390] width 135 height 17
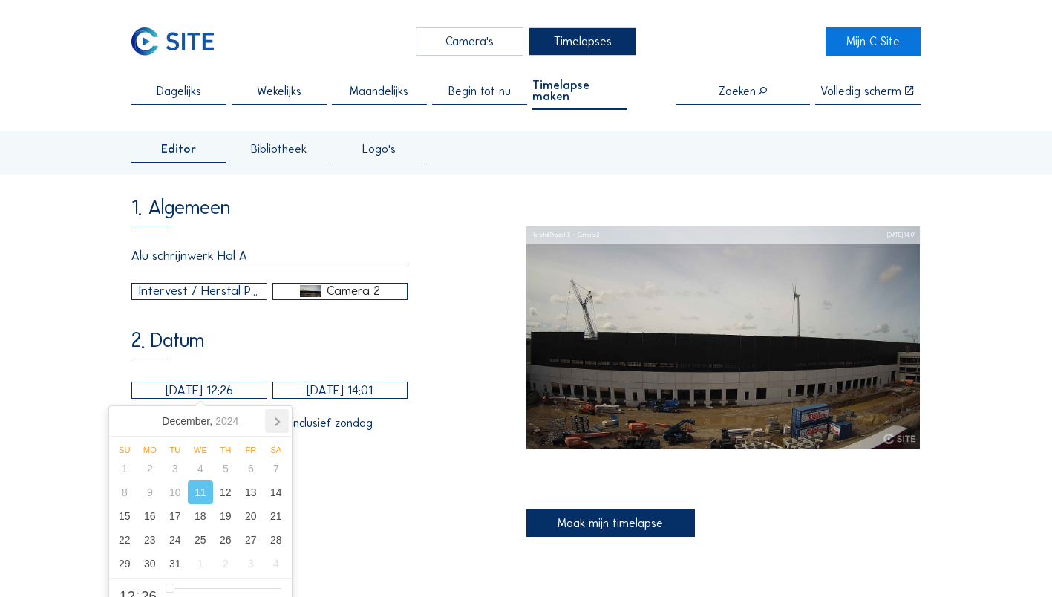
click at [209, 118] on icon at bounding box center [278, 421] width 4 height 7
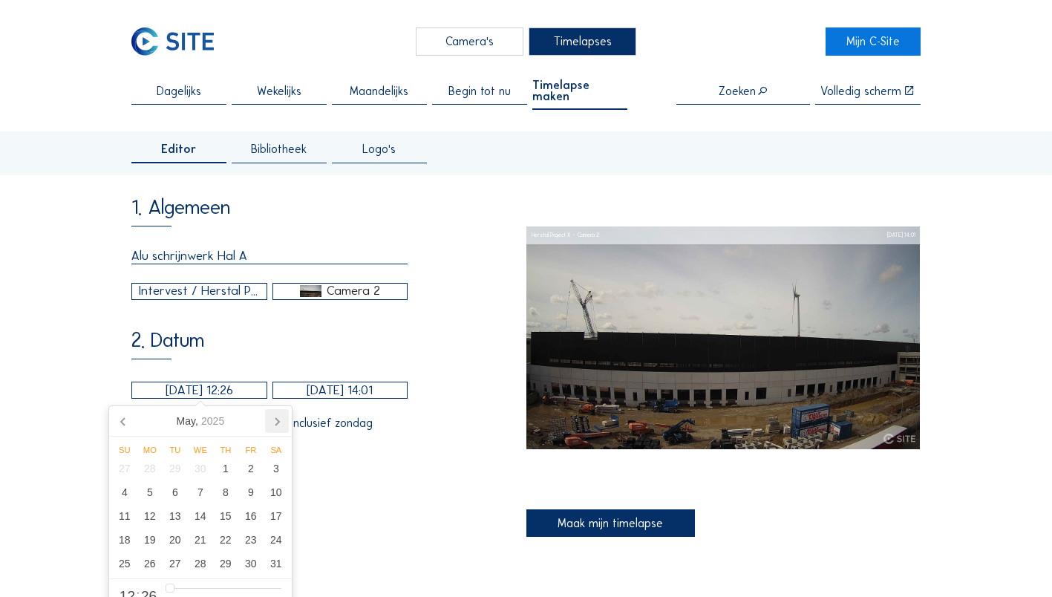
click at [209, 118] on icon at bounding box center [278, 421] width 4 height 7
click at [209, 118] on div "11" at bounding box center [225, 492] width 25 height 24
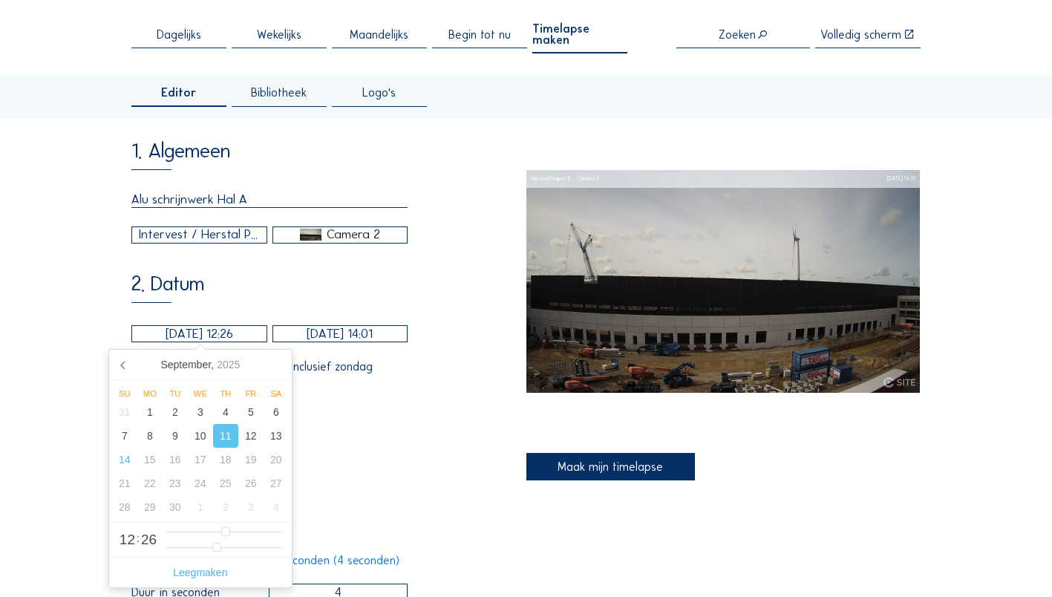
scroll to position [74, 0]
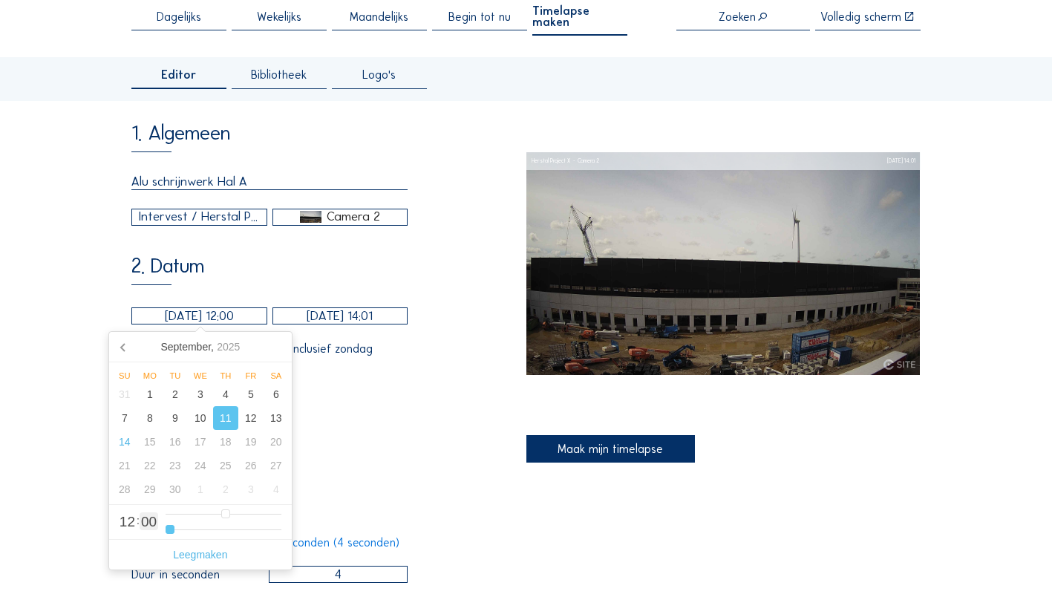
drag, startPoint x: 218, startPoint y: 529, endPoint x: 155, endPoint y: 527, distance: 62.4
click at [166, 118] on input "range" at bounding box center [224, 530] width 116 height 13
drag, startPoint x: 228, startPoint y: 515, endPoint x: 198, endPoint y: 517, distance: 30.5
click at [198, 118] on input "range" at bounding box center [224, 514] width 116 height 13
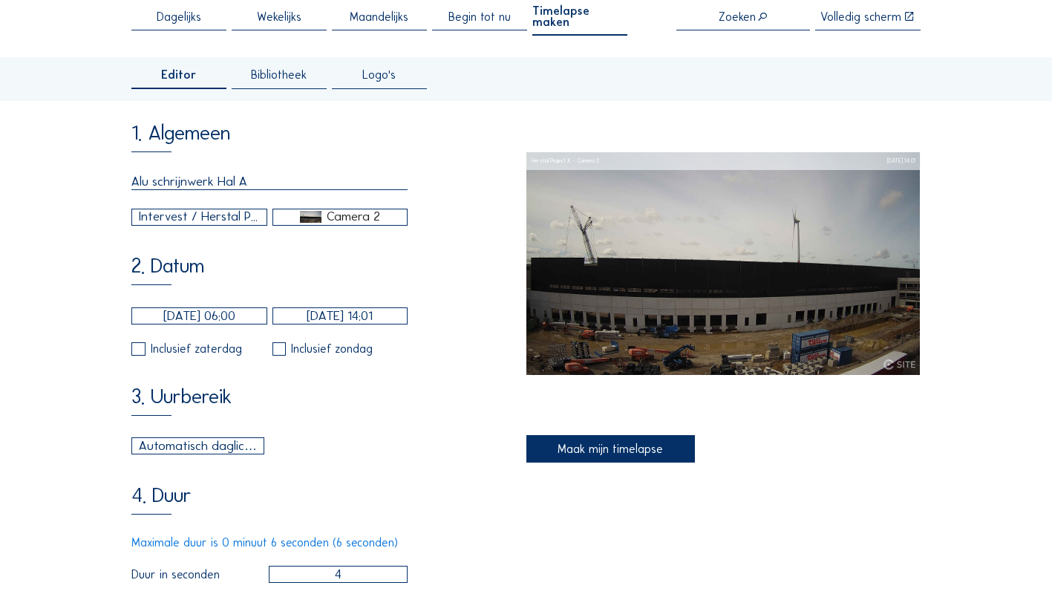
click at [209, 118] on div "3. Uurbereik Automatisch daglicht 06:00 Van 18:00 Tot" at bounding box center [328, 420] width 394 height 69
click at [184, 118] on div "Inclusief zaterdag" at bounding box center [196, 349] width 91 height 12
click at [137, 118] on input "checkbox" at bounding box center [136, 350] width 10 height 10
click at [209, 118] on input "[DATE] 14:01" at bounding box center [340, 315] width 135 height 17
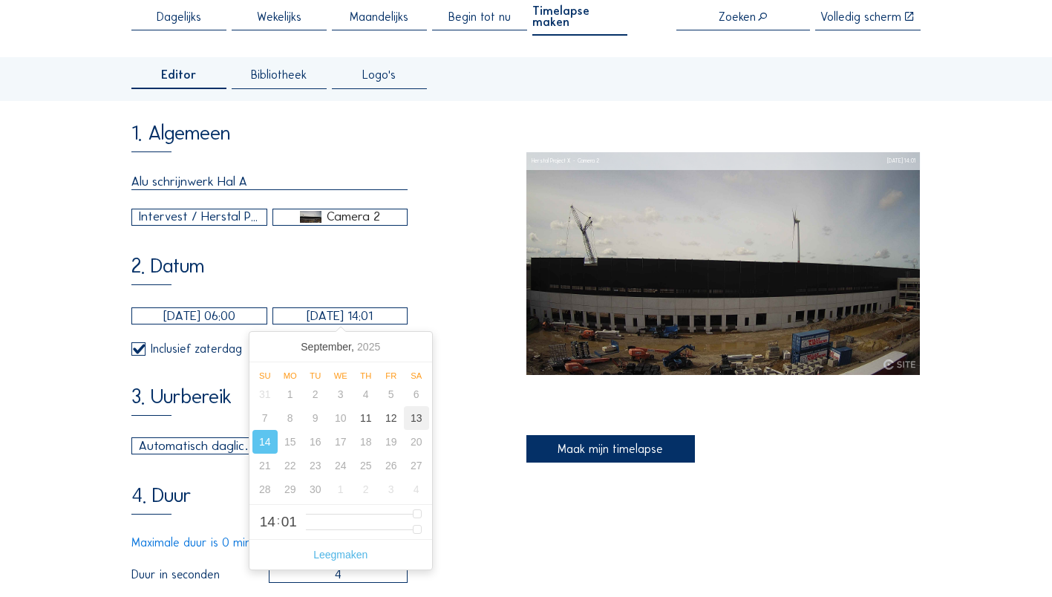
click at [209, 118] on div "13" at bounding box center [416, 418] width 25 height 24
drag, startPoint x: 375, startPoint y: 516, endPoint x: 397, endPoint y: 517, distance: 22.3
click at [209, 118] on input "range" at bounding box center [364, 514] width 116 height 13
drag, startPoint x: 401, startPoint y: 515, endPoint x: 391, endPoint y: 515, distance: 9.7
click at [209, 118] on input "range" at bounding box center [364, 514] width 116 height 13
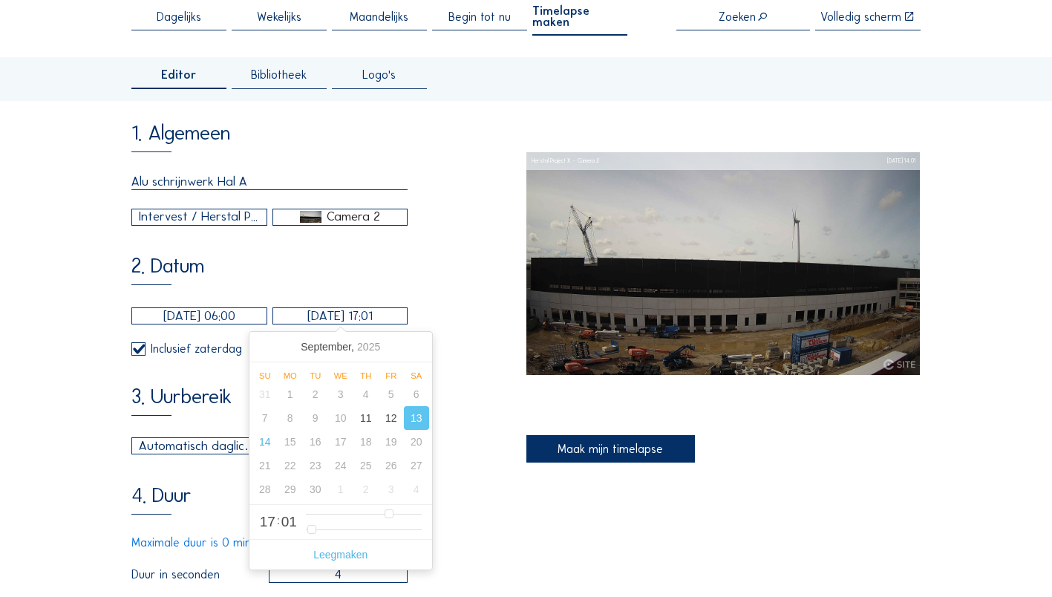
click at [209, 118] on div "4. Duur Maximale duur is 0 minuut 7 seconden (7 seconden) Duur in seconden 4" at bounding box center [328, 534] width 394 height 99
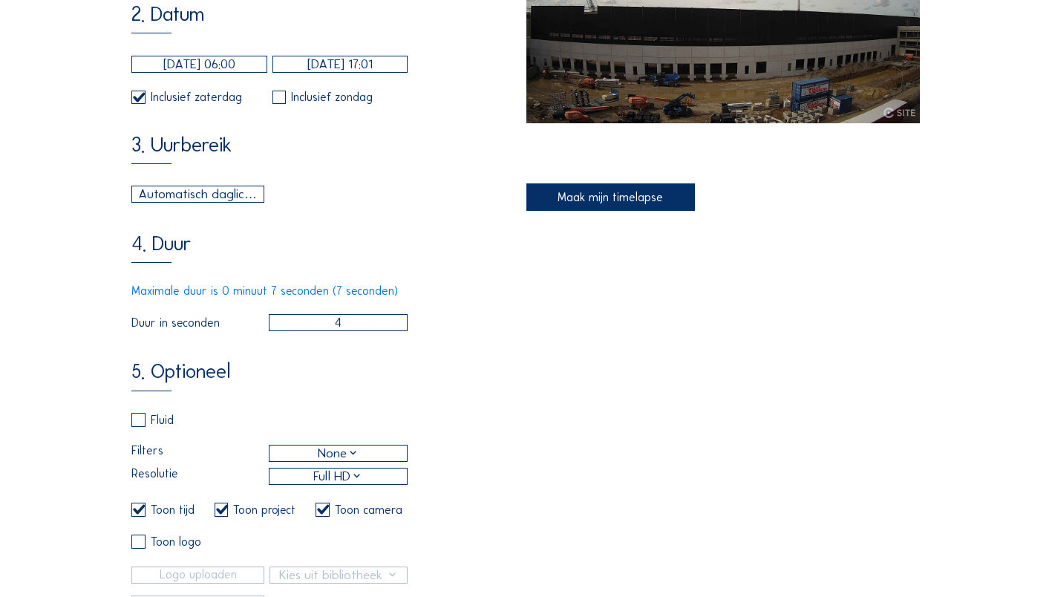
scroll to position [149, 0]
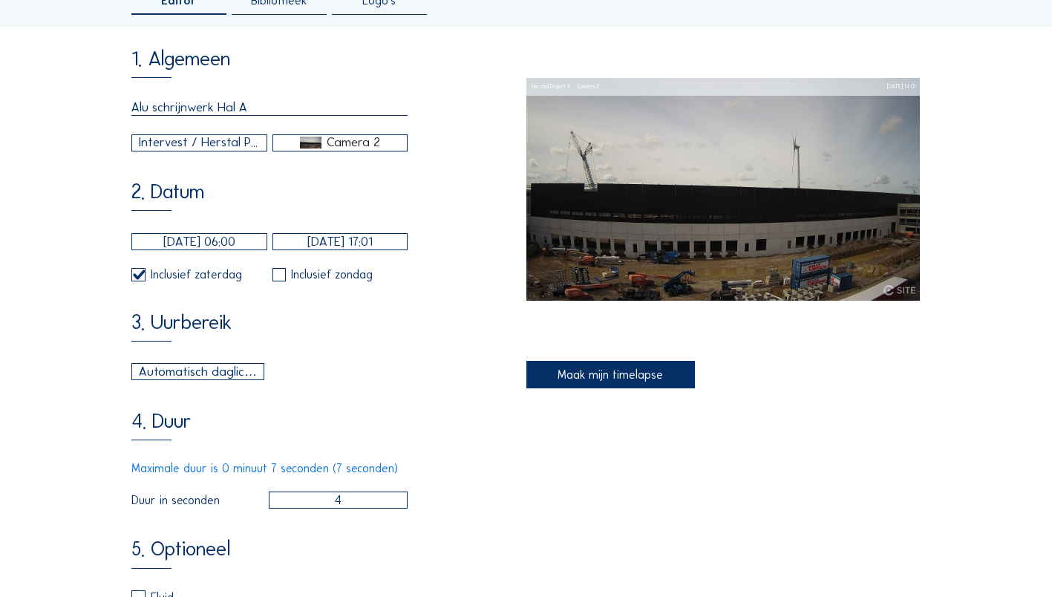
click at [209, 118] on div "Maak mijn timelapse" at bounding box center [610, 375] width 169 height 28
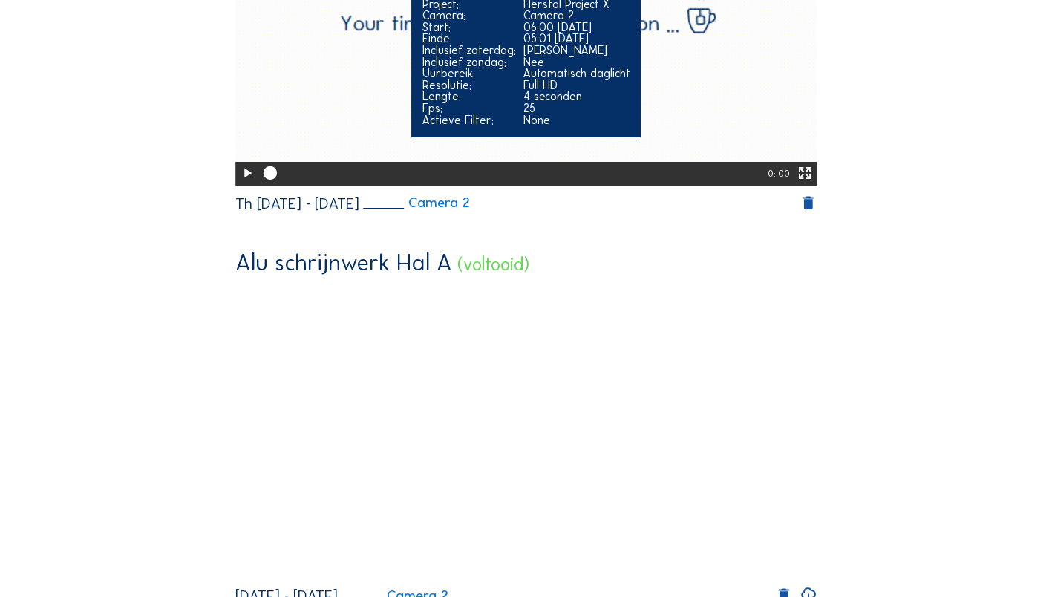
scroll to position [520, 0]
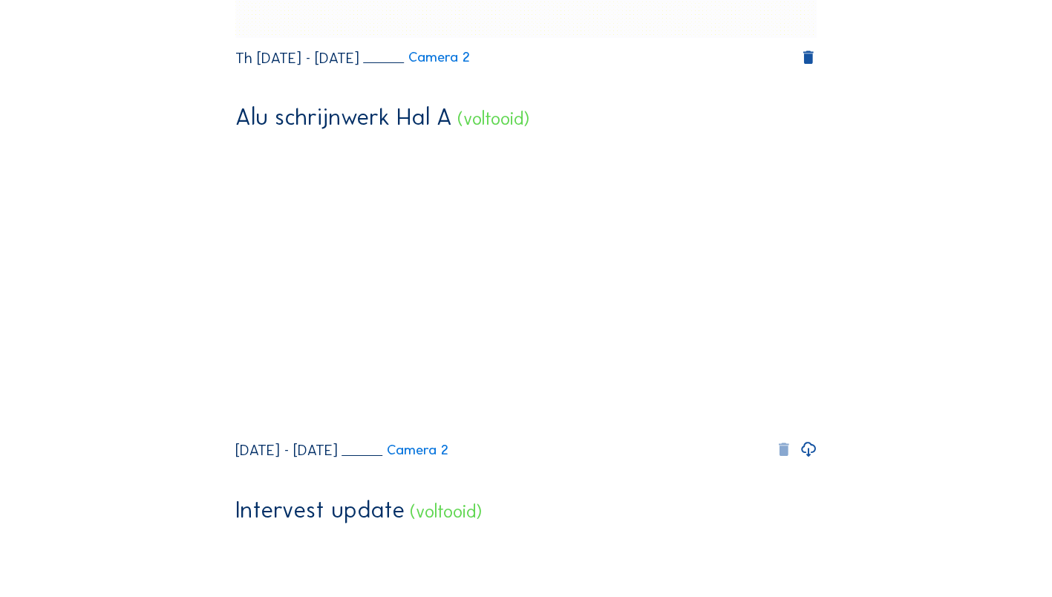
click at [209, 118] on icon at bounding box center [783, 450] width 17 height 18
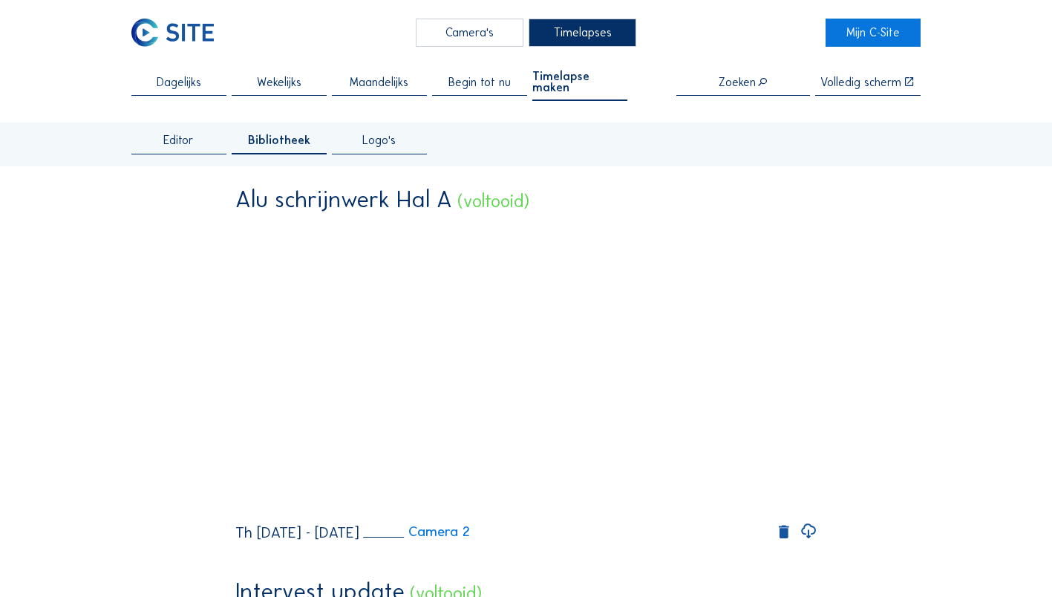
scroll to position [0, 0]
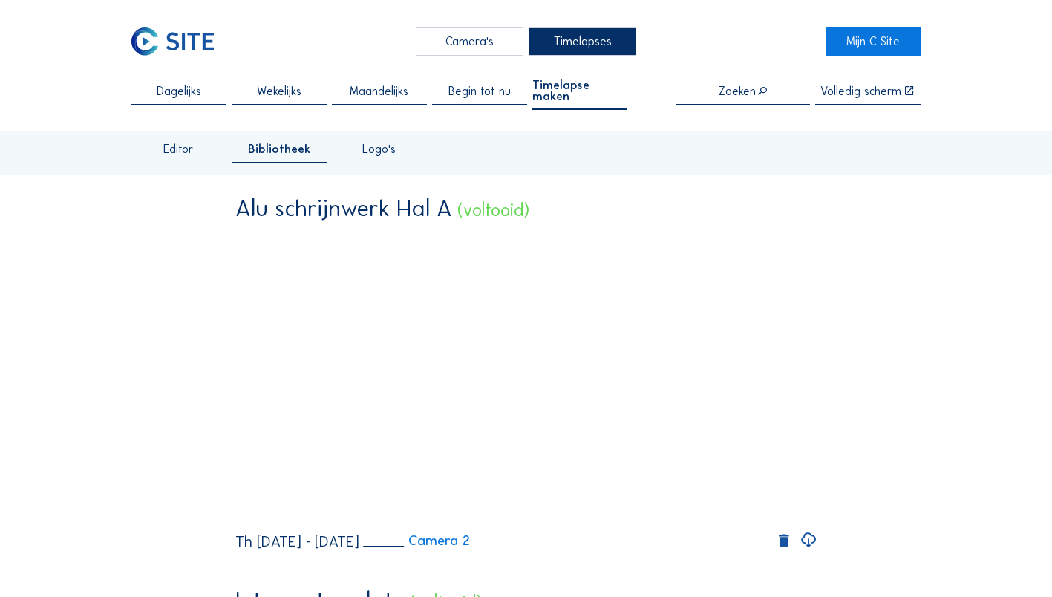
click at [209, 32] on div "Camera's" at bounding box center [470, 40] width 108 height 27
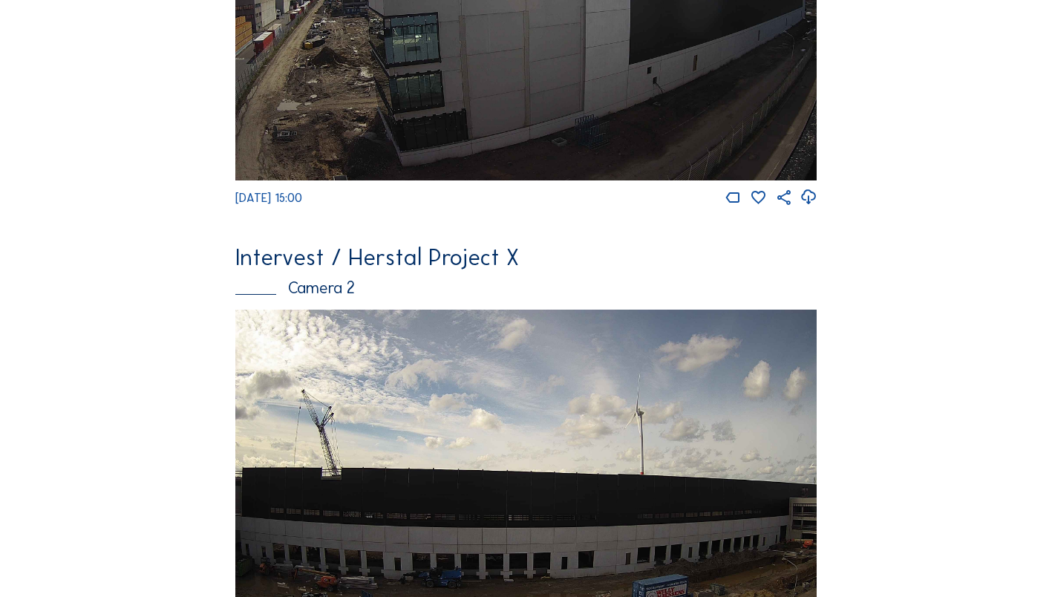
scroll to position [520, 0]
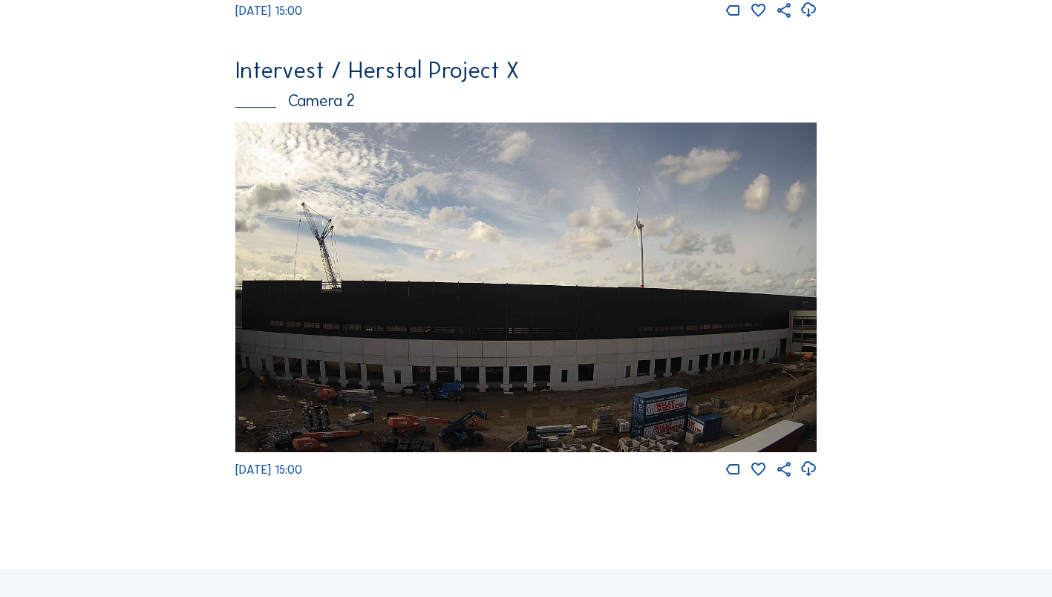
click at [209, 118] on img at bounding box center [526, 287] width 582 height 329
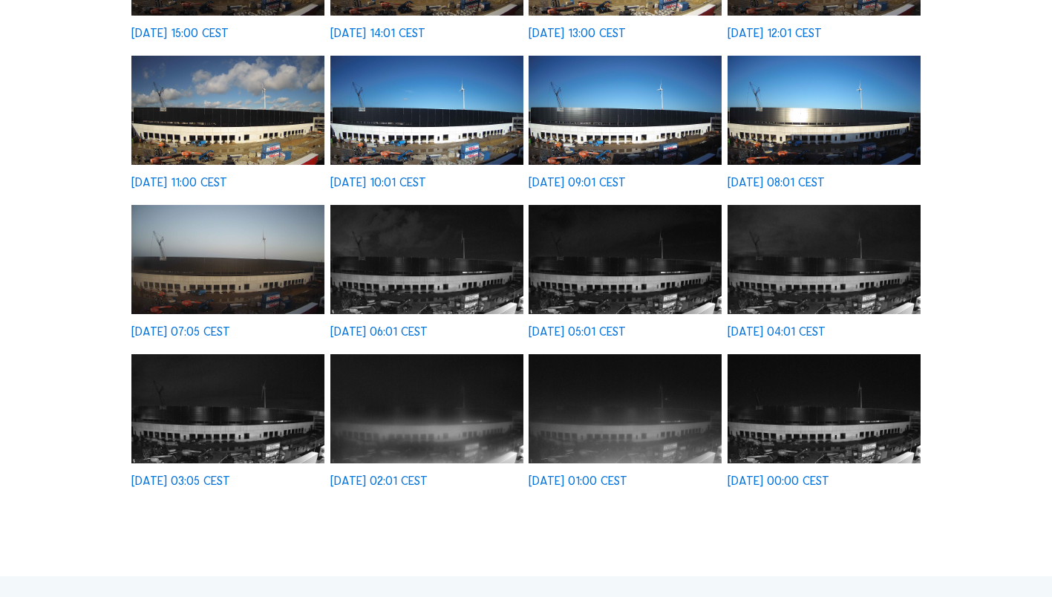
scroll to position [297, 0]
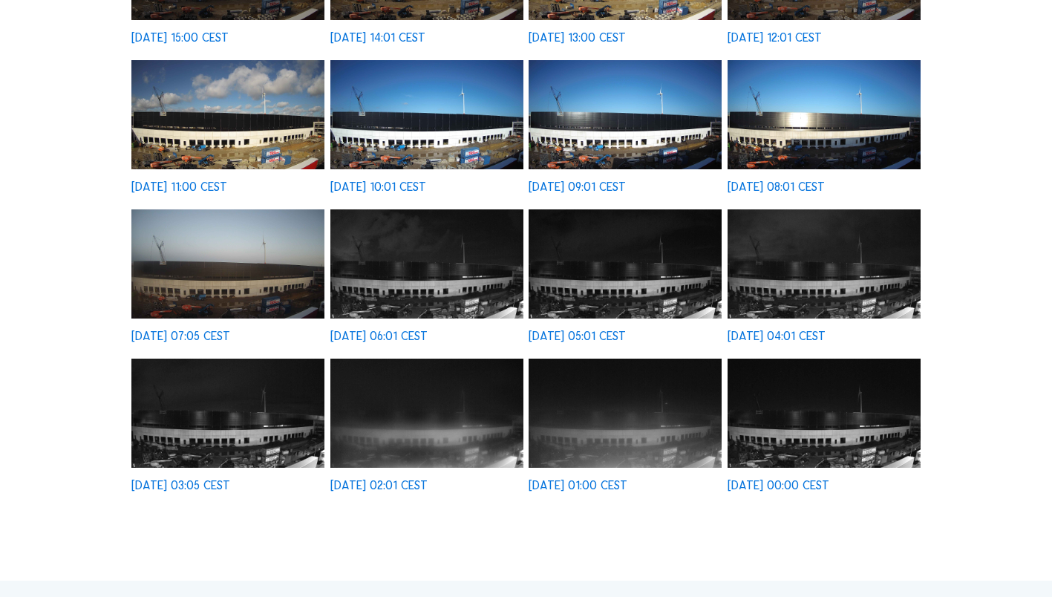
click at [202, 118] on img at bounding box center [227, 263] width 193 height 109
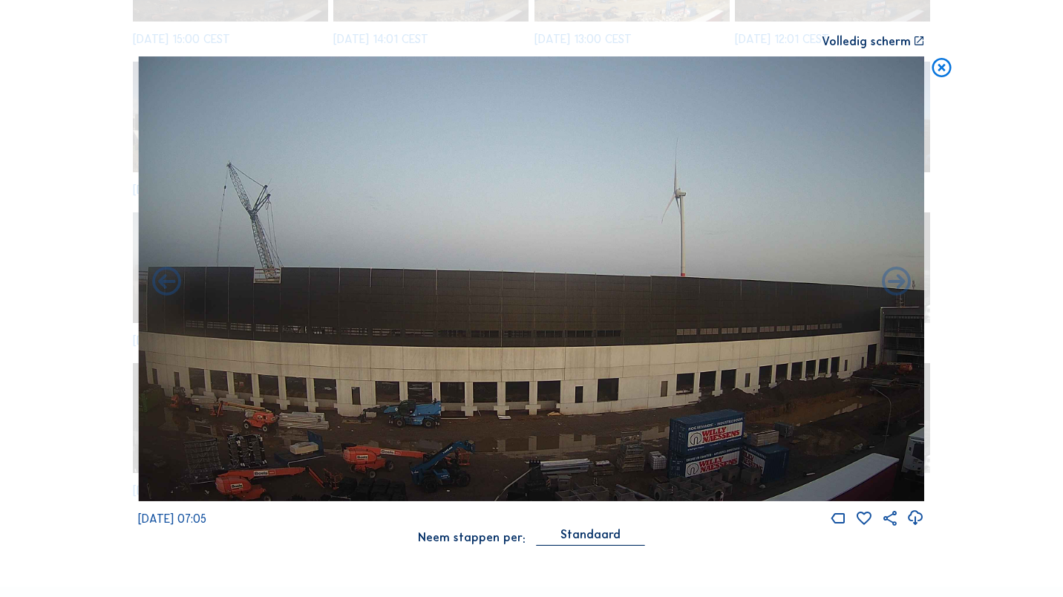
click at [209, 68] on icon at bounding box center [941, 68] width 23 height 24
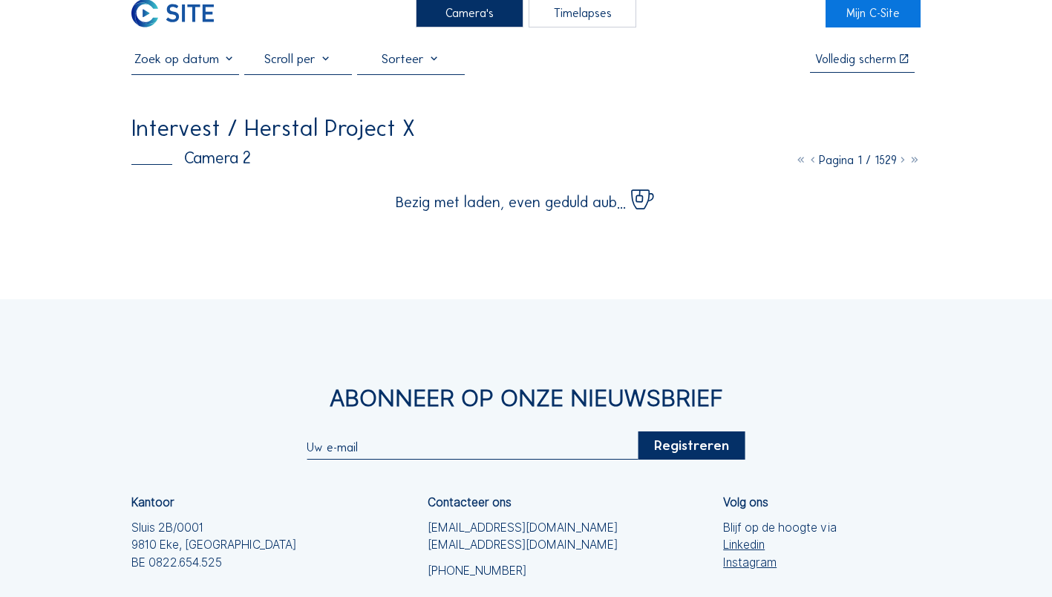
scroll to position [0, 0]
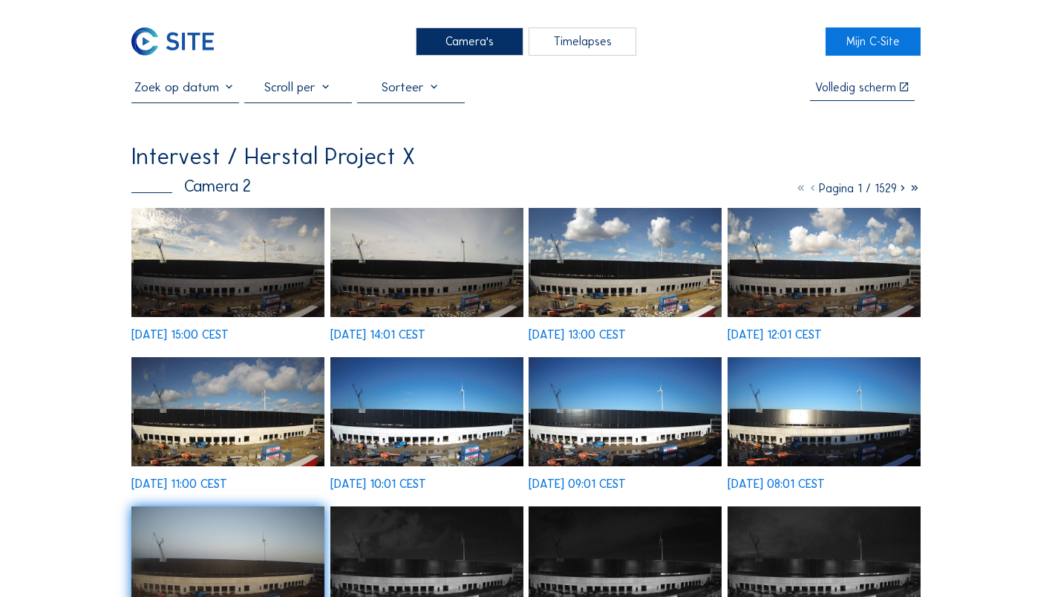
click at [209, 118] on icon at bounding box center [903, 188] width 12 height 14
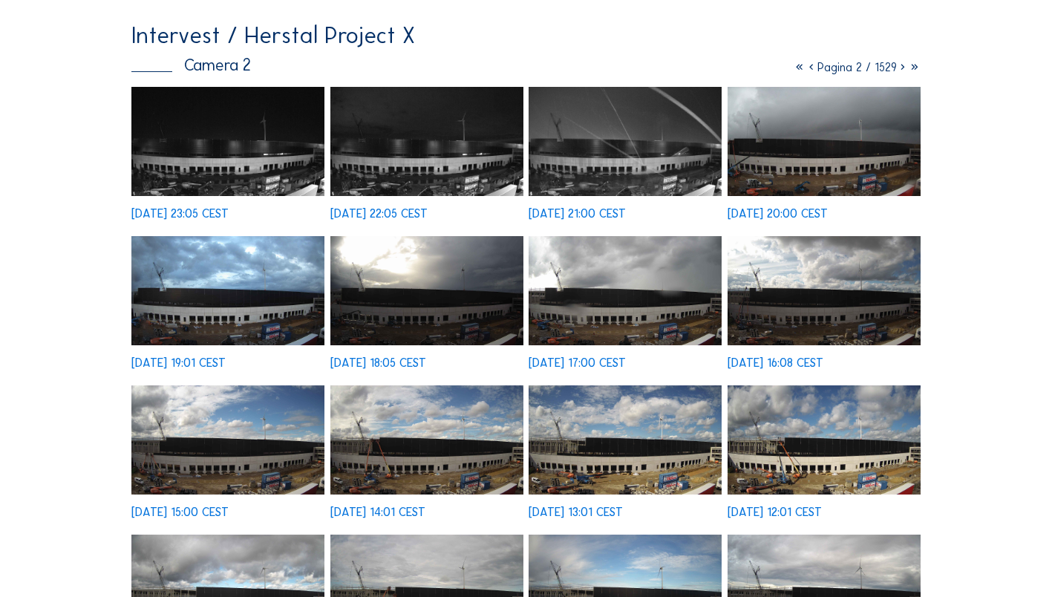
scroll to position [149, 0]
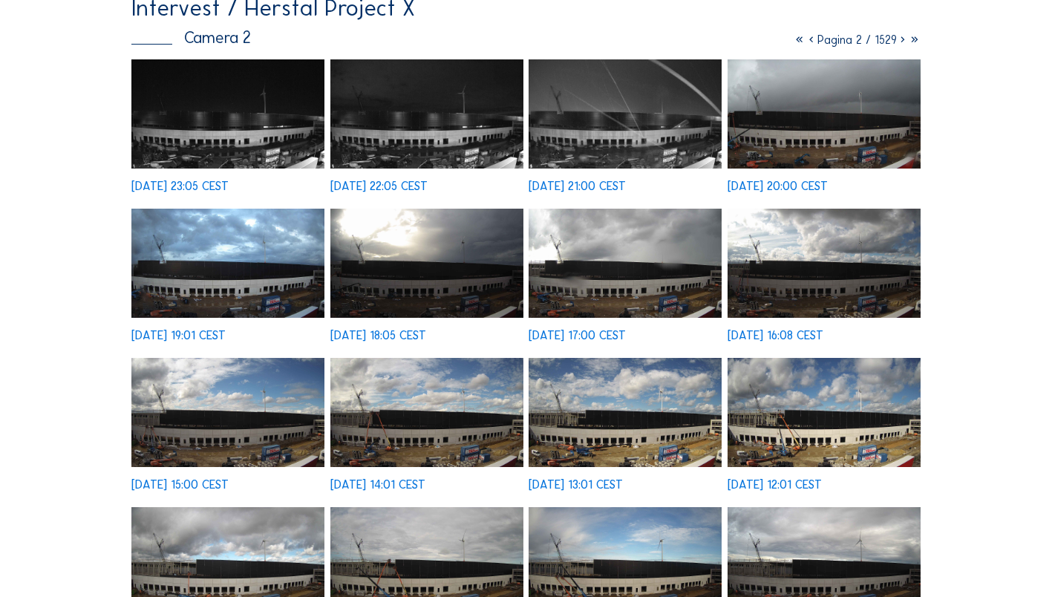
click at [209, 118] on img at bounding box center [625, 113] width 193 height 109
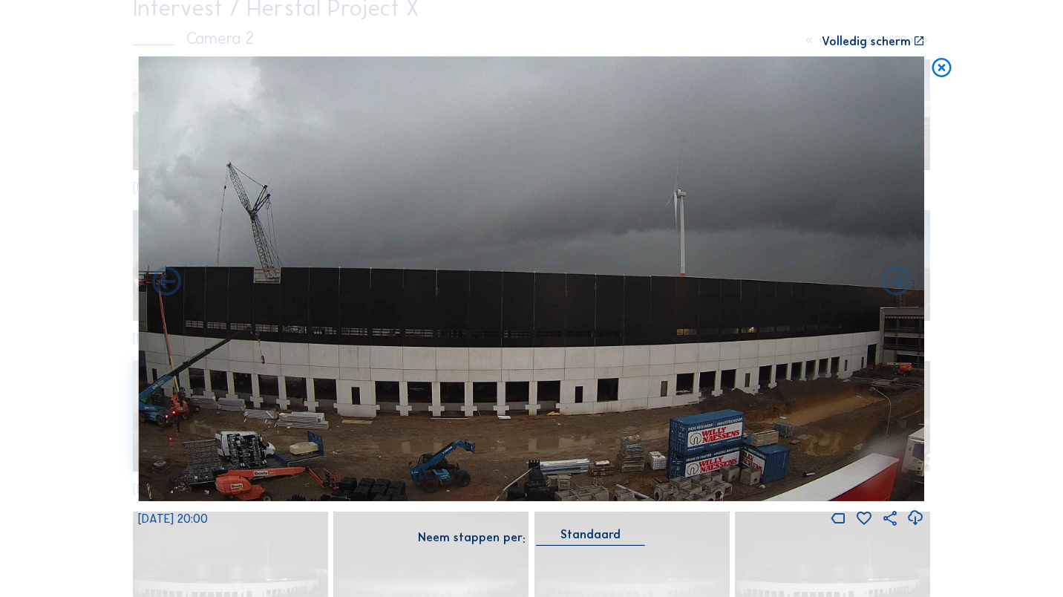
click at [209, 68] on icon at bounding box center [941, 68] width 23 height 24
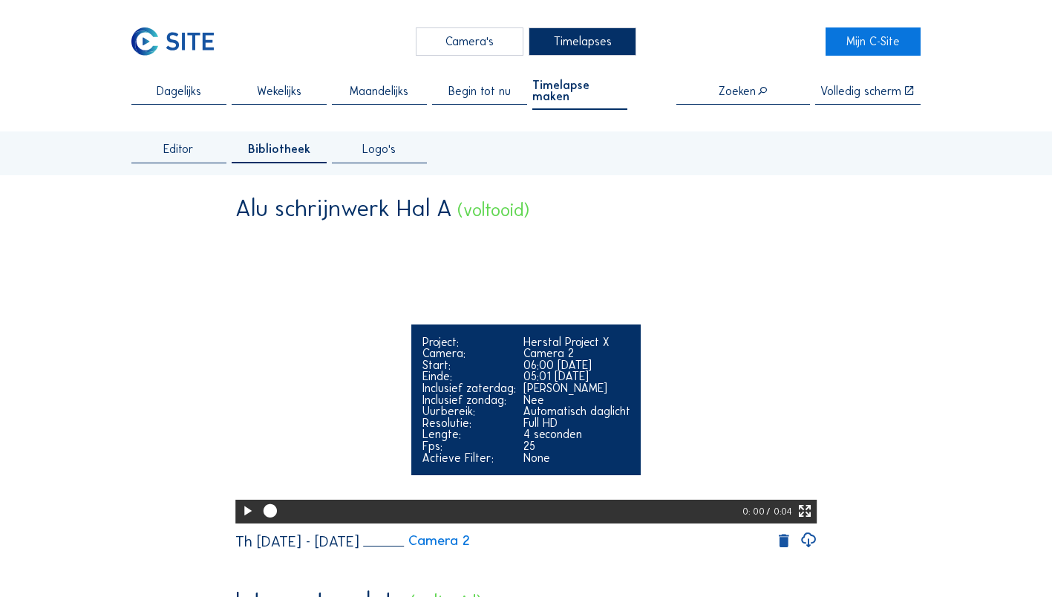
scroll to position [74, 0]
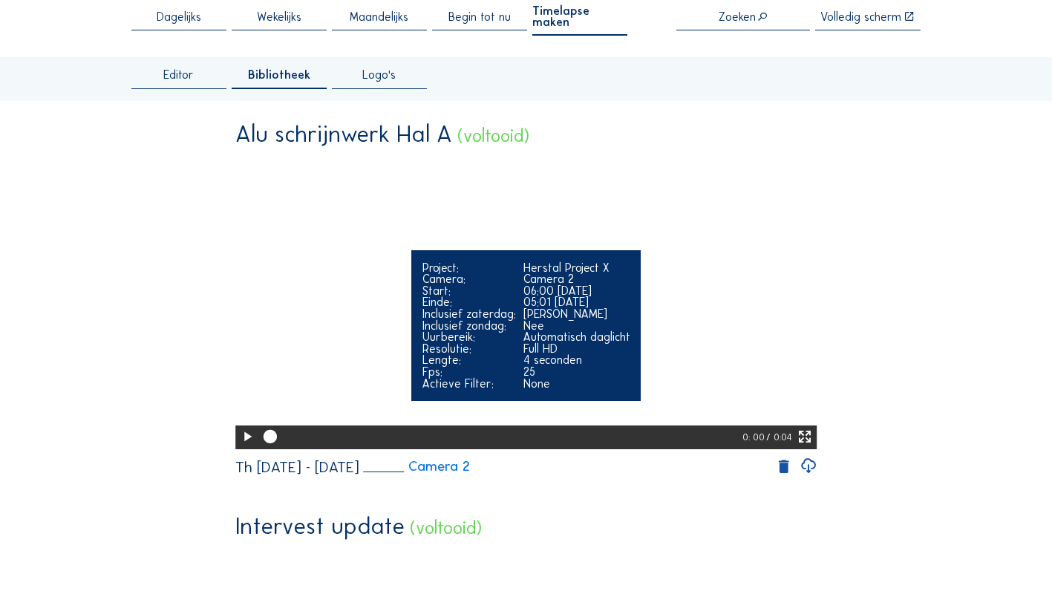
click at [245, 447] on icon at bounding box center [247, 437] width 16 height 20
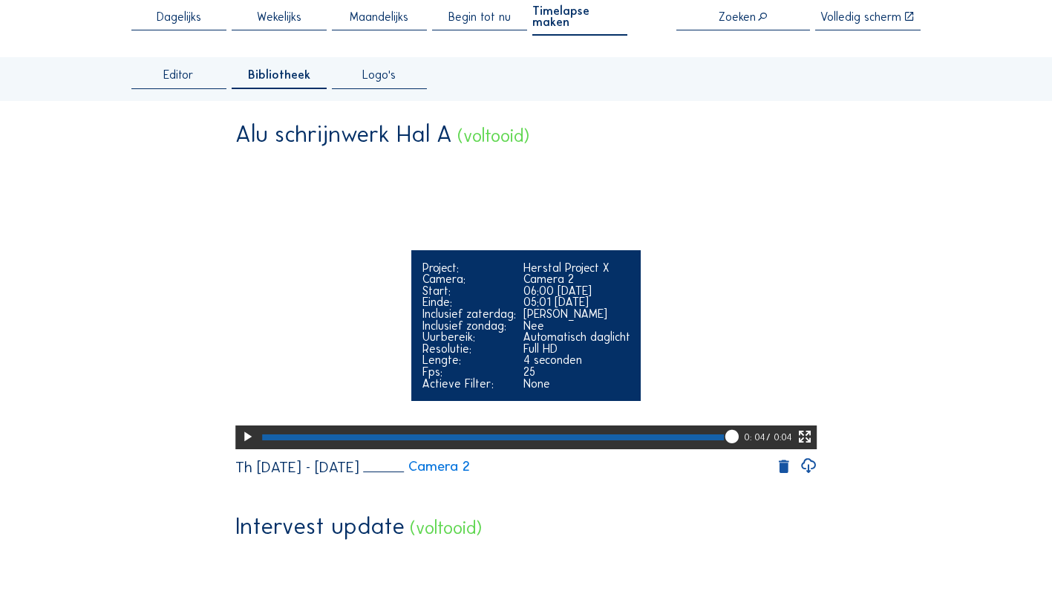
click at [239, 447] on icon at bounding box center [247, 437] width 16 height 20
click at [245, 447] on icon at bounding box center [247, 437] width 16 height 20
click at [803, 447] on icon at bounding box center [805, 437] width 16 height 20
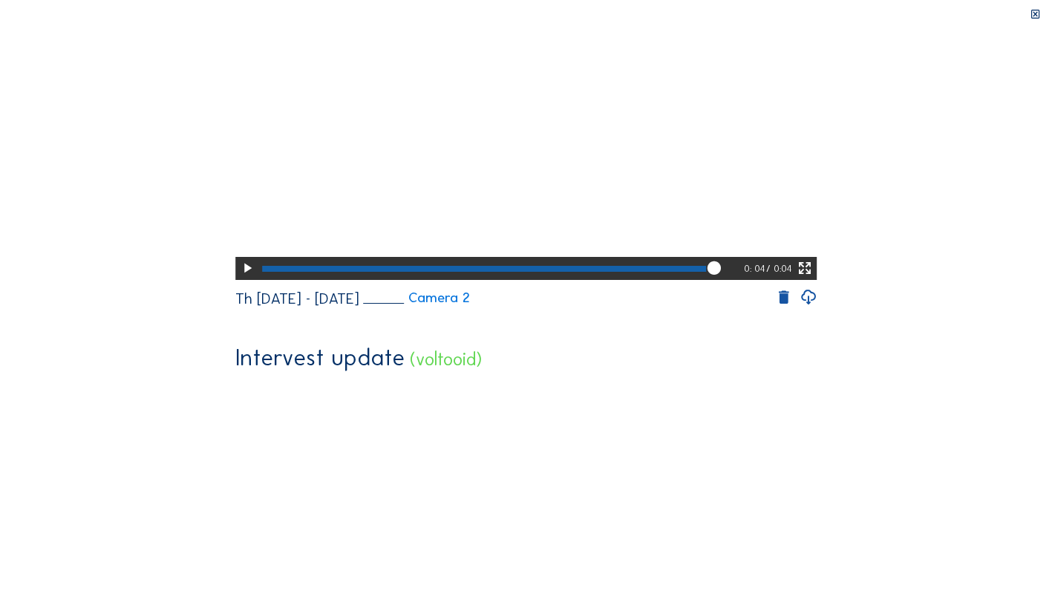
scroll to position [0, 0]
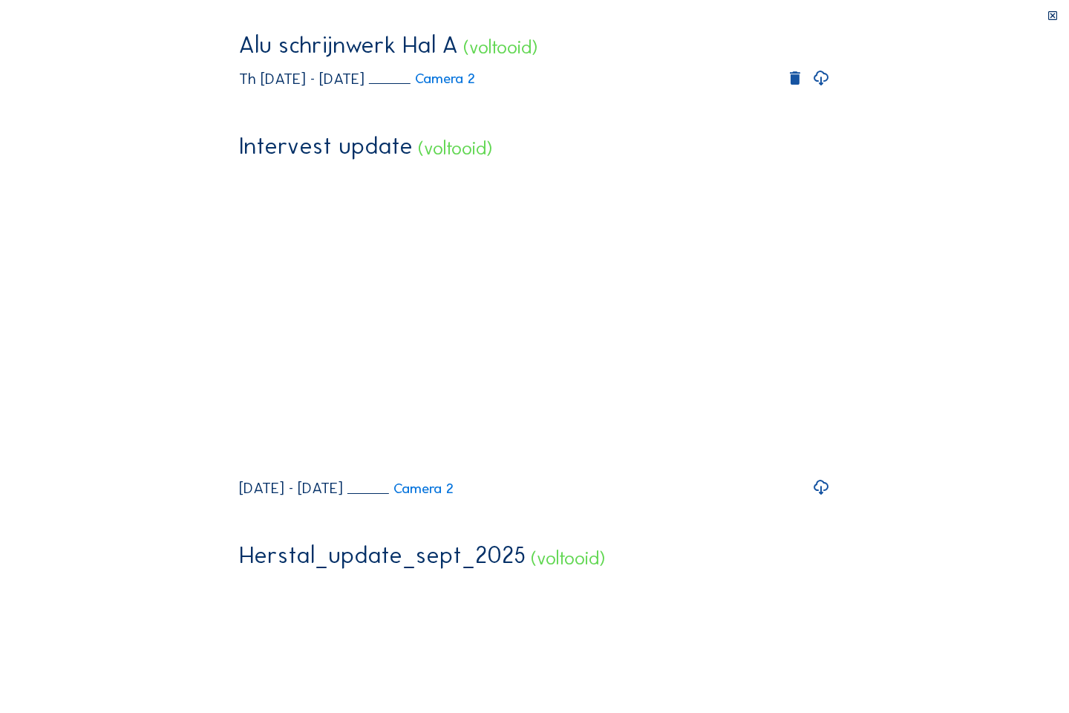
click at [830, 97] on video "Your browser does not support the video tag." at bounding box center [534, 181] width 591 height 296
